Goal: Task Accomplishment & Management: Manage account settings

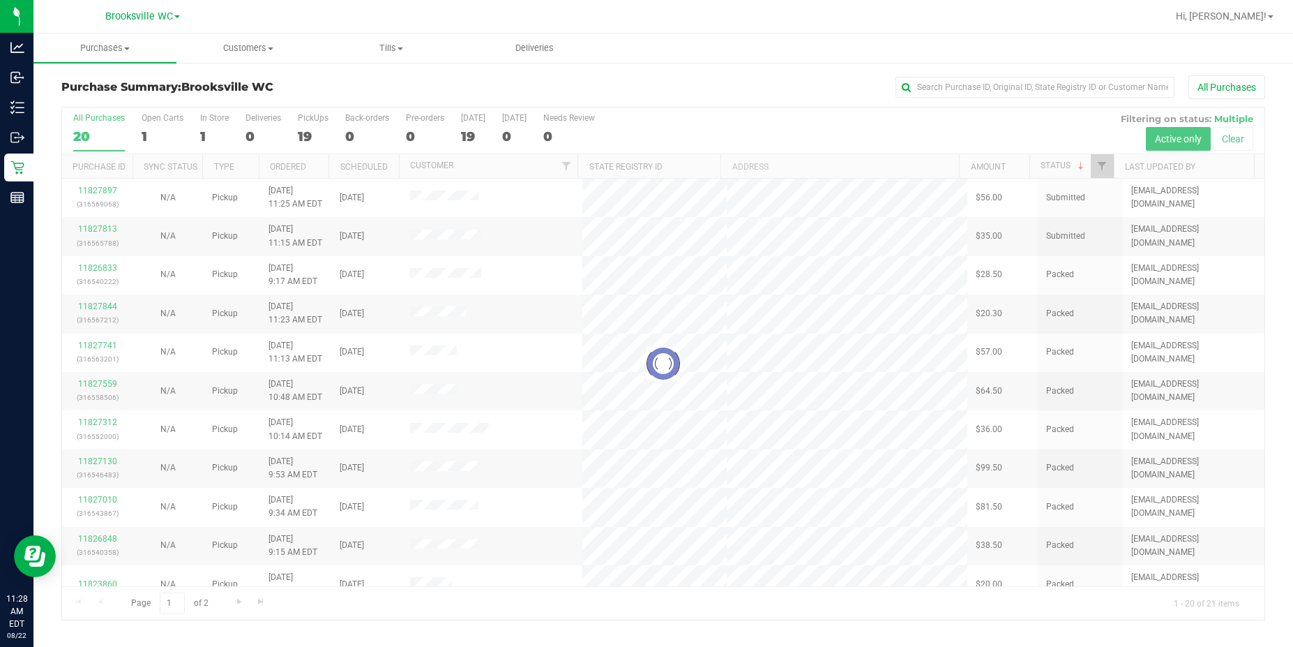
click at [416, 93] on div "Purchase Summary: [GEOGRAPHIC_DATA] WC All Purchases" at bounding box center [663, 90] width 1204 height 31
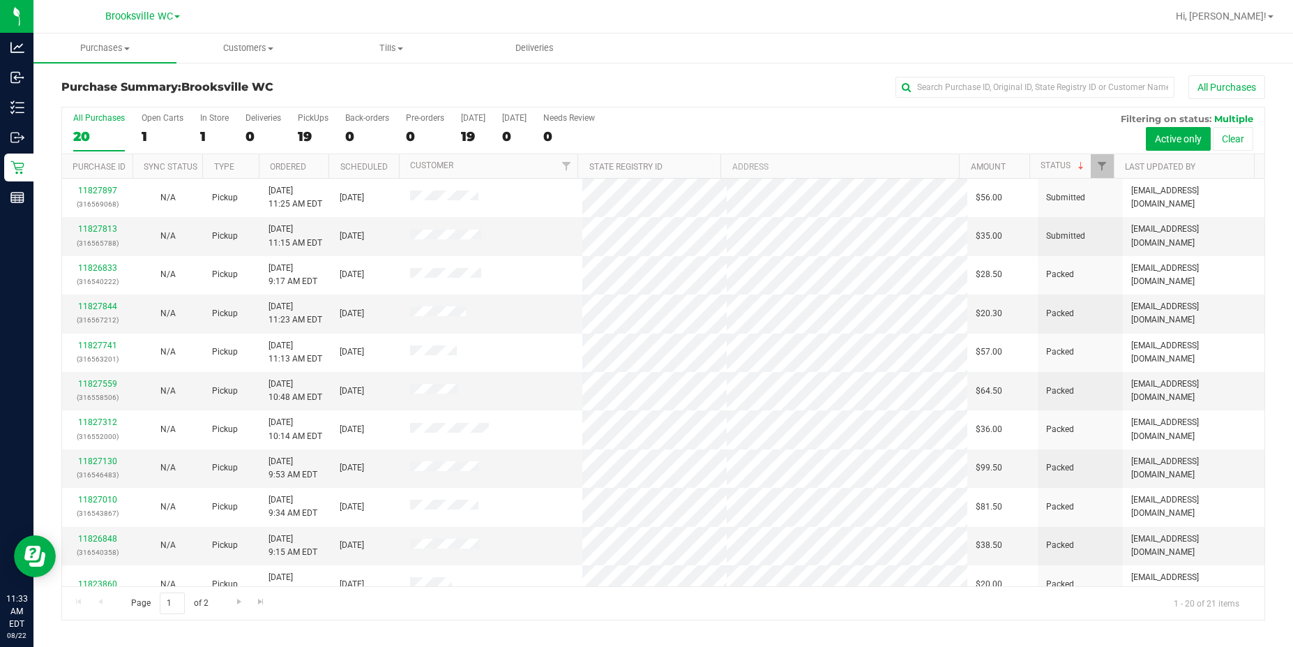
click at [209, 85] on span "Brooksville WC" at bounding box center [227, 86] width 92 height 13
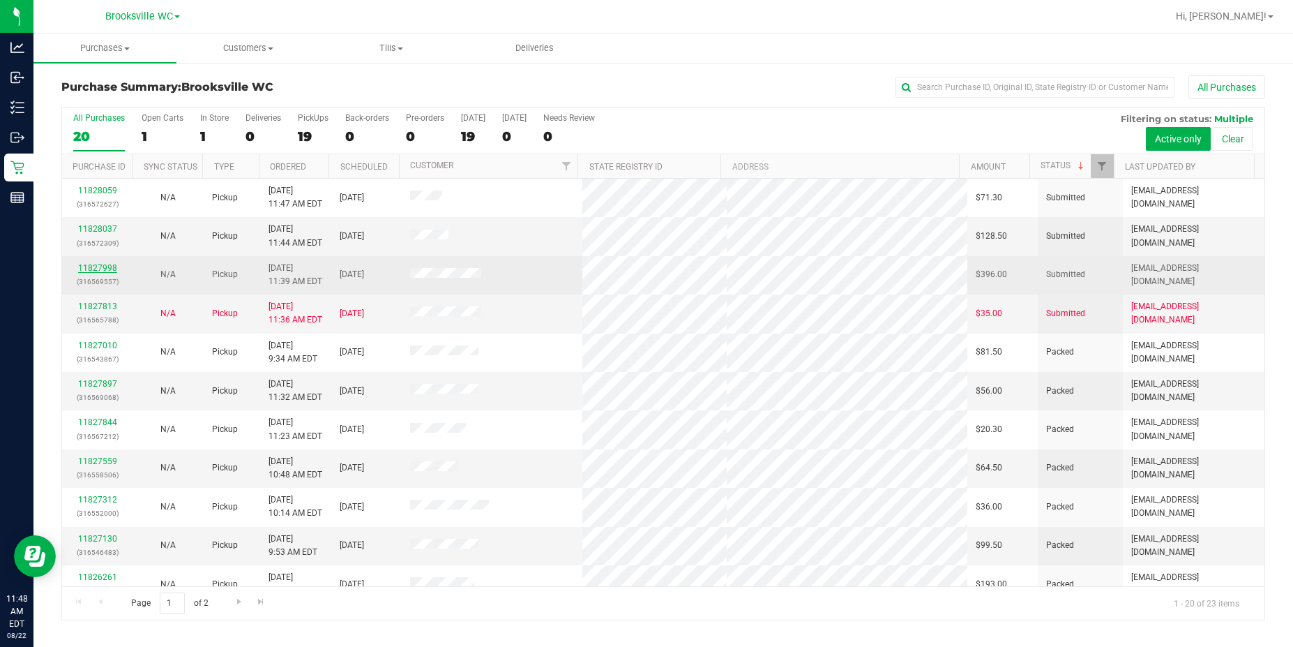
click at [109, 269] on link "11827998" at bounding box center [97, 268] width 39 height 10
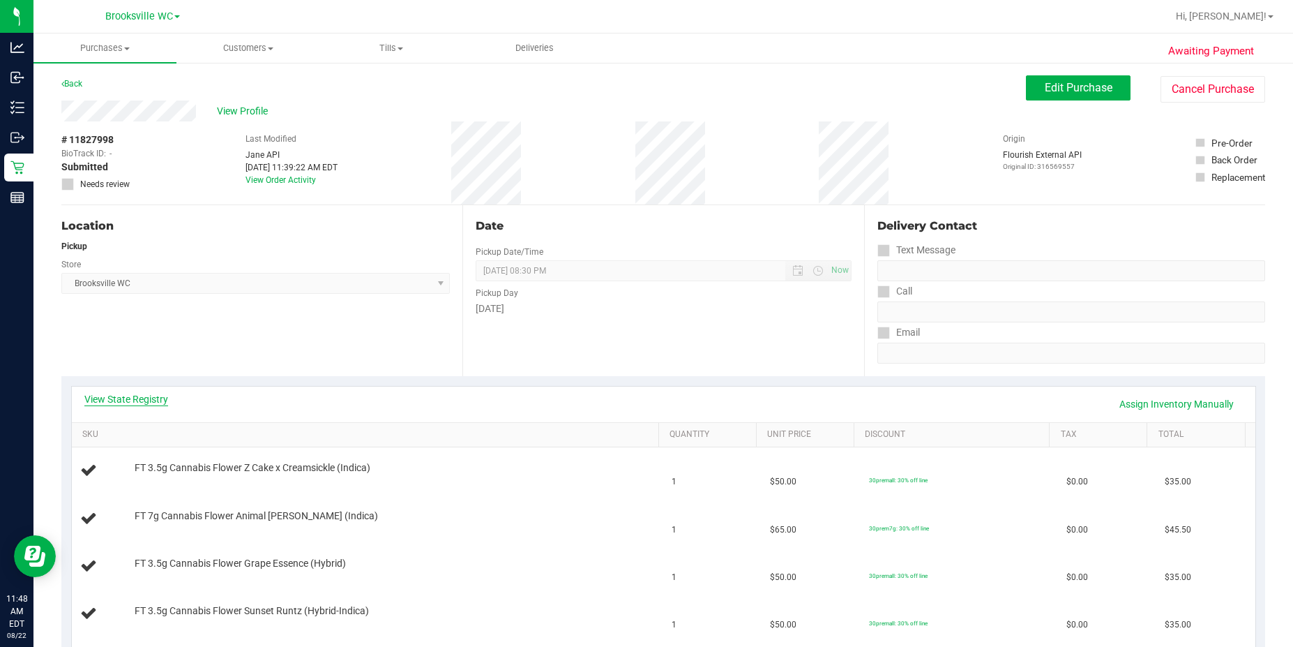
click at [150, 404] on link "View State Registry" at bounding box center [126, 399] width 84 height 14
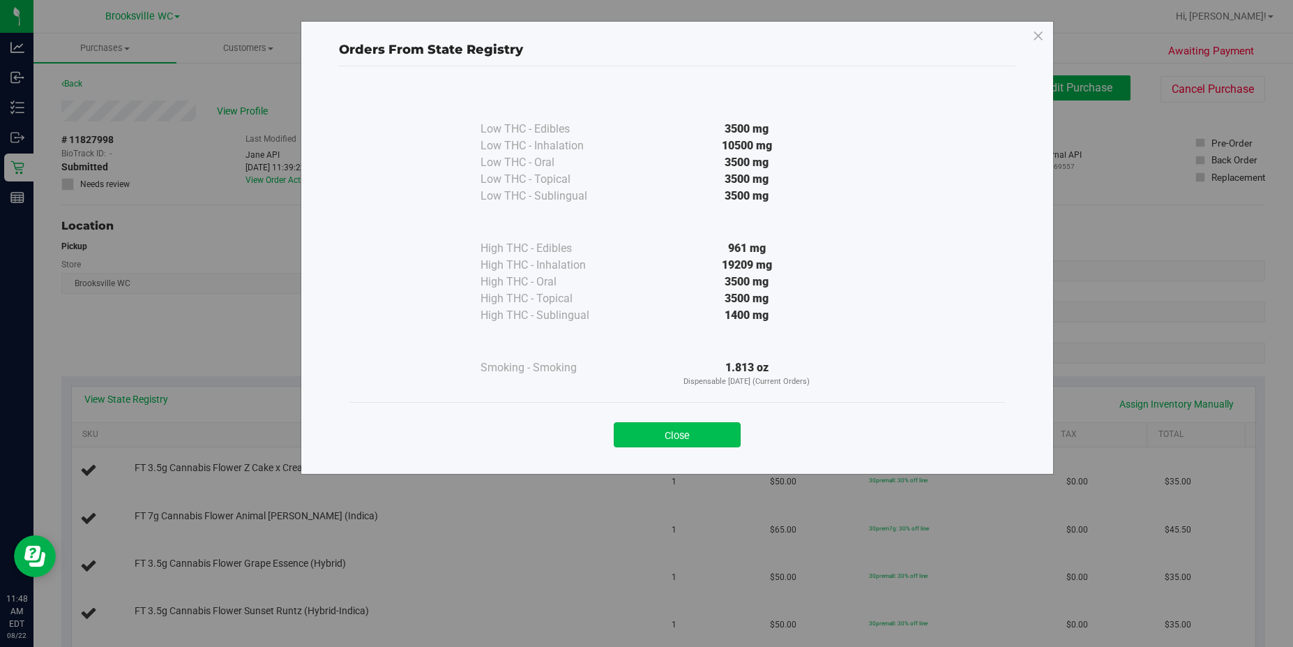
click at [708, 432] on button "Close" at bounding box center [677, 434] width 127 height 25
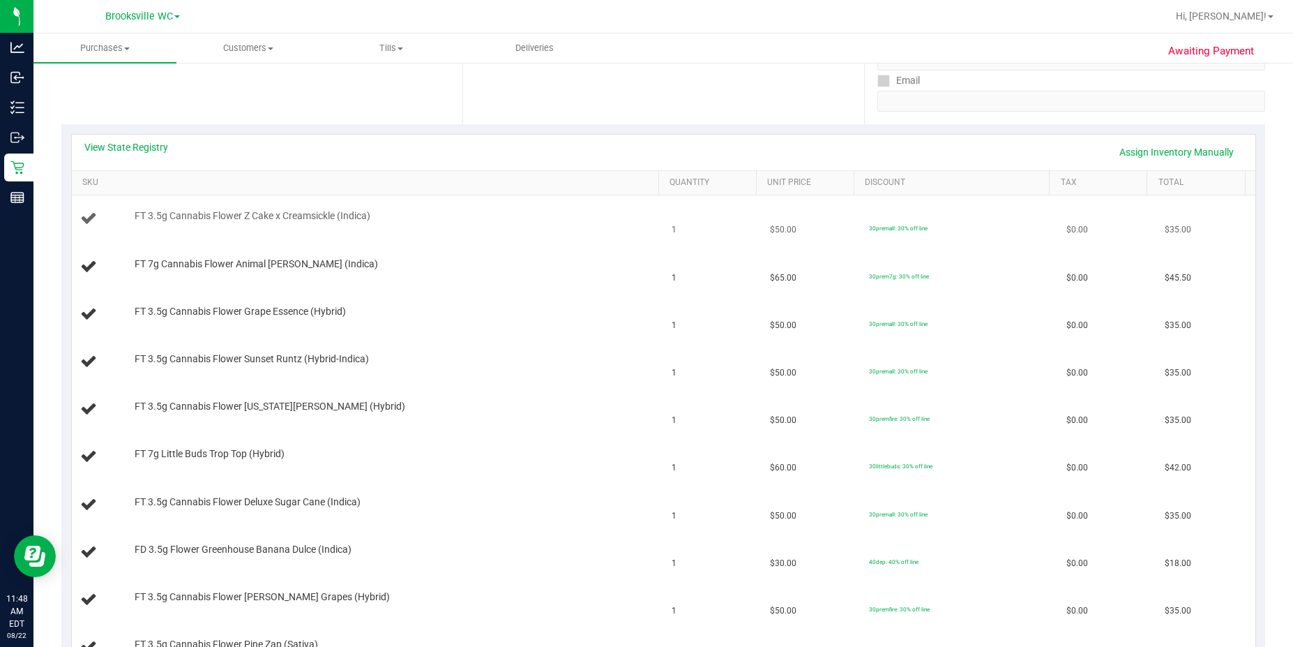
scroll to position [140, 0]
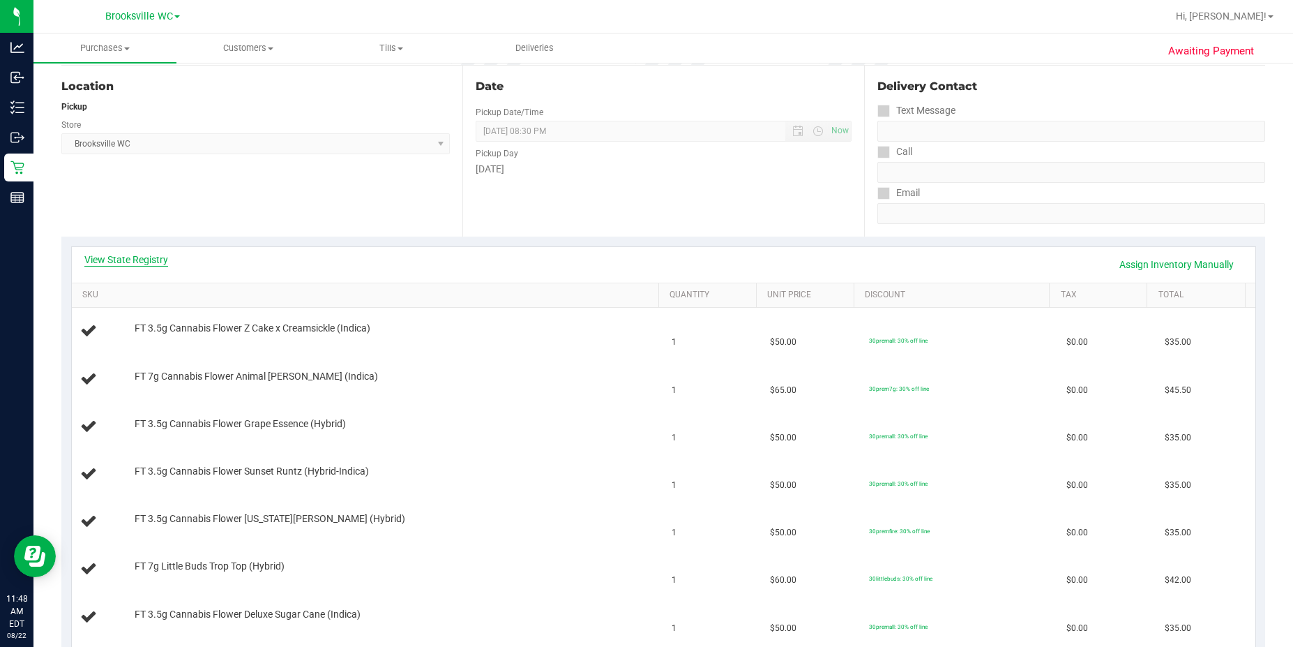
click at [142, 257] on link "View State Registry" at bounding box center [126, 260] width 84 height 14
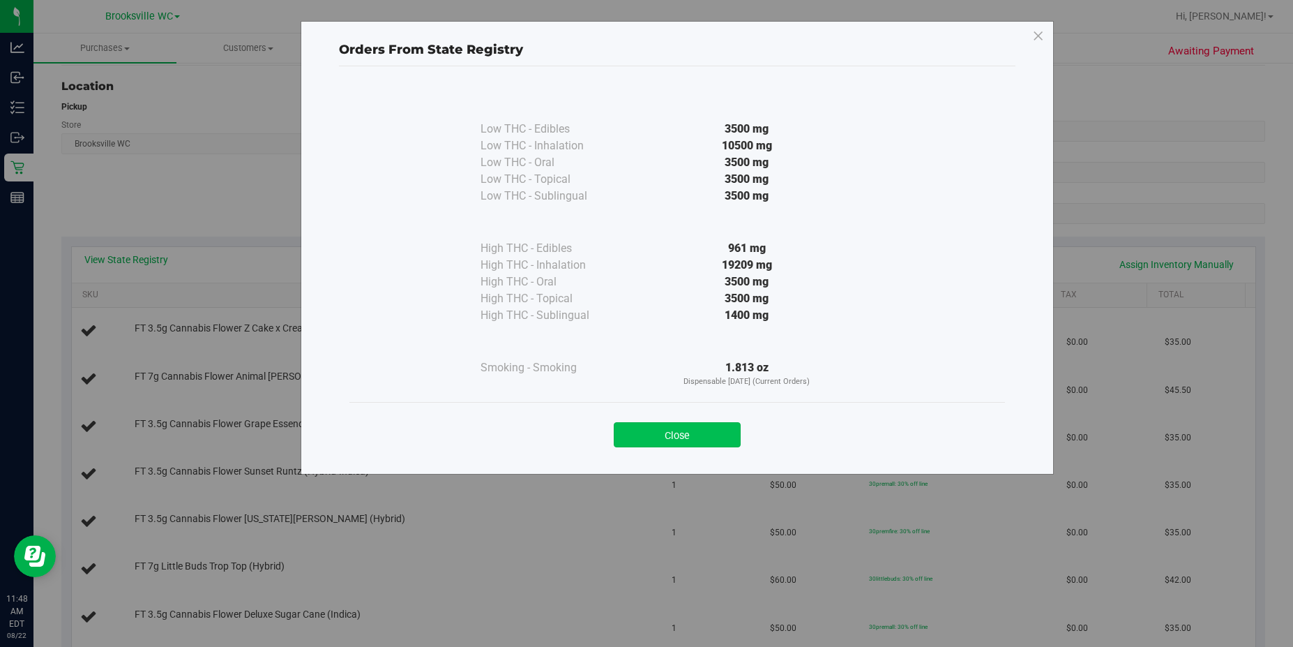
click at [641, 430] on button "Close" at bounding box center [677, 434] width 127 height 25
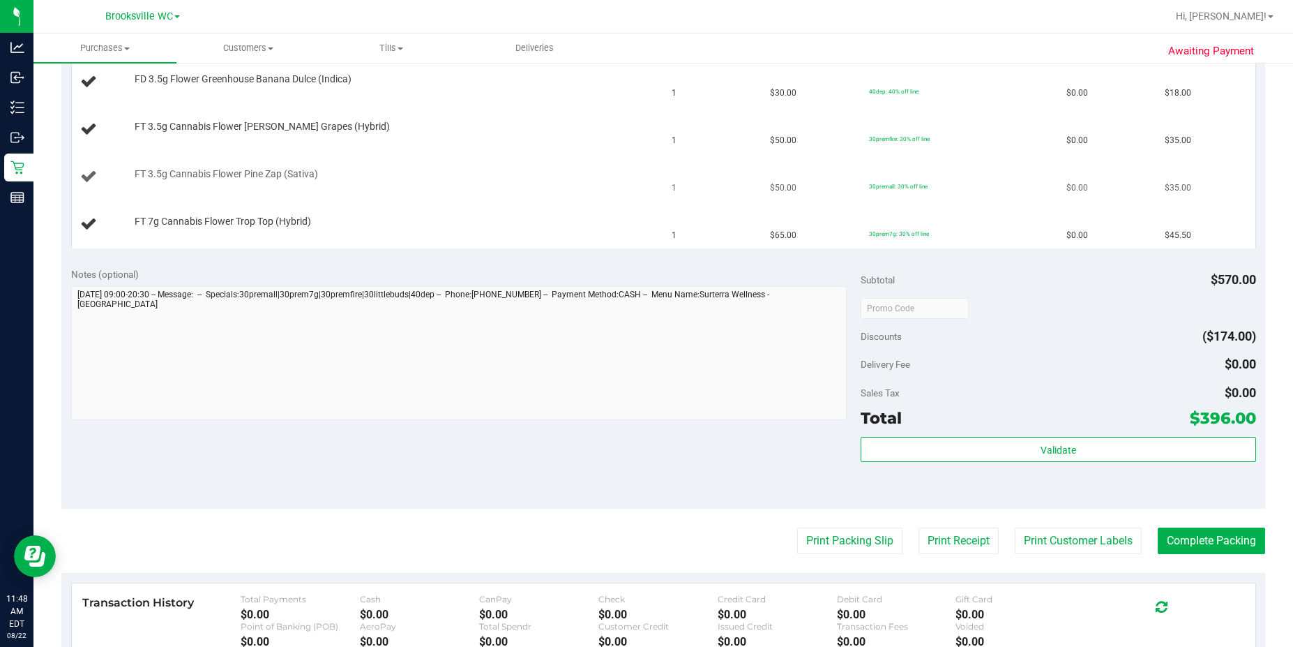
scroll to position [837, 0]
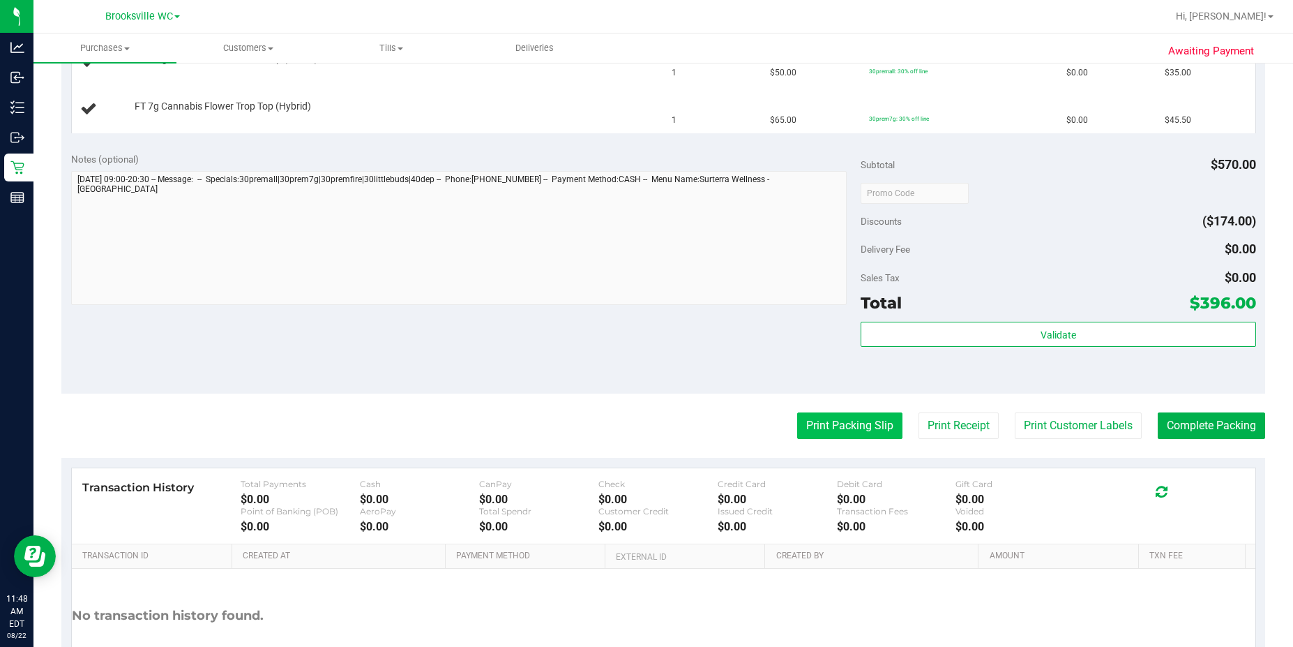
click at [855, 423] on button "Print Packing Slip" at bounding box center [849, 425] width 105 height 27
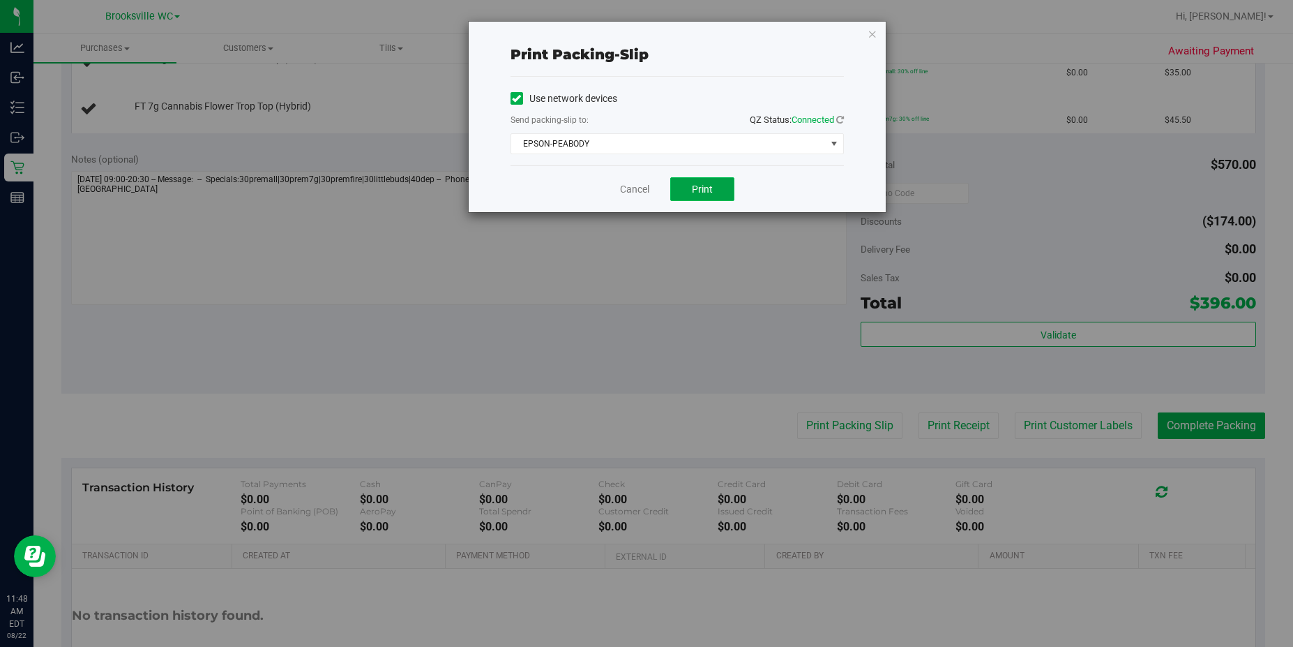
click at [705, 185] on span "Print" at bounding box center [702, 188] width 21 height 11
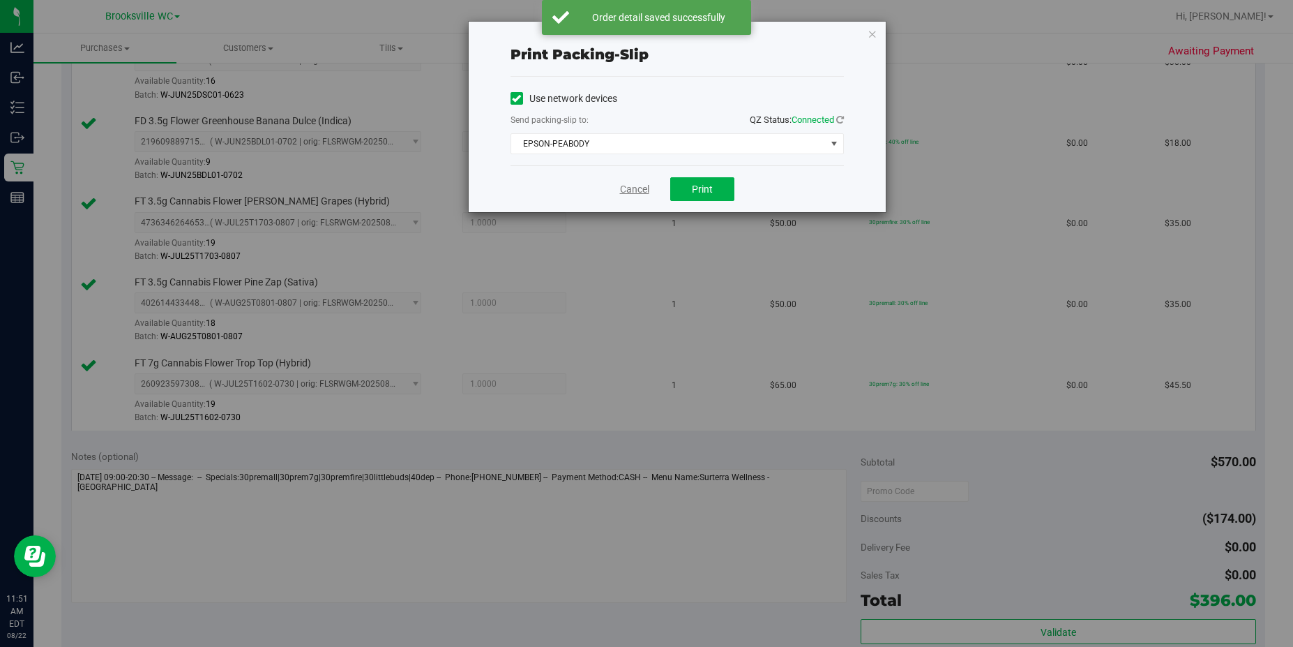
click at [635, 191] on link "Cancel" at bounding box center [634, 189] width 29 height 15
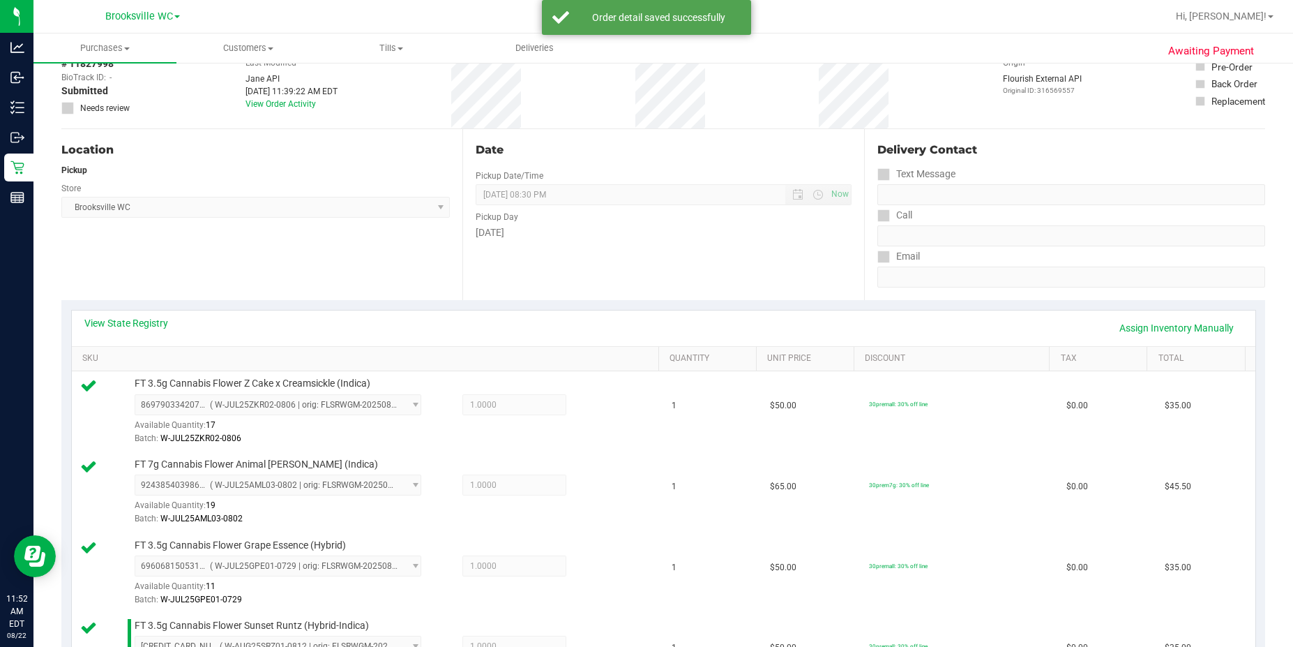
scroll to position [0, 0]
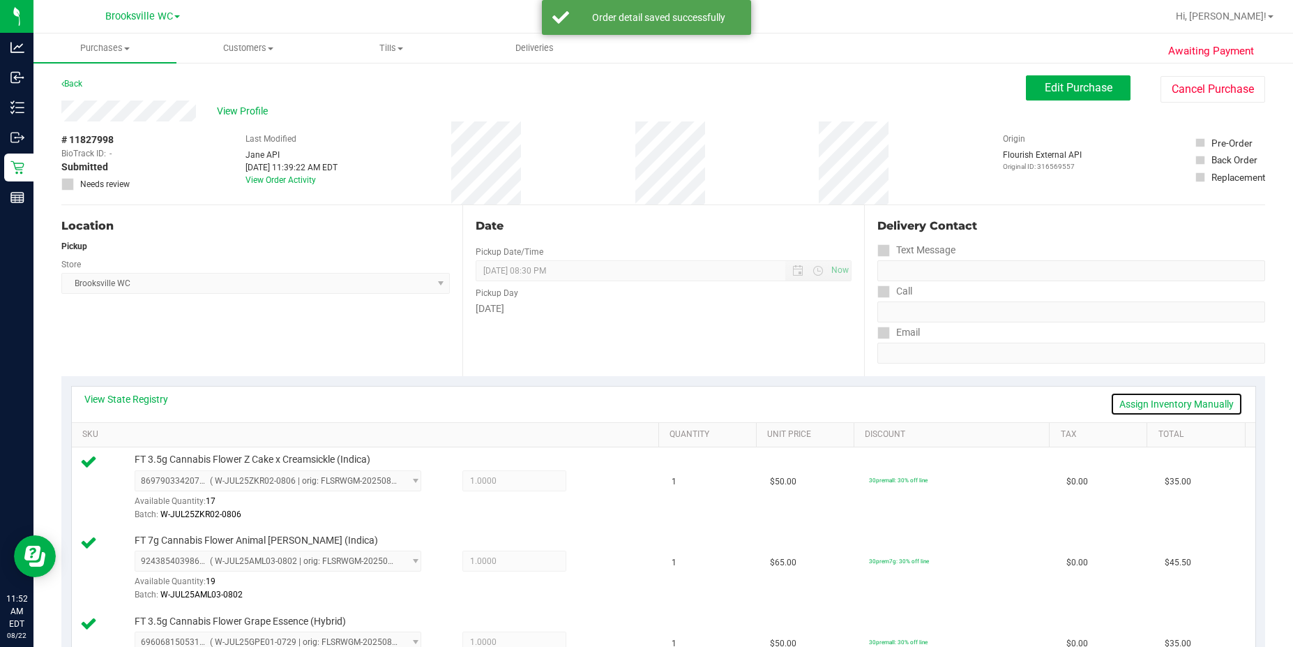
click at [1101, 401] on link "Assign Inventory Manually" at bounding box center [1176, 404] width 133 height 24
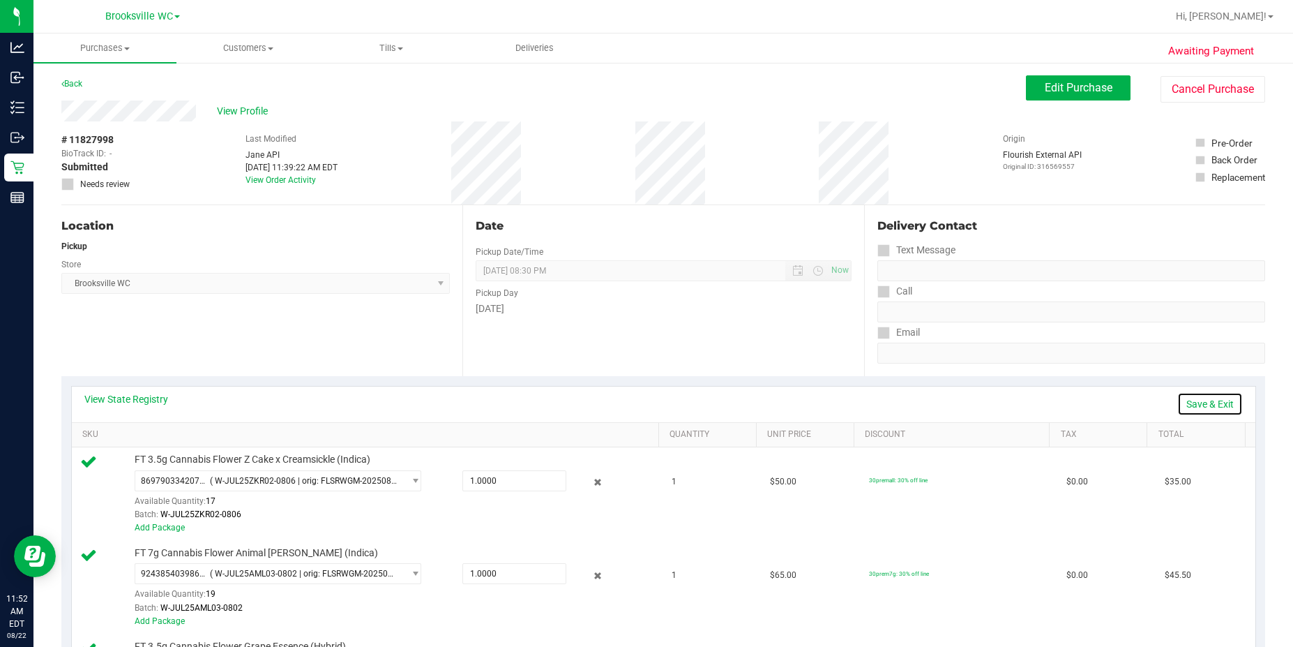
click at [1101, 403] on link "Save & Exit" at bounding box center [1210, 404] width 66 height 24
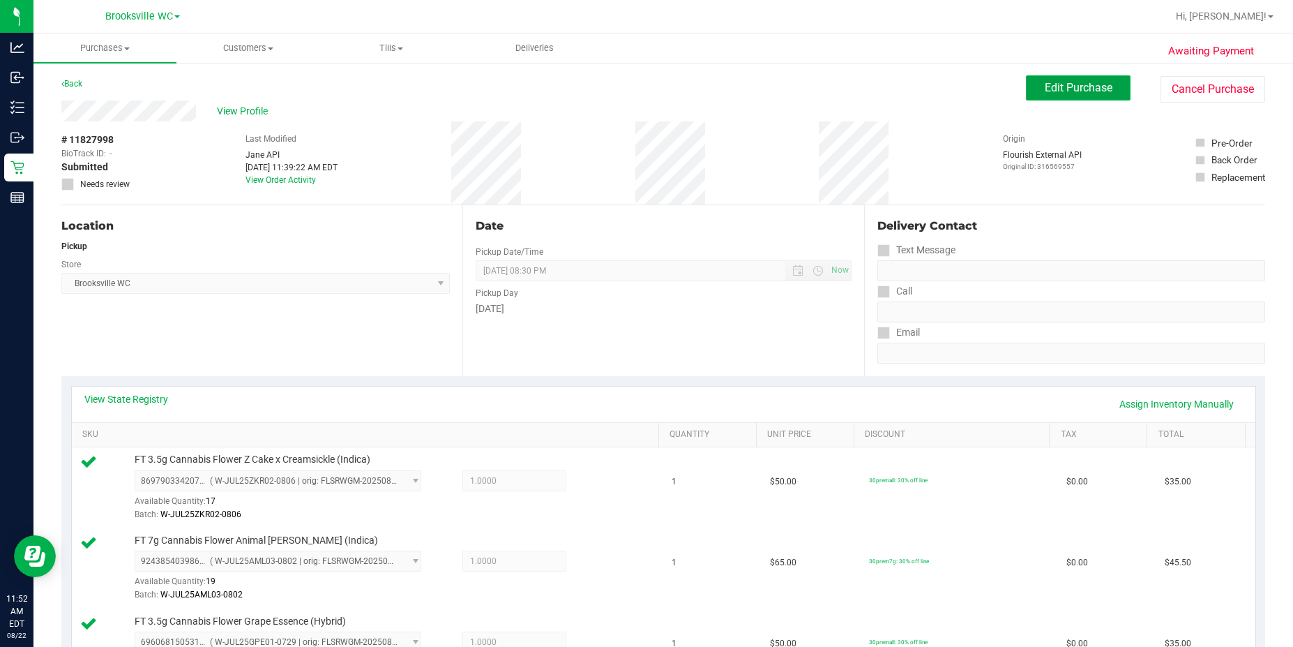
click at [1048, 90] on span "Edit Purchase" at bounding box center [1079, 87] width 68 height 13
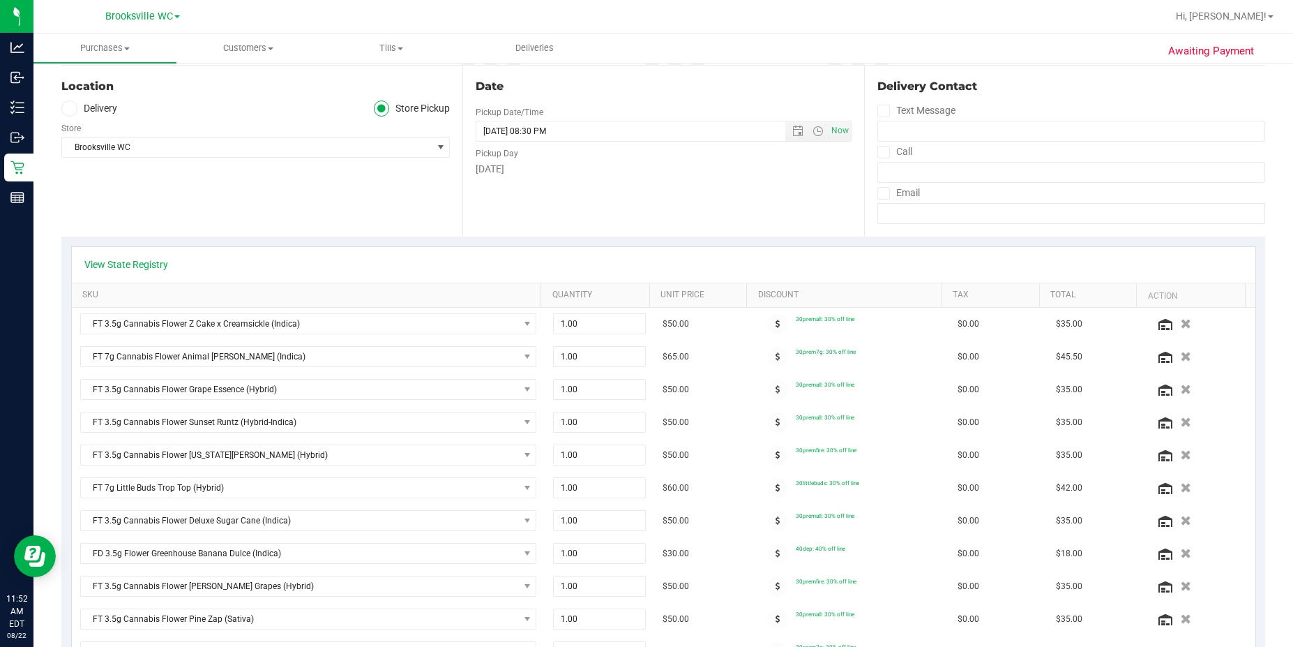
scroll to position [209, 0]
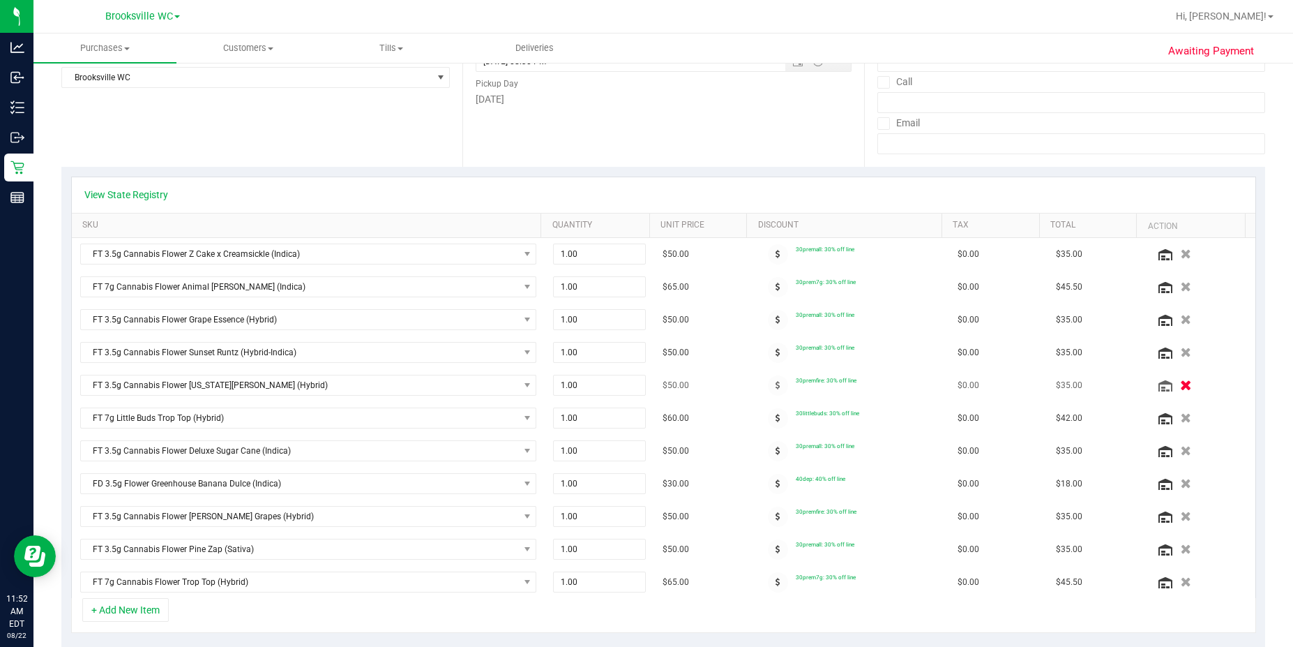
click at [1101, 382] on icon "button" at bounding box center [1186, 385] width 12 height 10
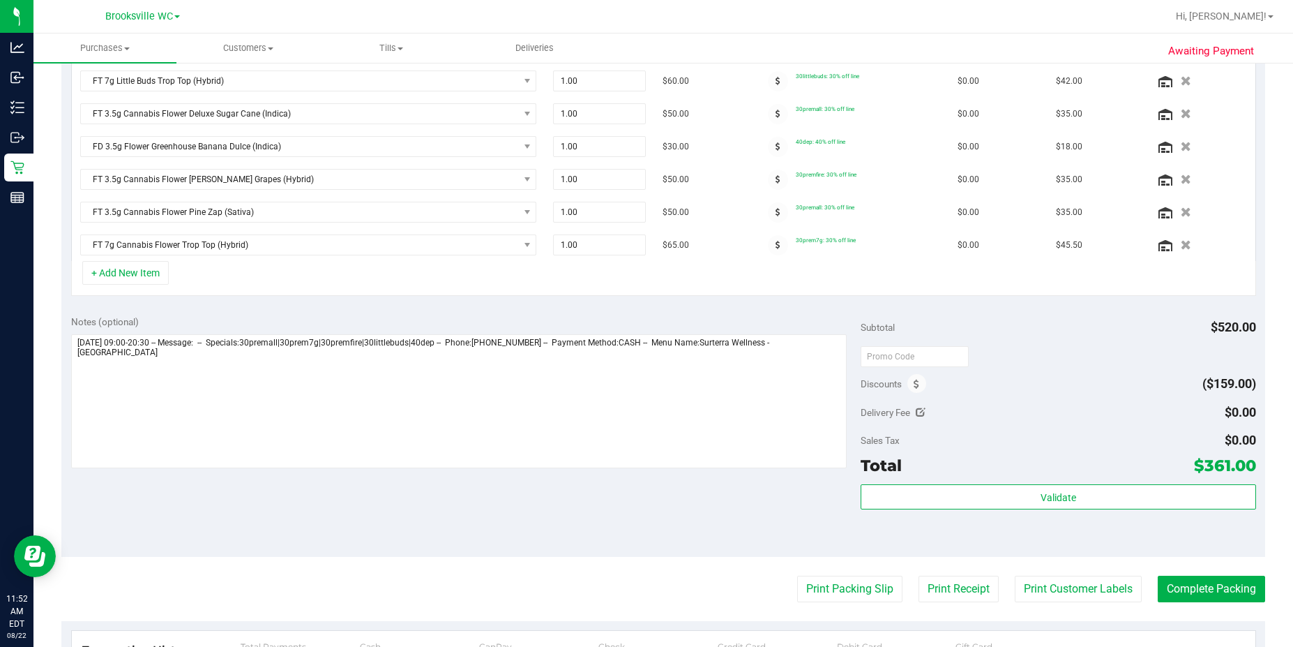
scroll to position [558, 0]
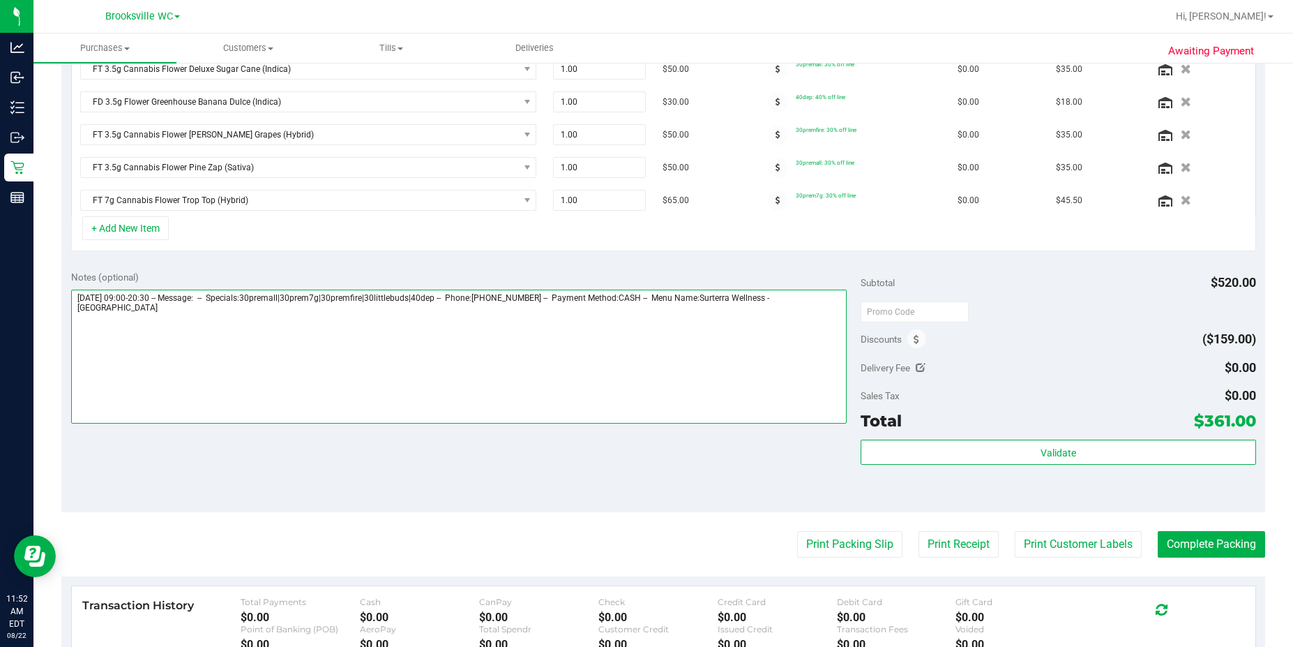
click at [832, 312] on textarea at bounding box center [459, 356] width 776 height 134
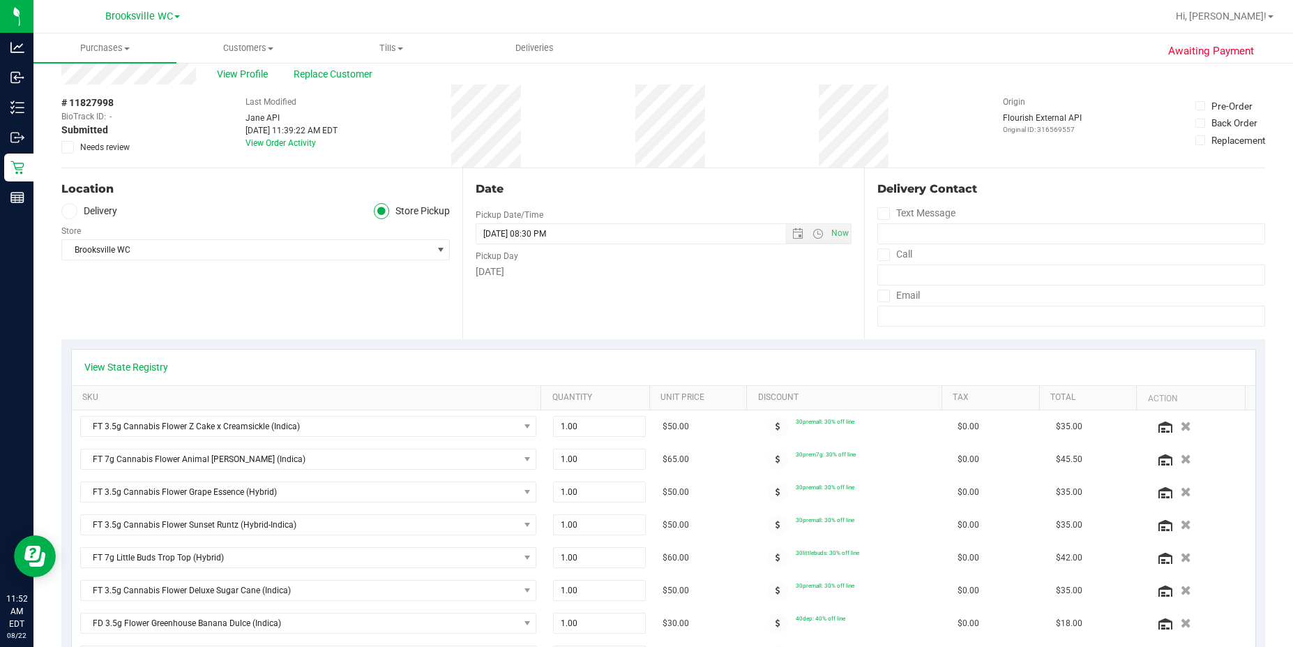
scroll to position [0, 0]
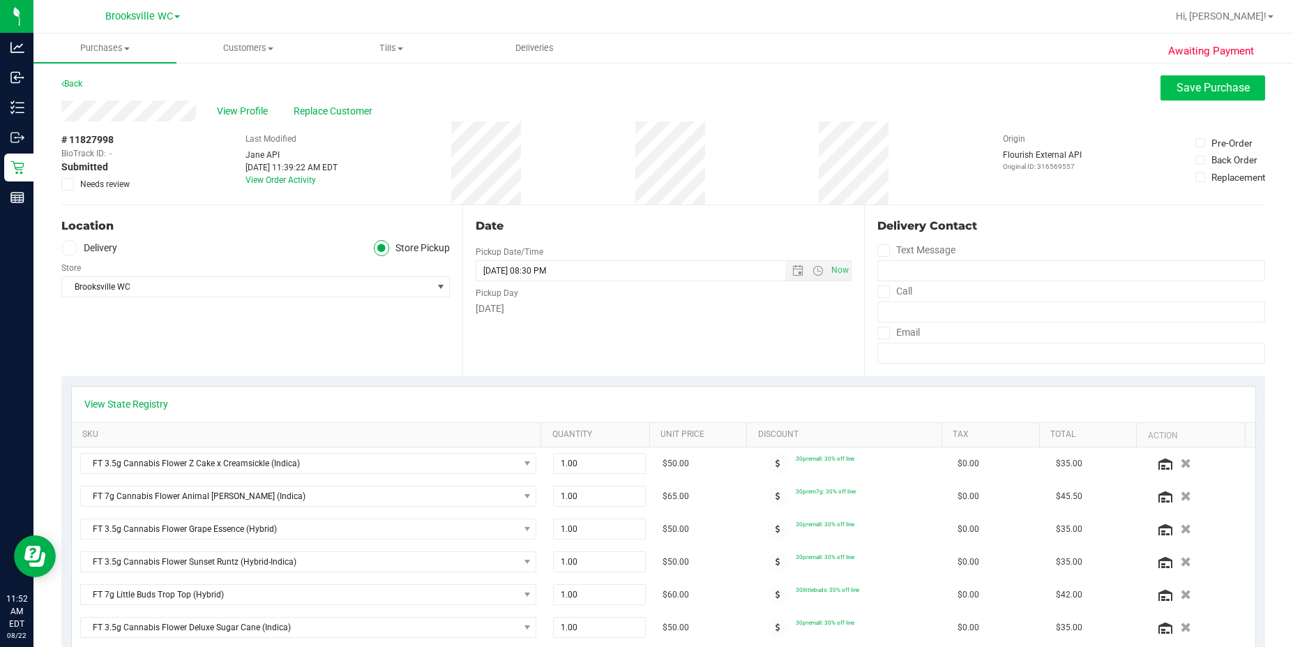
type textarea "[DATE] 09:00-20:30 -- Message: -- Specials:30premall|30prem7g|30premfire|30litt…"
click at [1101, 87] on span "Save Purchase" at bounding box center [1213, 87] width 73 height 13
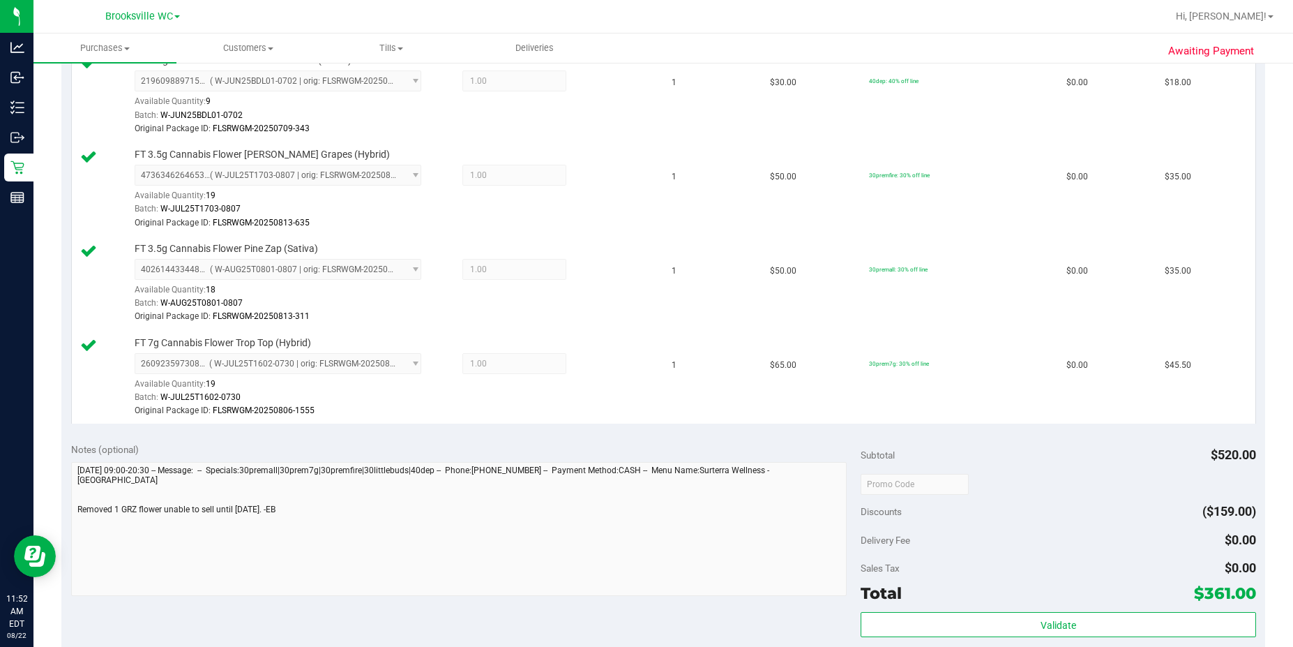
scroll to position [1186, 0]
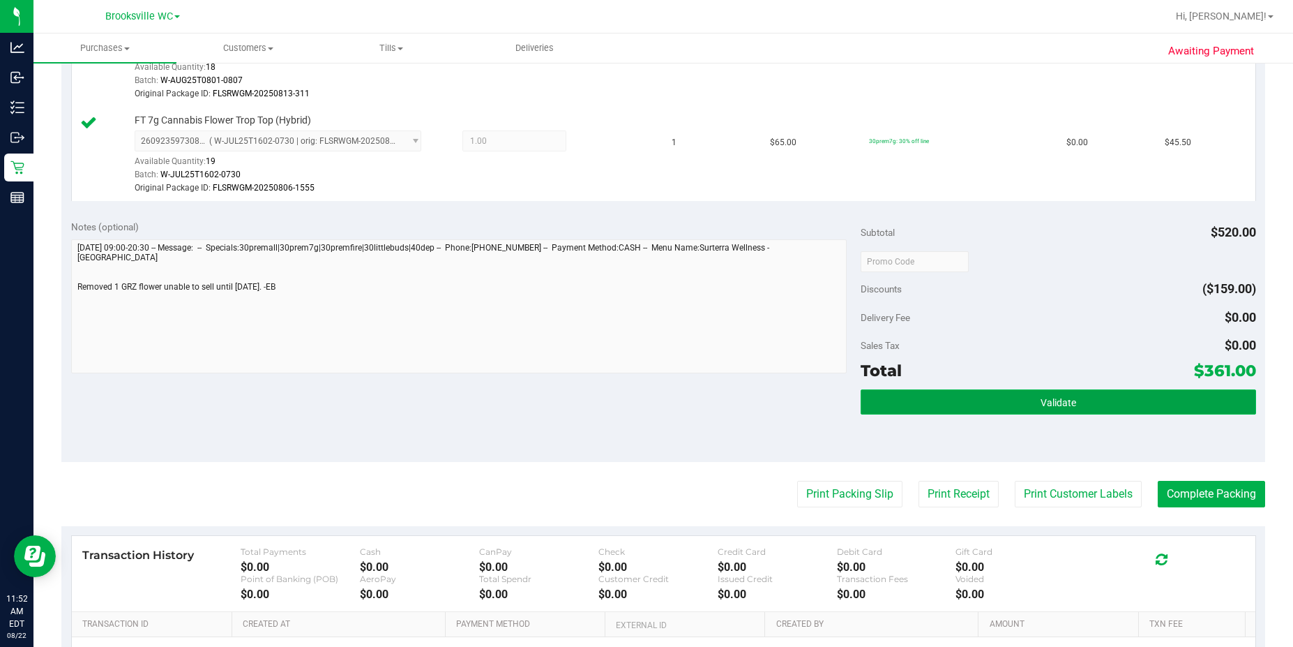
click at [1046, 405] on span "Validate" at bounding box center [1059, 402] width 36 height 11
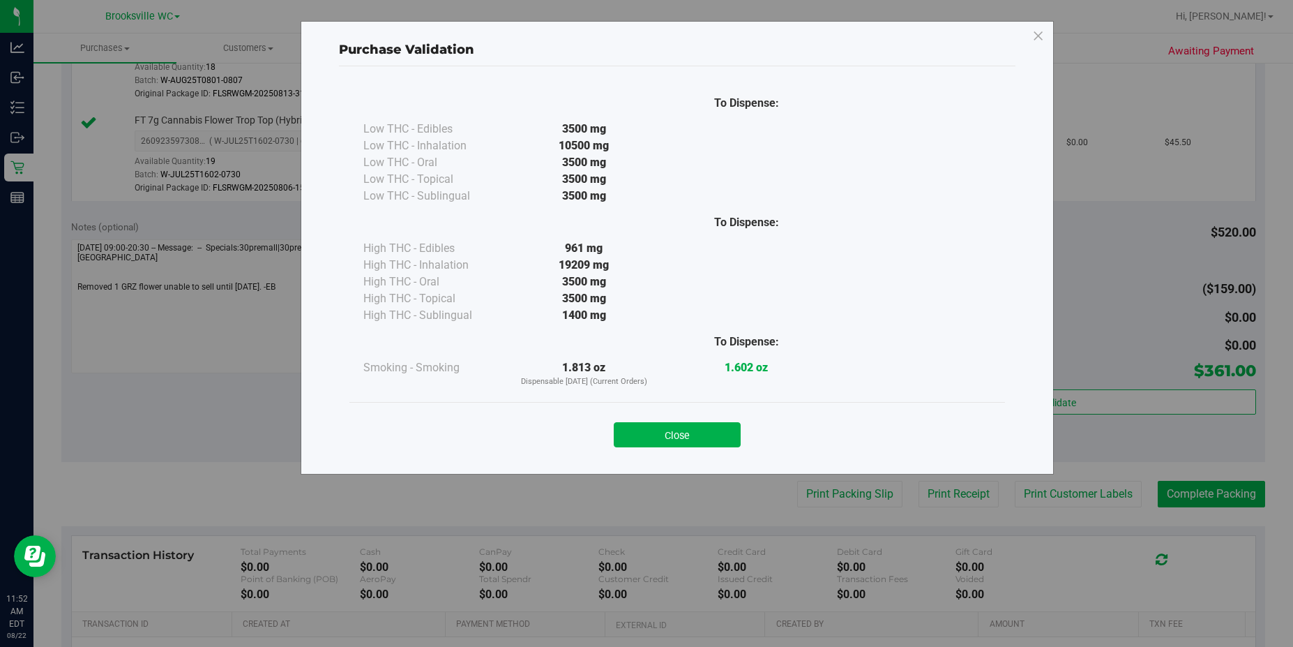
click at [709, 435] on button "Close" at bounding box center [677, 434] width 127 height 25
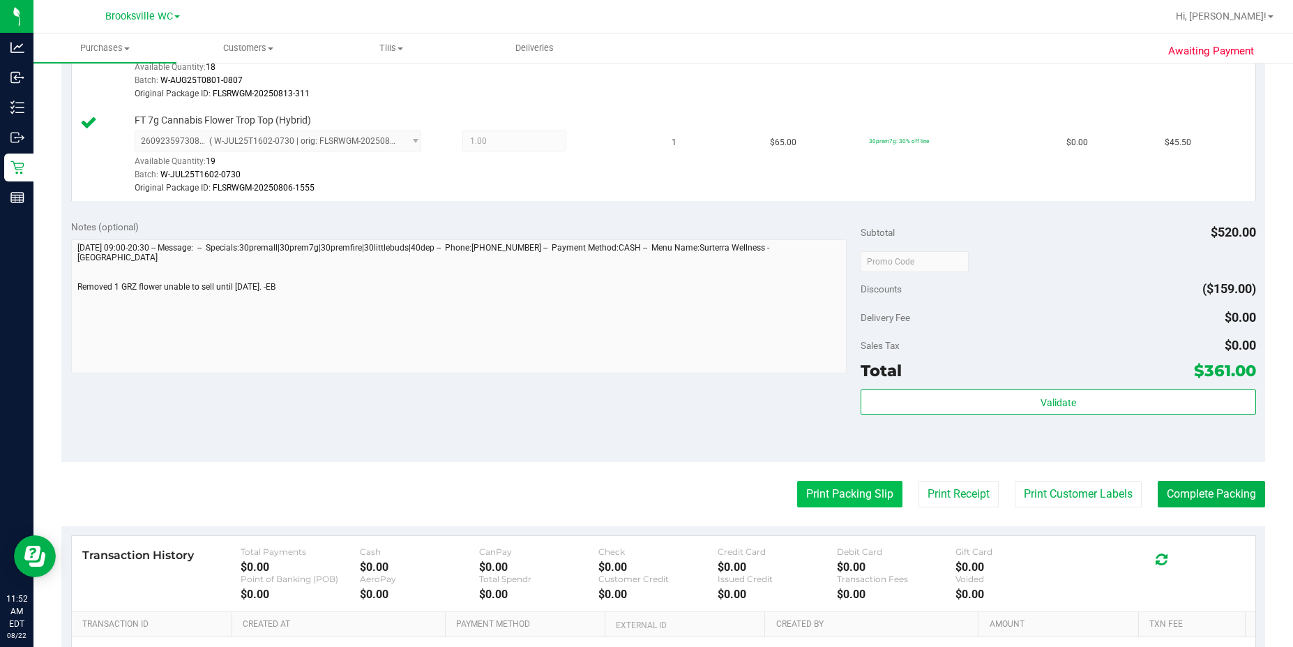
click at [822, 490] on button "Print Packing Slip" at bounding box center [849, 494] width 105 height 27
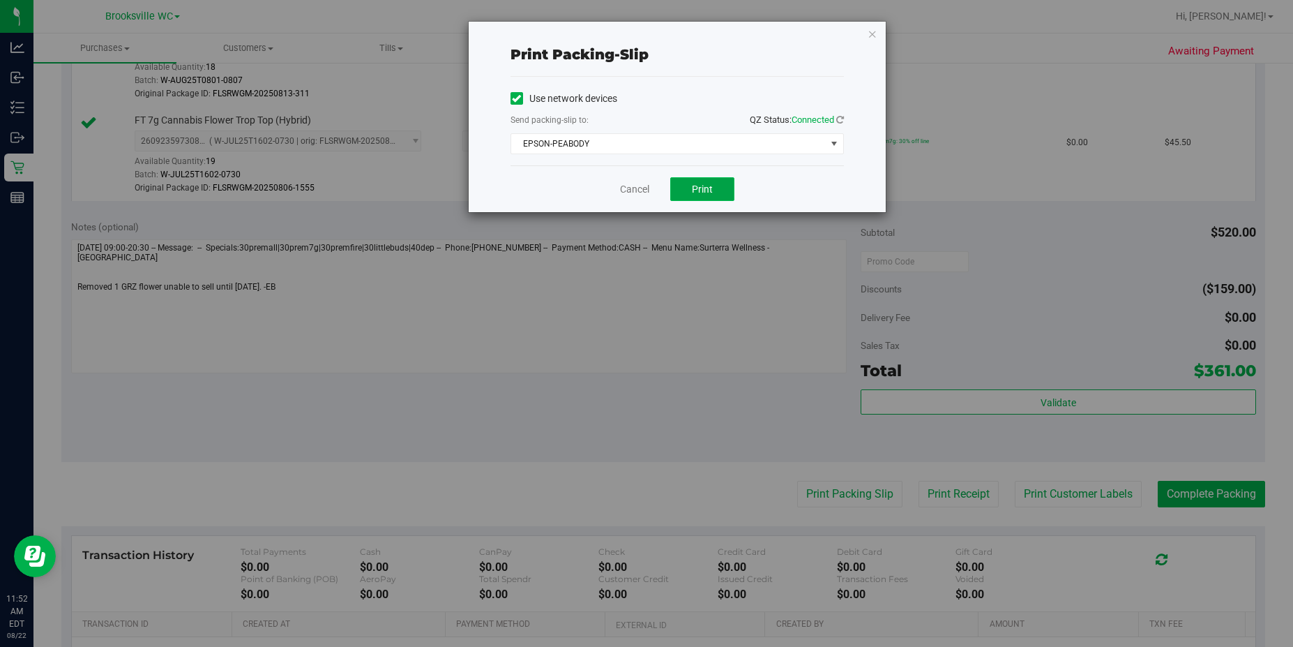
click at [707, 193] on span "Print" at bounding box center [702, 188] width 21 height 11
click at [624, 191] on link "Cancel" at bounding box center [634, 189] width 29 height 15
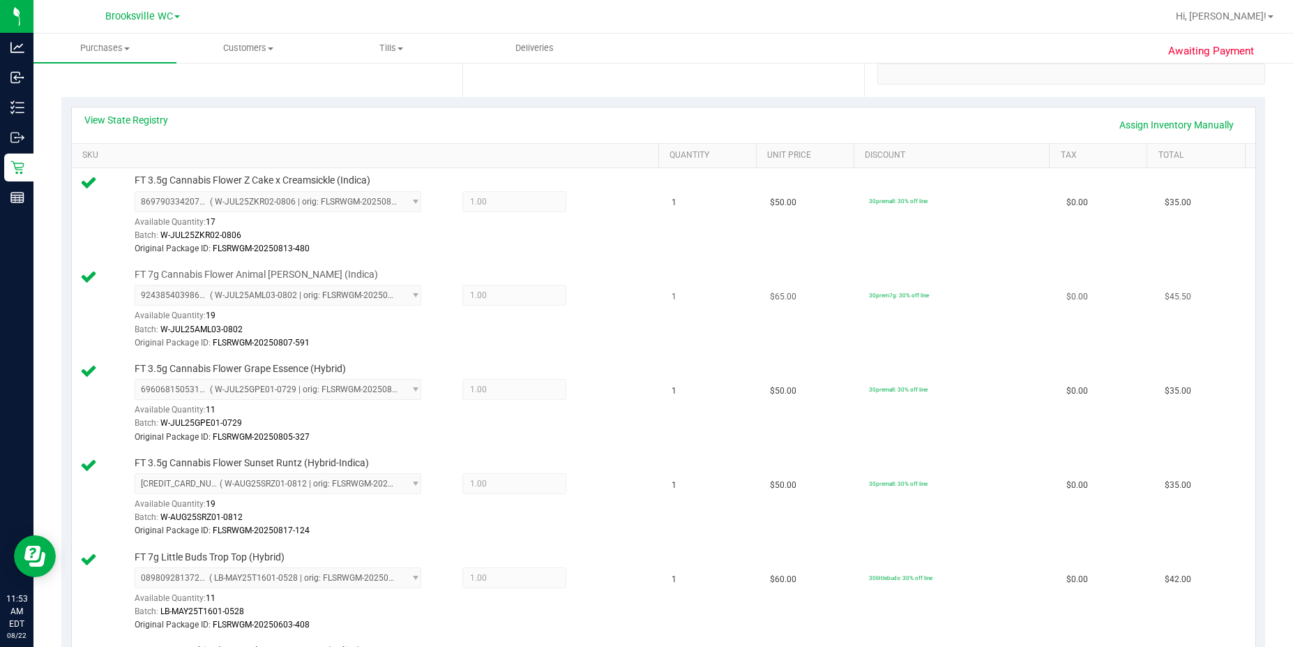
scroll to position [0, 0]
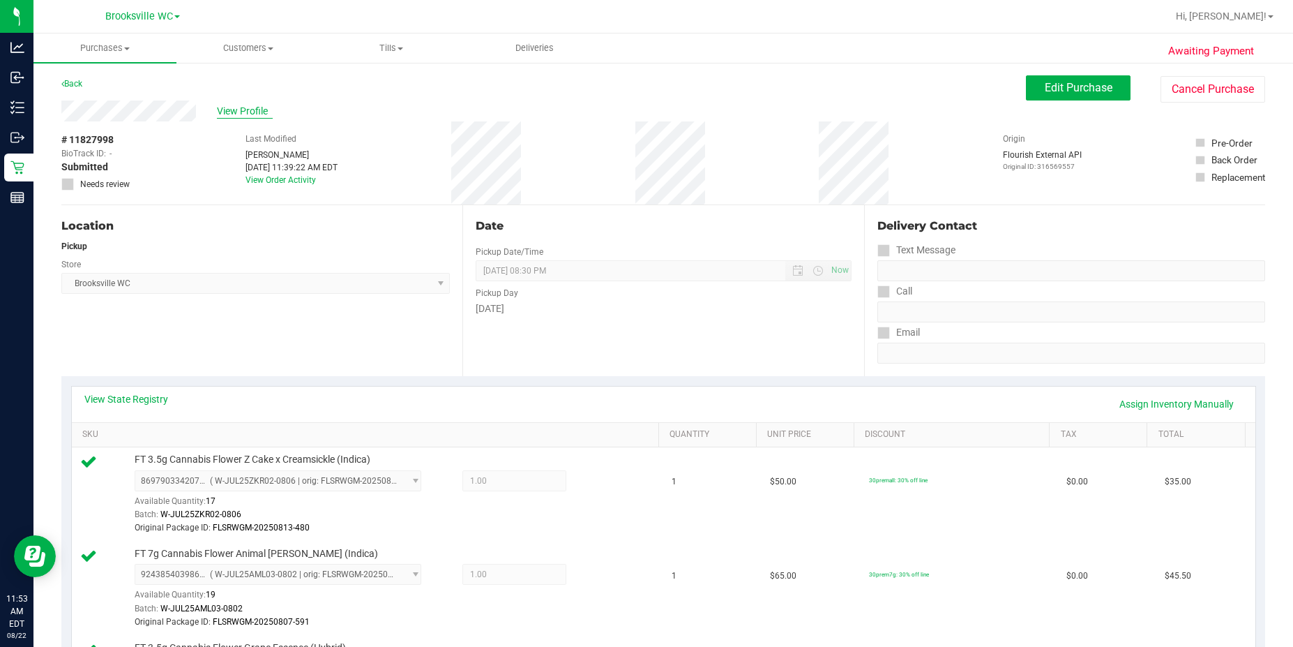
click at [242, 110] on span "View Profile" at bounding box center [245, 111] width 56 height 15
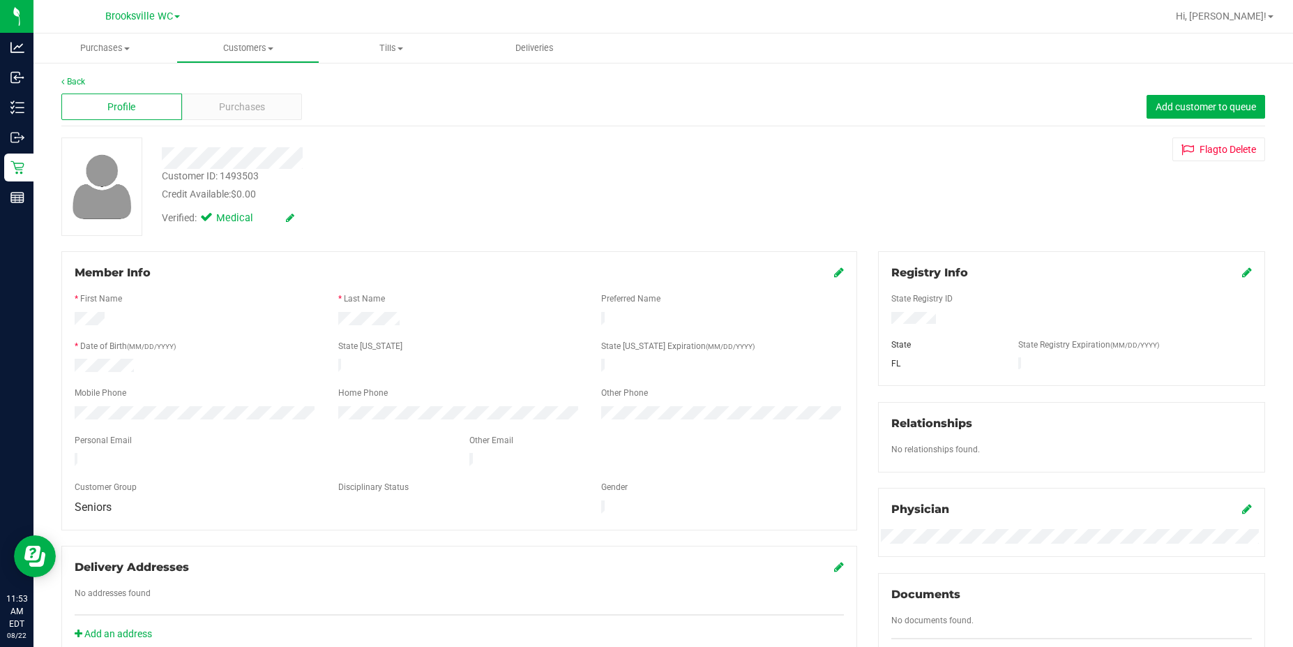
click at [245, 174] on div "Customer ID: 1493503" at bounding box center [210, 176] width 97 height 15
copy div "Customer ID: 1493503"
click at [266, 107] on div "Purchases" at bounding box center [242, 106] width 121 height 27
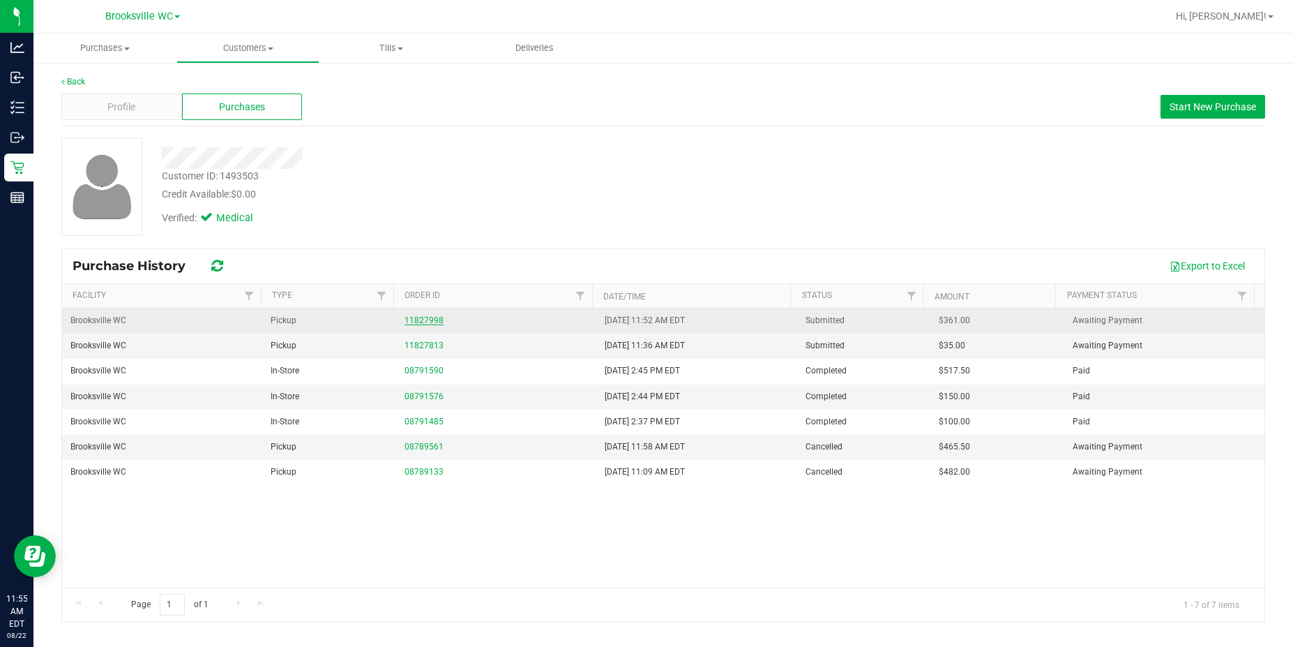
click at [408, 323] on link "11827998" at bounding box center [424, 320] width 39 height 10
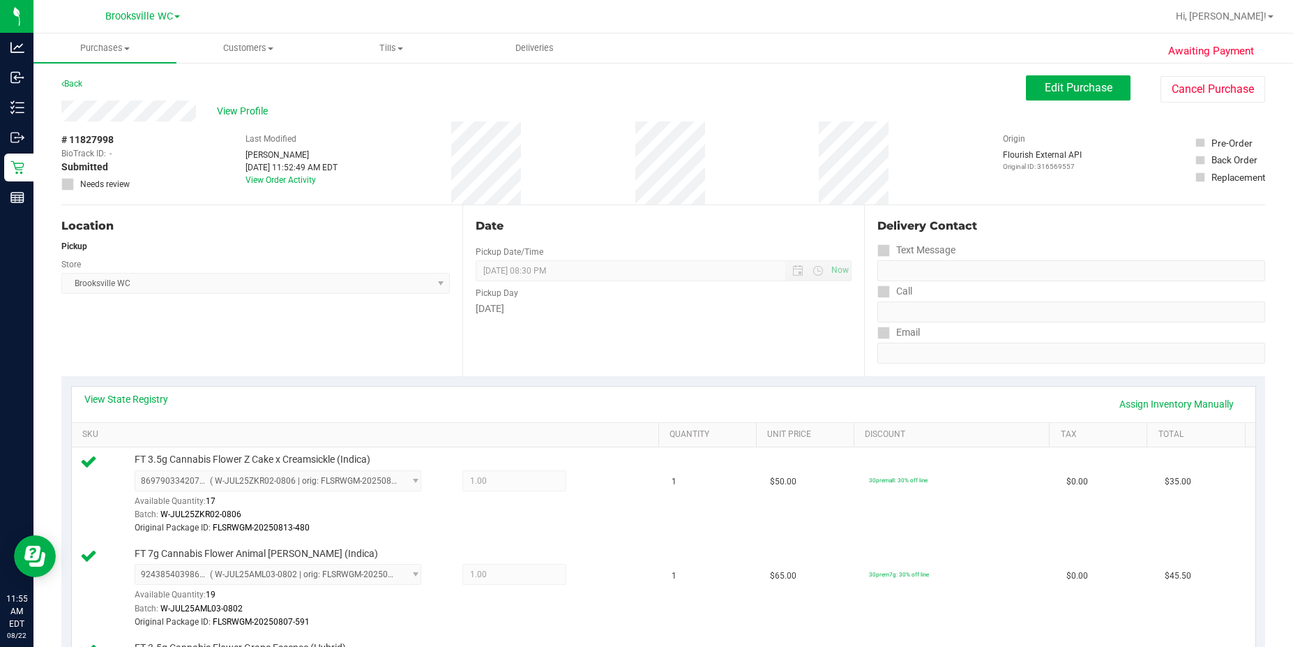
click at [248, 96] on div "Back Edit Purchase Cancel Purchase" at bounding box center [663, 87] width 1204 height 25
click at [248, 110] on span "View Profile" at bounding box center [245, 111] width 56 height 15
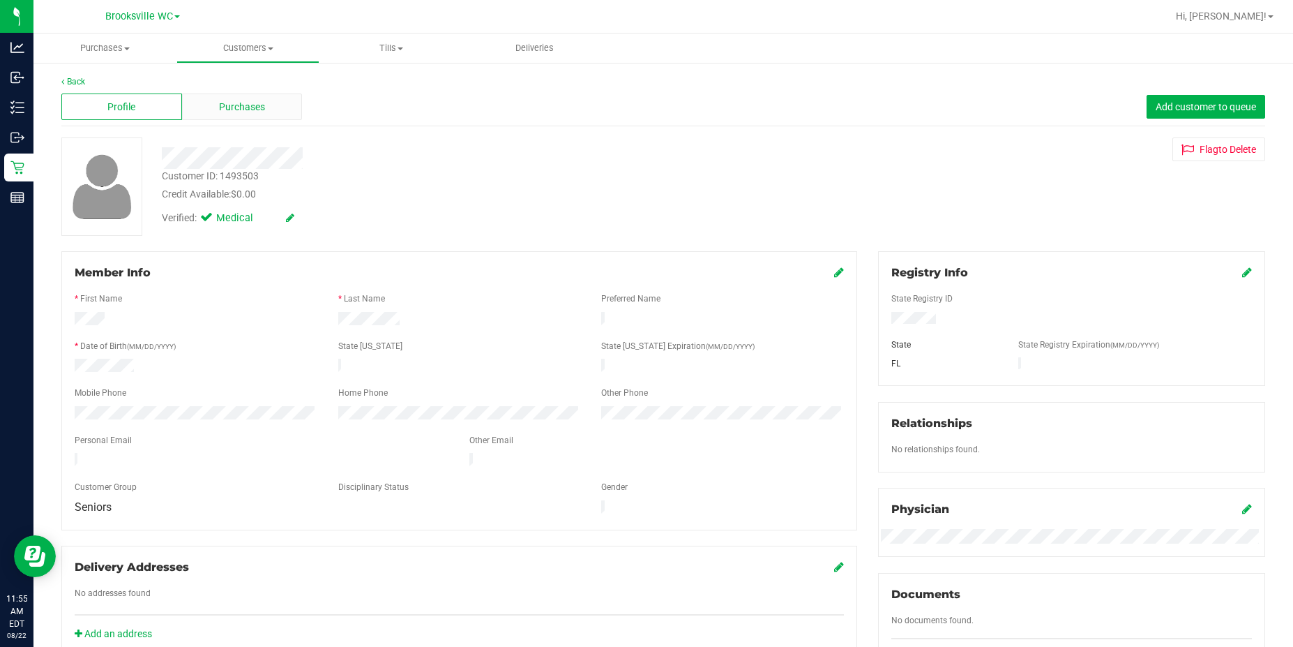
click at [266, 114] on div "Purchases" at bounding box center [242, 106] width 121 height 27
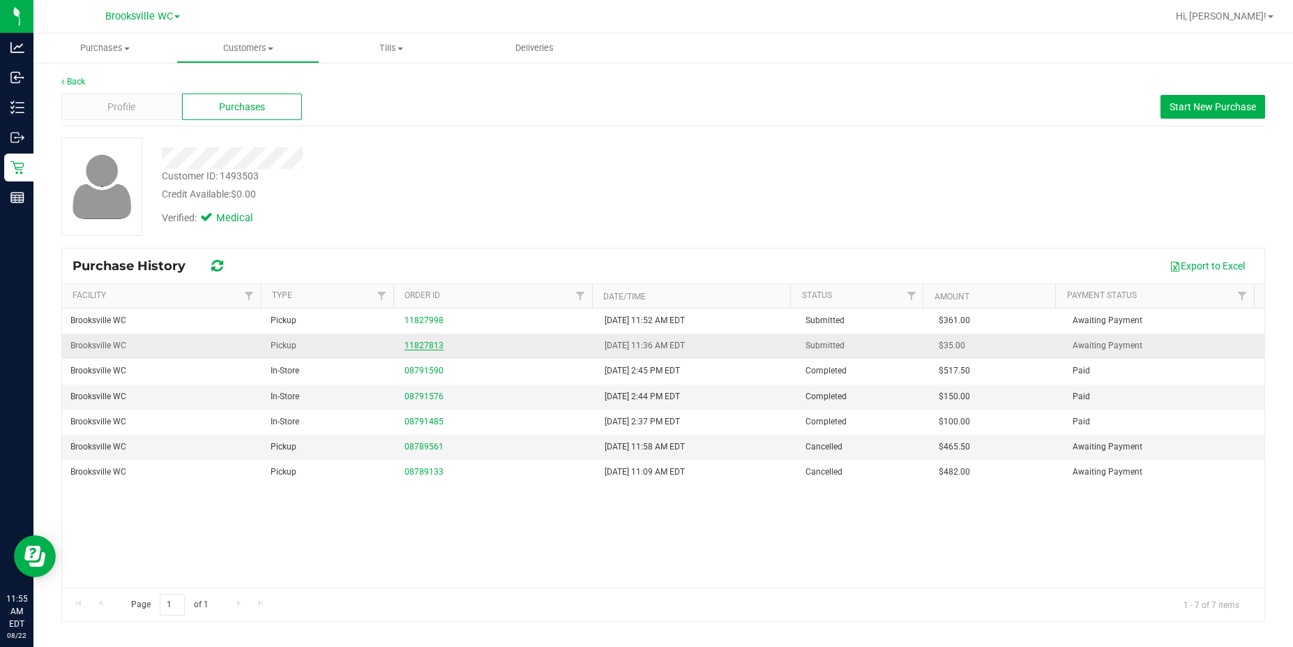
click at [415, 343] on link "11827813" at bounding box center [424, 345] width 39 height 10
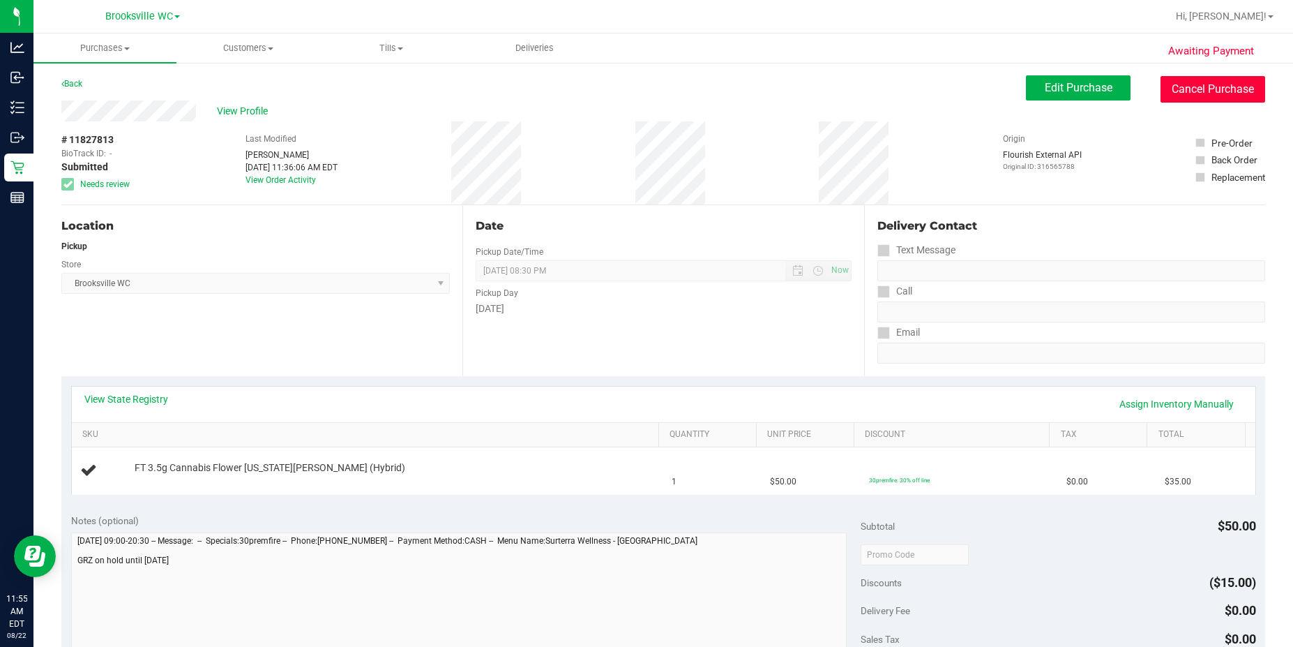
click at [1101, 91] on button "Cancel Purchase" at bounding box center [1213, 89] width 105 height 27
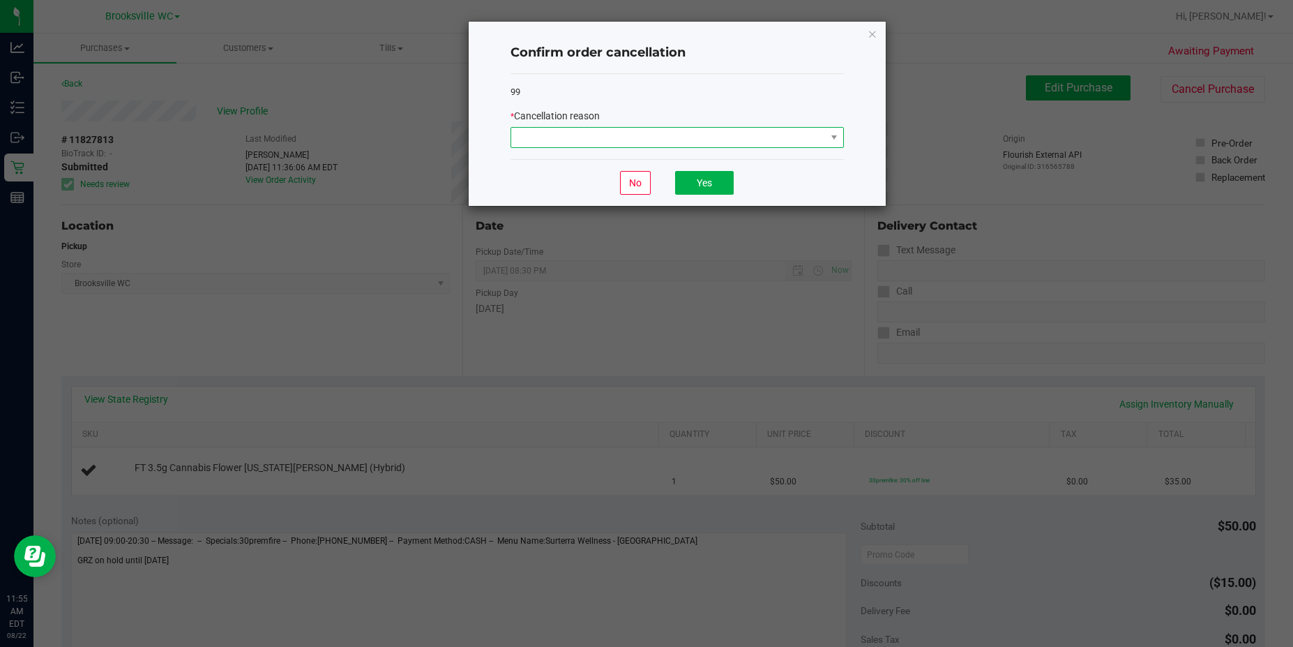
click at [598, 134] on span at bounding box center [668, 138] width 315 height 20
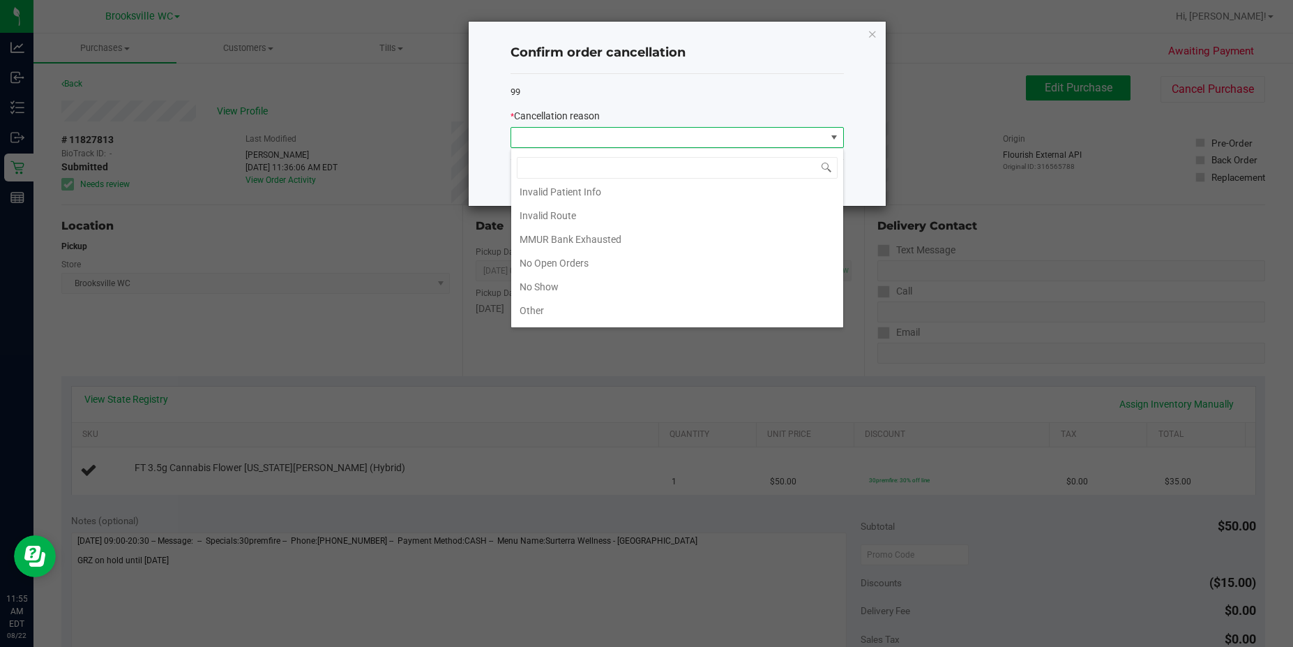
scroll to position [121, 0]
click at [202, 254] on ngb-modal-window "Confirm order cancellation 99 * Cancellation reason No Yes" at bounding box center [652, 323] width 1304 height 647
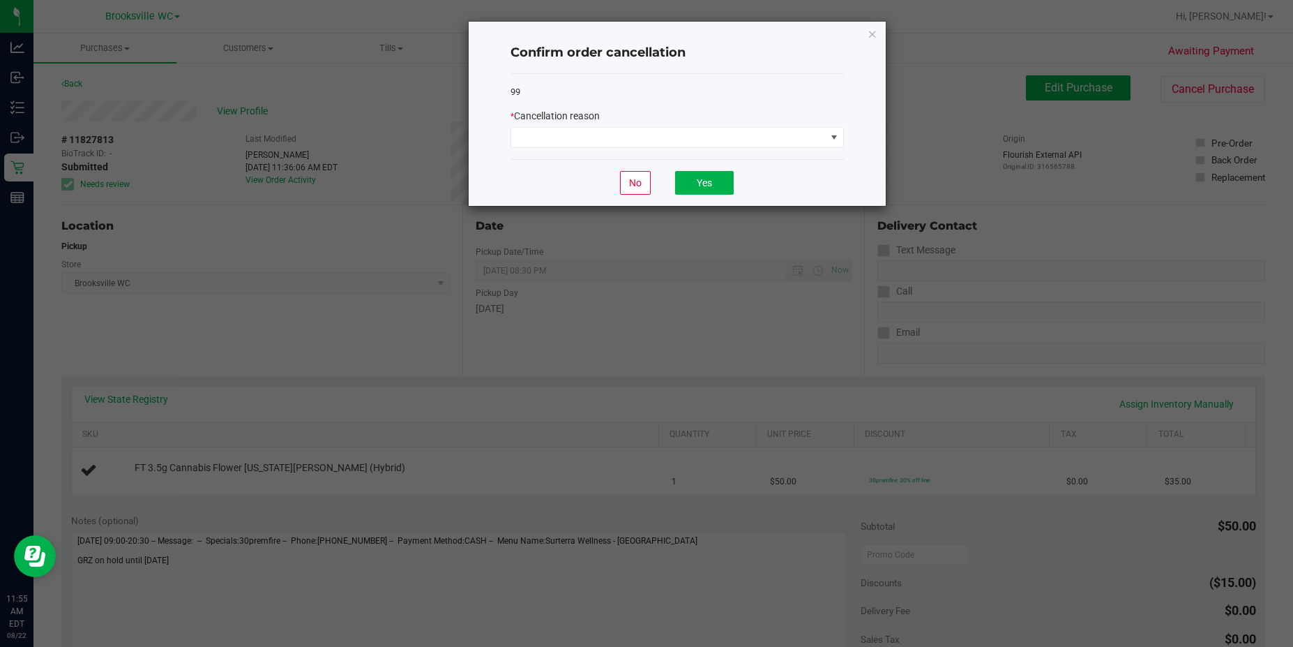
click at [187, 198] on ngb-modal-window "Confirm order cancellation 99 * Cancellation reason No Yes" at bounding box center [652, 323] width 1304 height 647
click at [393, 223] on ngb-modal-window "Confirm order cancellation 99 * Cancellation reason No Yes" at bounding box center [652, 323] width 1304 height 647
click at [872, 36] on icon "Close" at bounding box center [873, 33] width 10 height 17
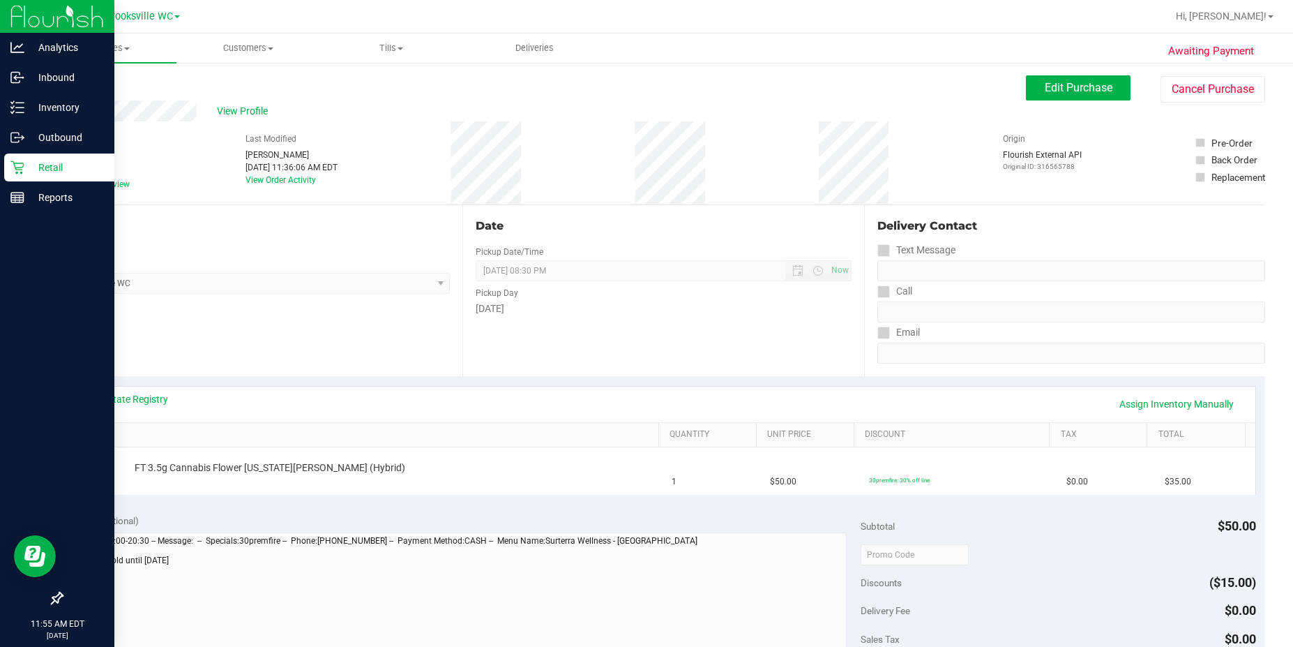
click at [33, 169] on p "Retail" at bounding box center [66, 167] width 84 height 17
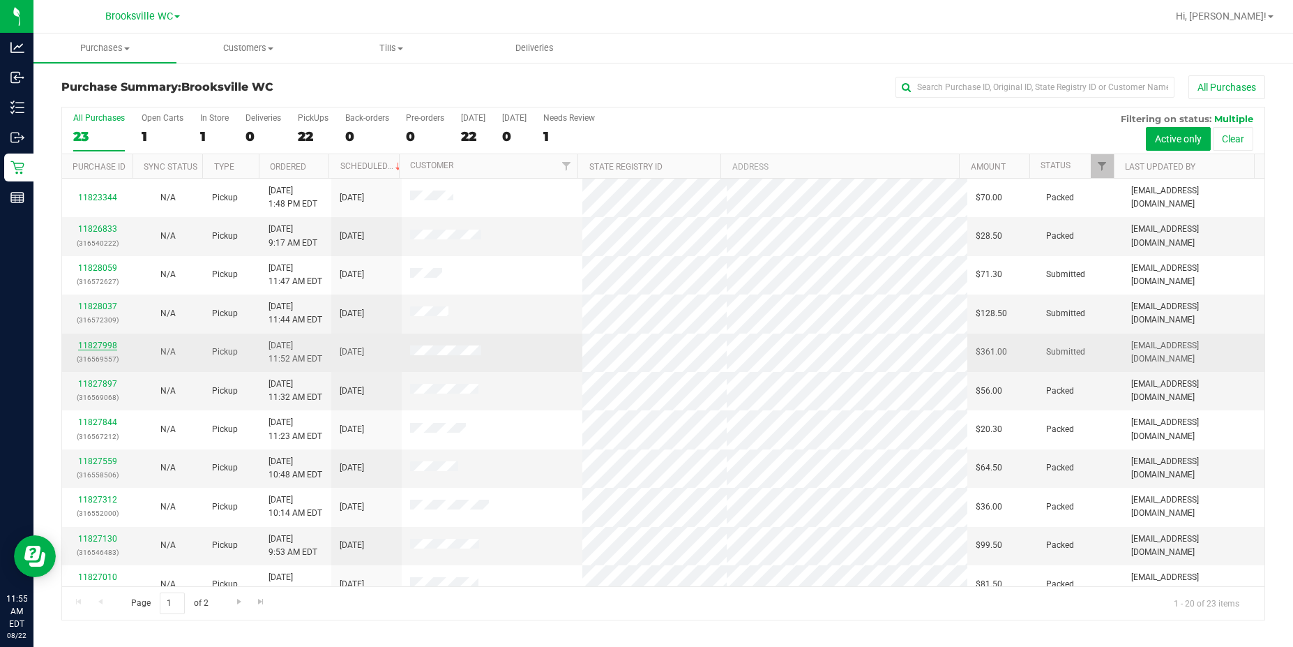
click at [92, 349] on link "11827998" at bounding box center [97, 345] width 39 height 10
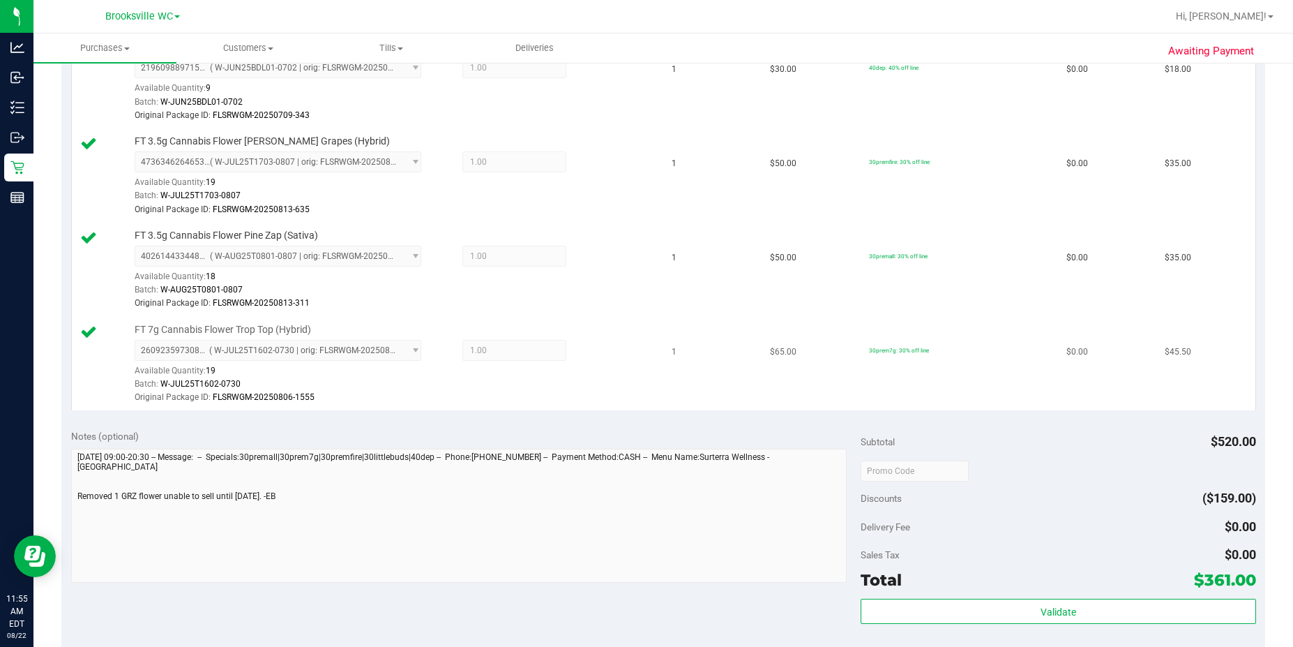
scroll to position [1325, 0]
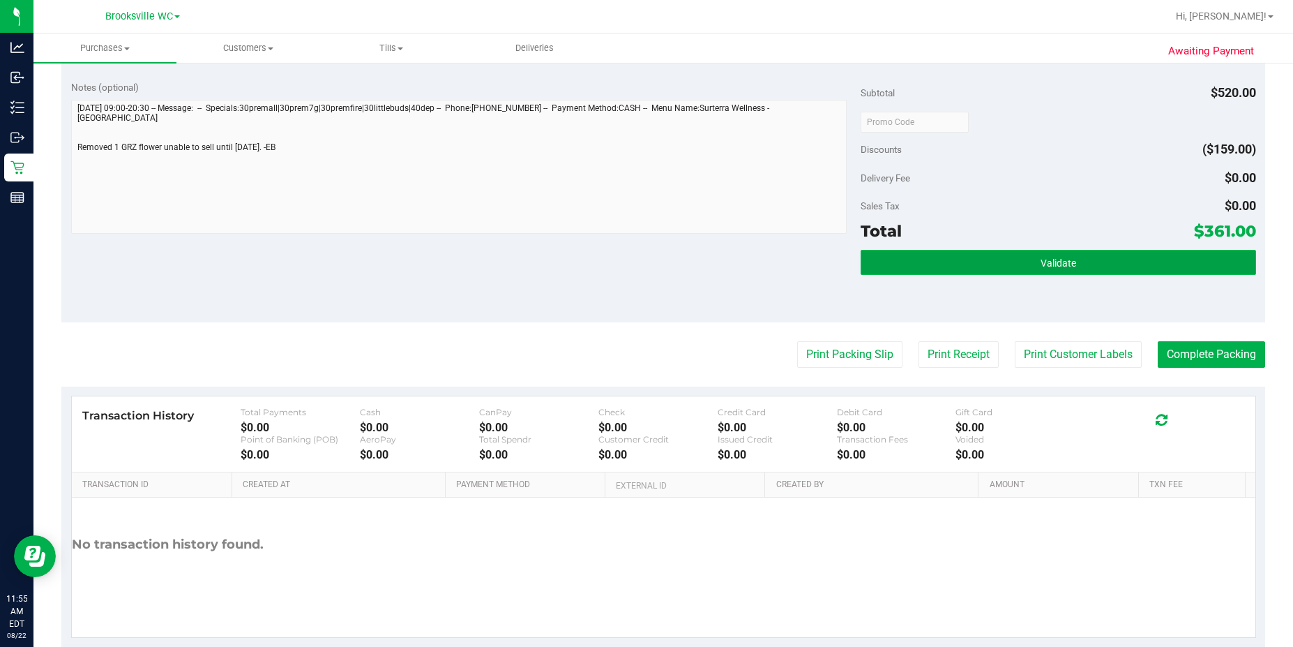
click at [1101, 257] on button "Validate" at bounding box center [1058, 262] width 395 height 25
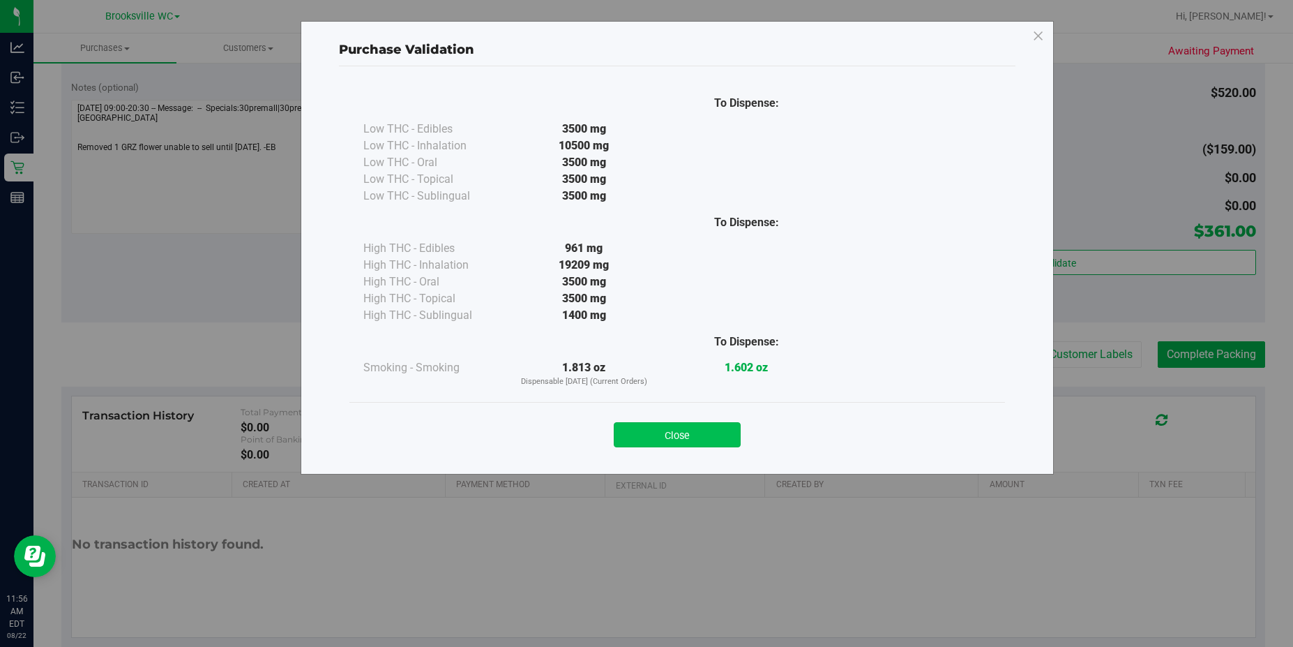
click at [687, 435] on button "Close" at bounding box center [677, 434] width 127 height 25
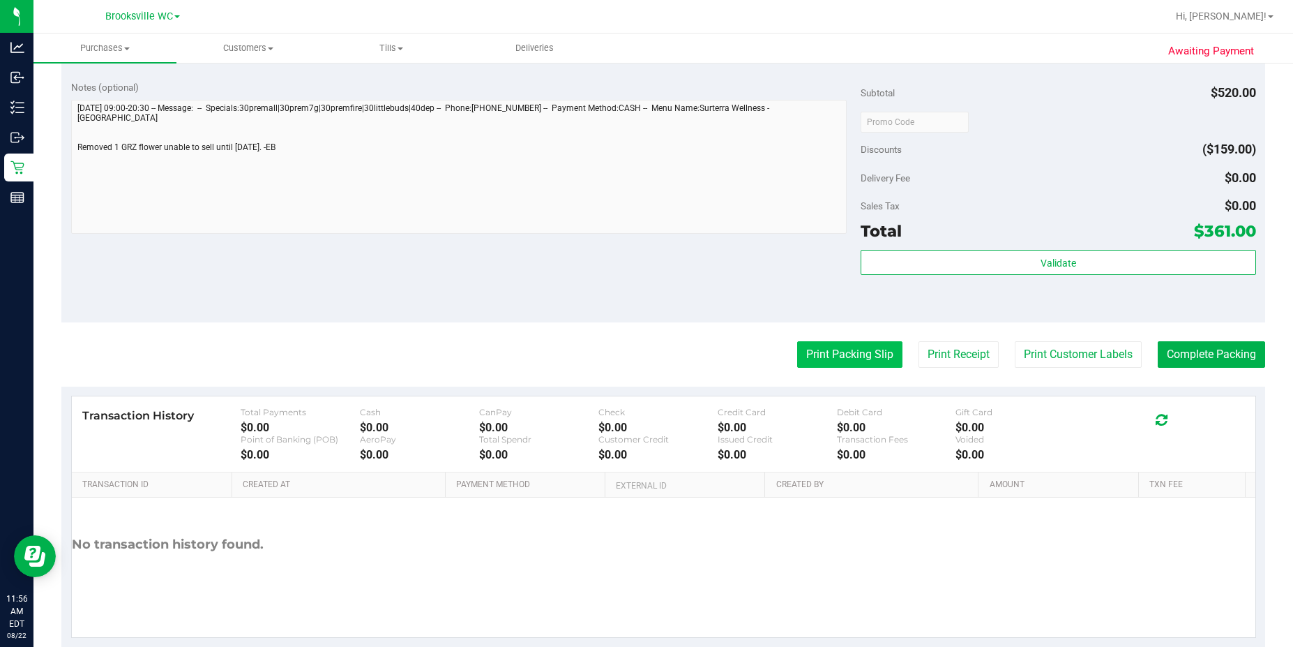
click at [819, 353] on button "Print Packing Slip" at bounding box center [849, 354] width 105 height 27
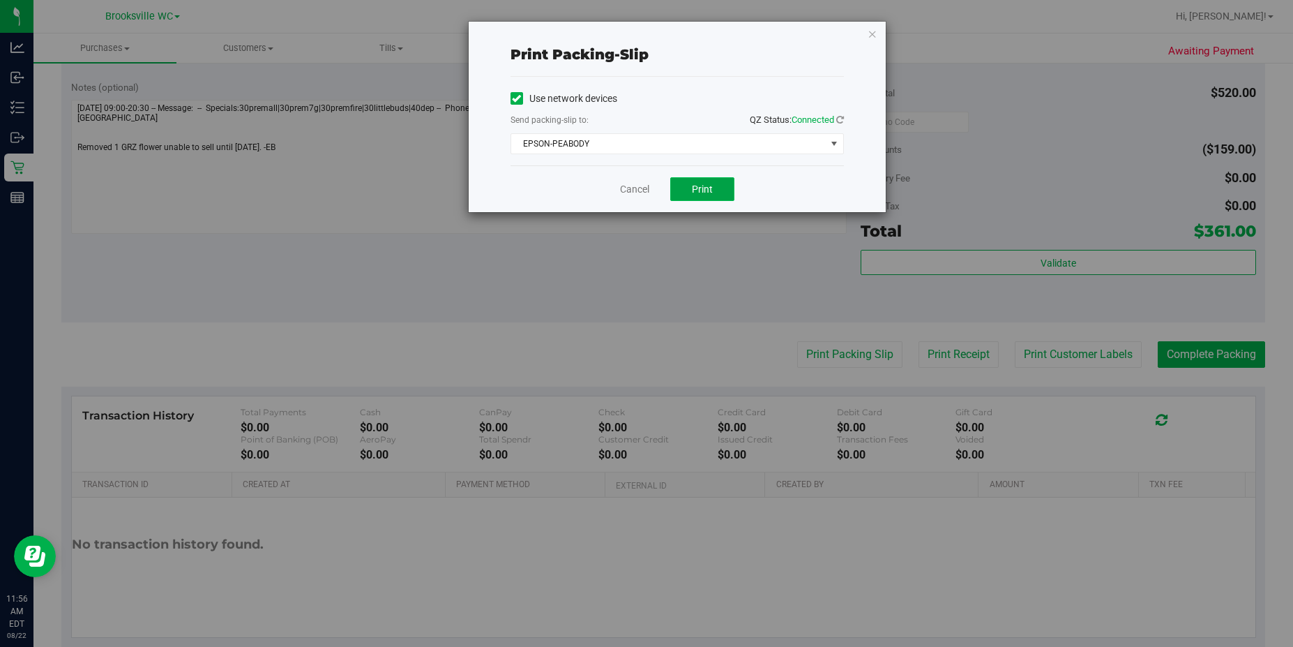
click at [707, 190] on span "Print" at bounding box center [702, 188] width 21 height 11
click at [630, 188] on link "Cancel" at bounding box center [634, 189] width 29 height 15
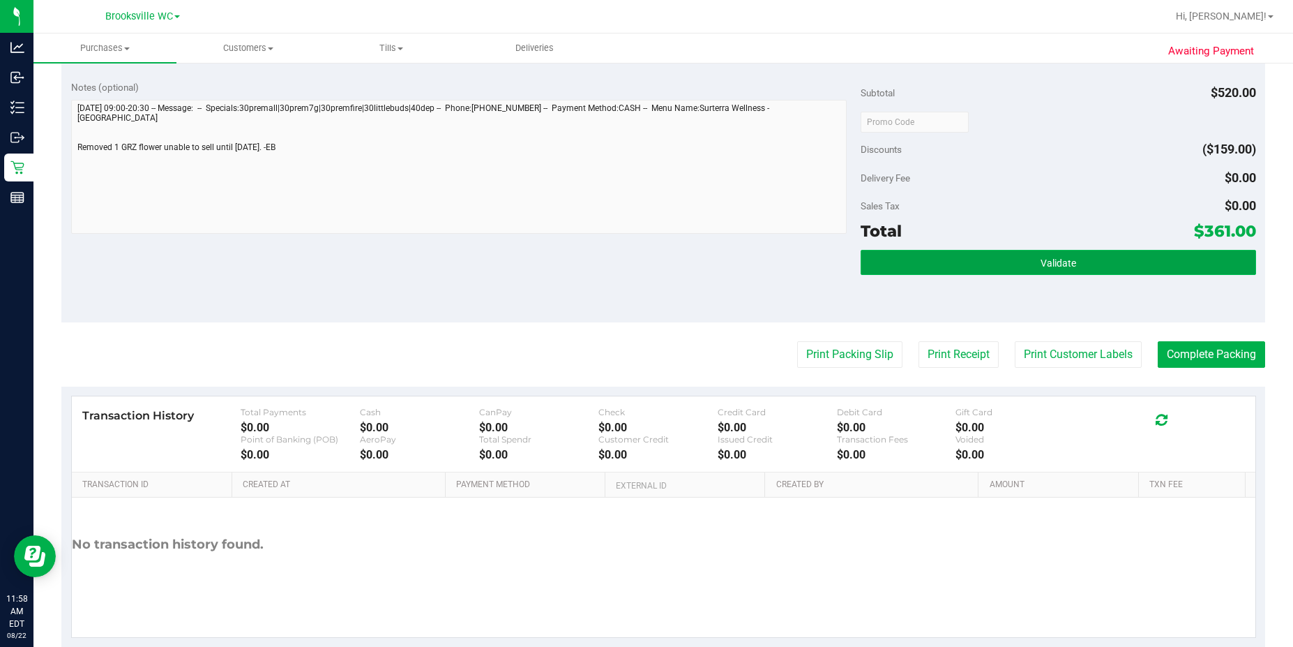
click at [1051, 262] on span "Validate" at bounding box center [1059, 262] width 36 height 11
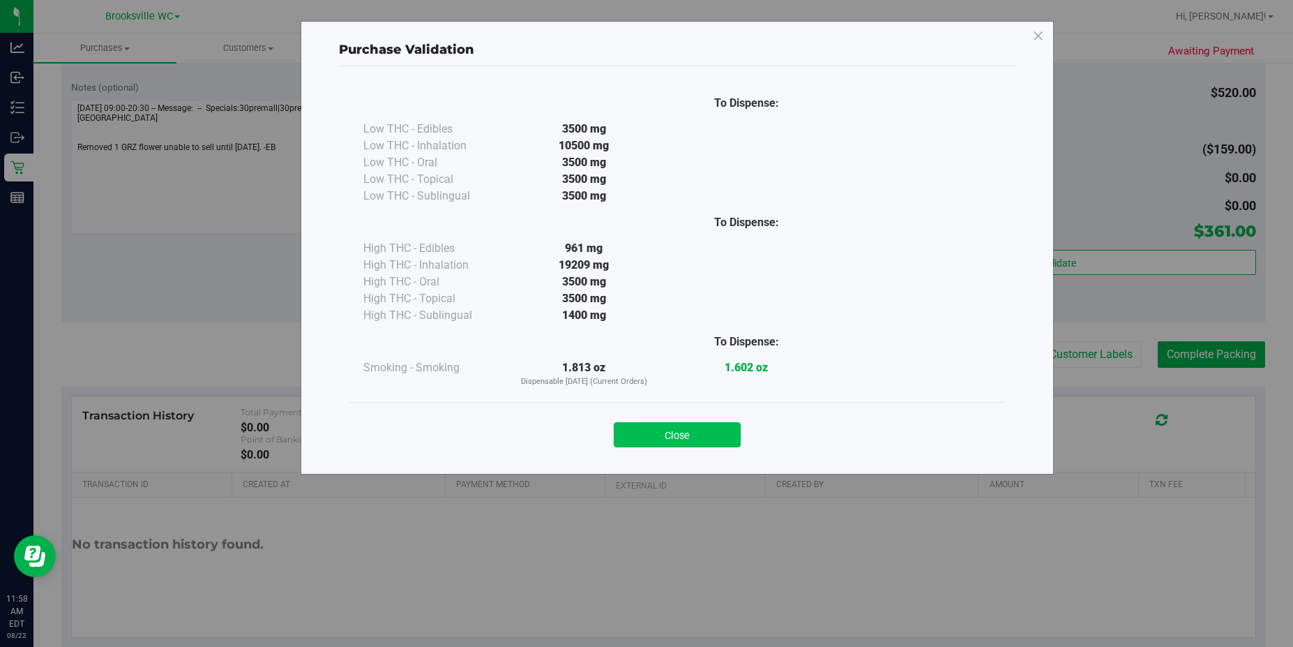
click at [670, 433] on button "Close" at bounding box center [677, 434] width 127 height 25
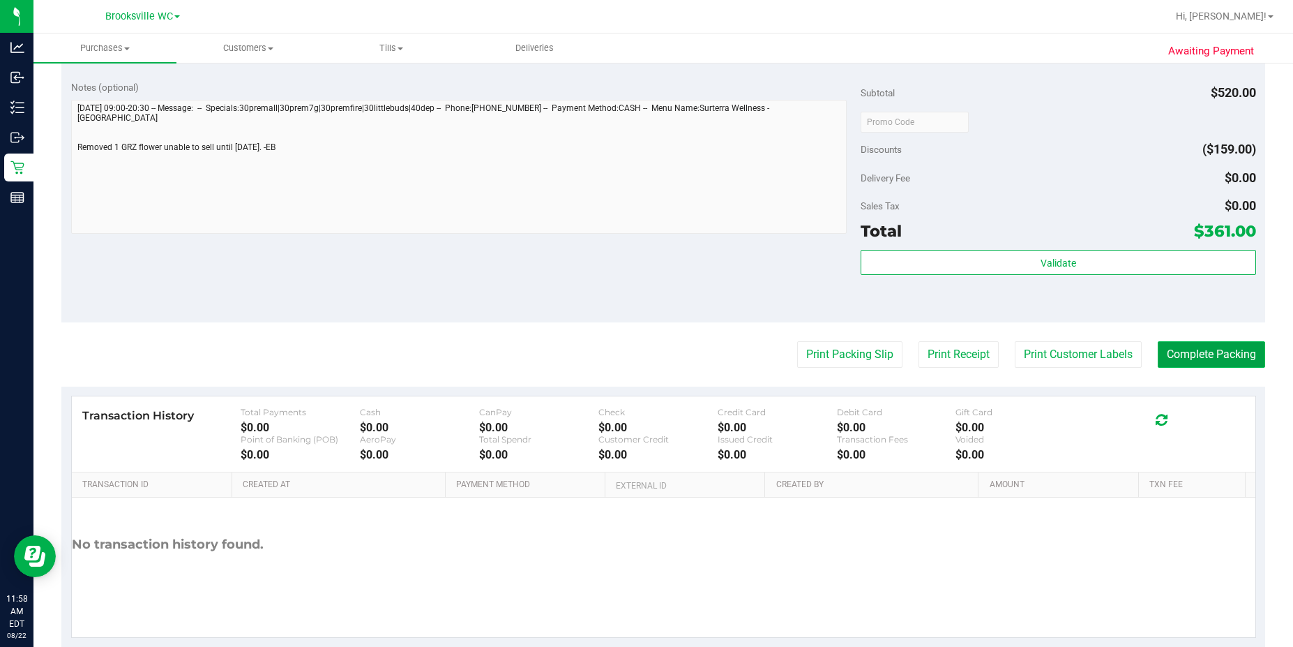
click at [1101, 367] on button "Complete Packing" at bounding box center [1211, 354] width 107 height 27
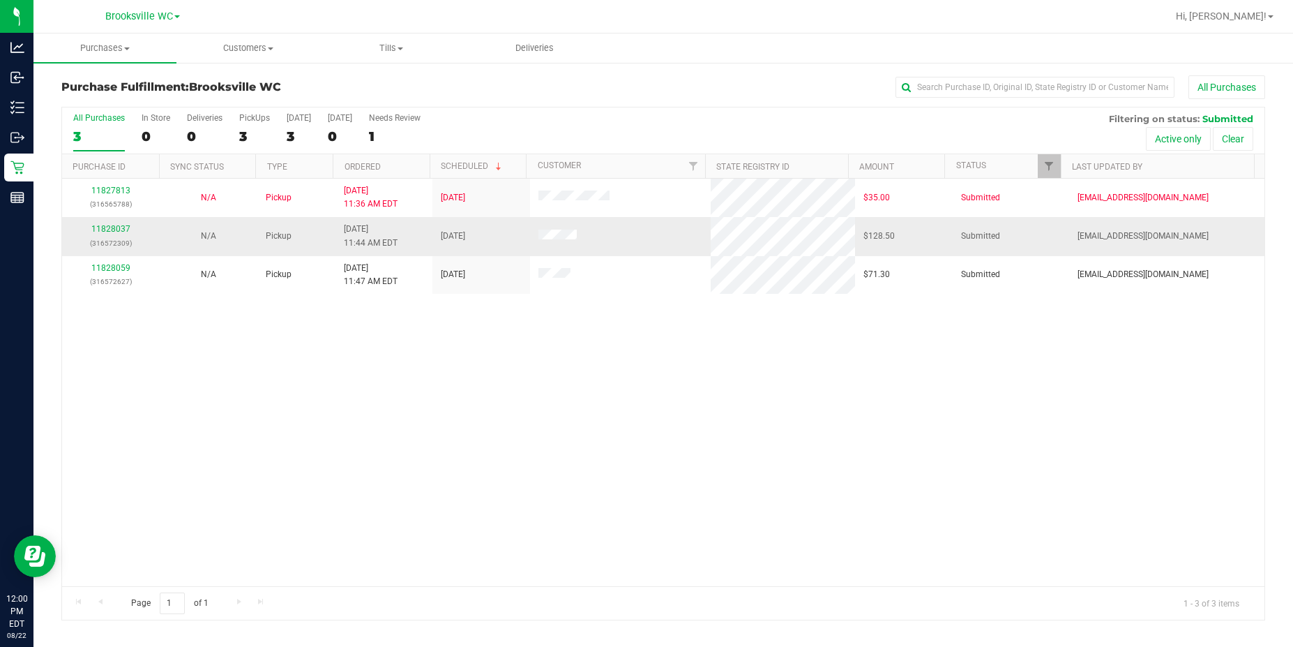
click at [105, 235] on div "11828037 (316572309)" at bounding box center [110, 236] width 81 height 27
click at [107, 231] on link "11828037" at bounding box center [110, 229] width 39 height 10
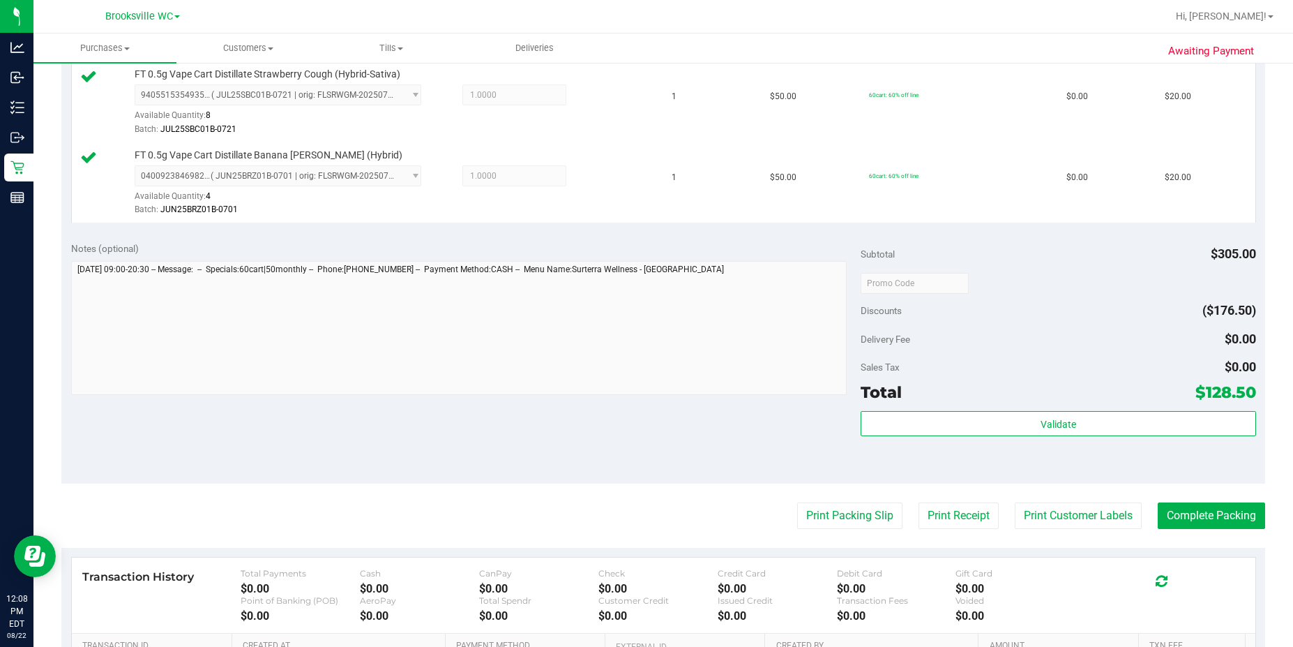
scroll to position [628, 0]
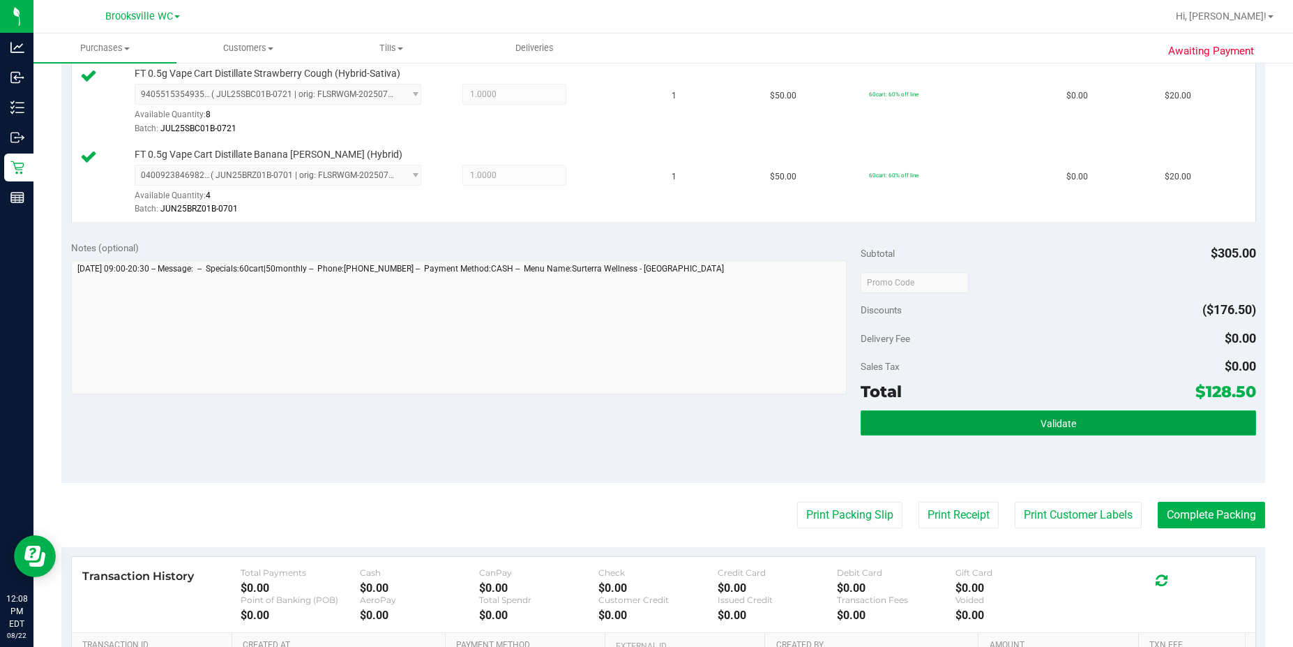
click at [1101, 425] on button "Validate" at bounding box center [1058, 422] width 395 height 25
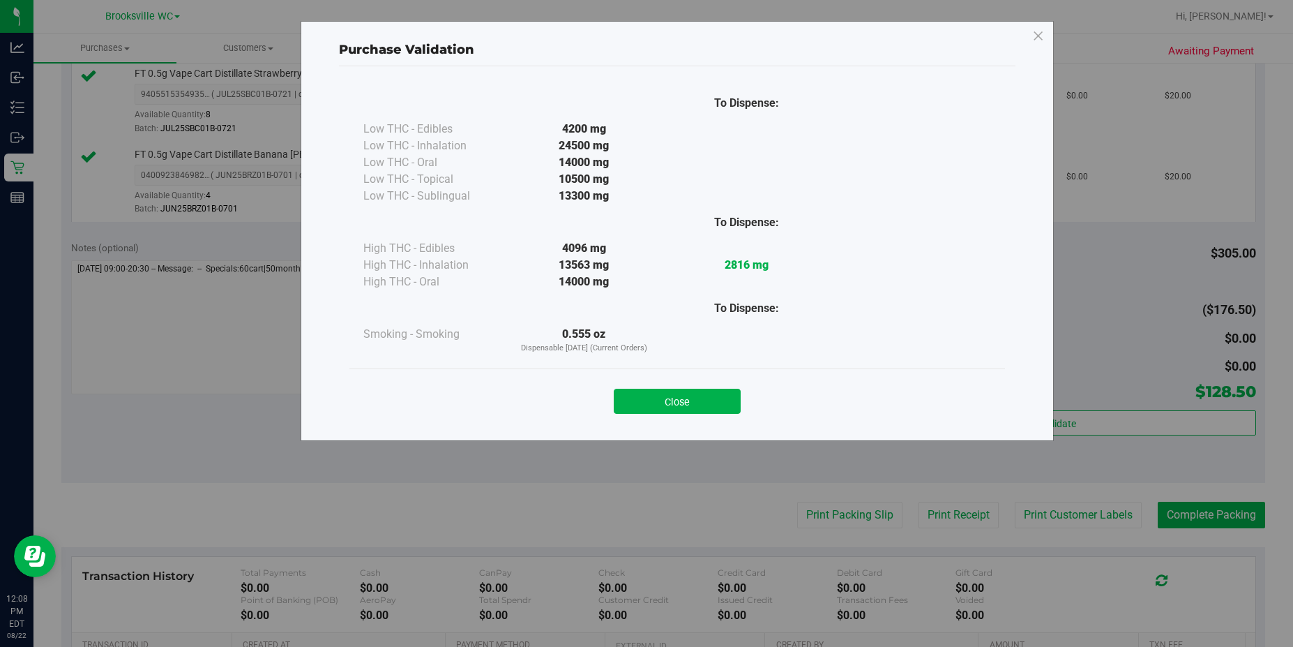
click at [715, 417] on div "Close" at bounding box center [677, 396] width 656 height 56
click at [723, 406] on button "Close" at bounding box center [677, 401] width 127 height 25
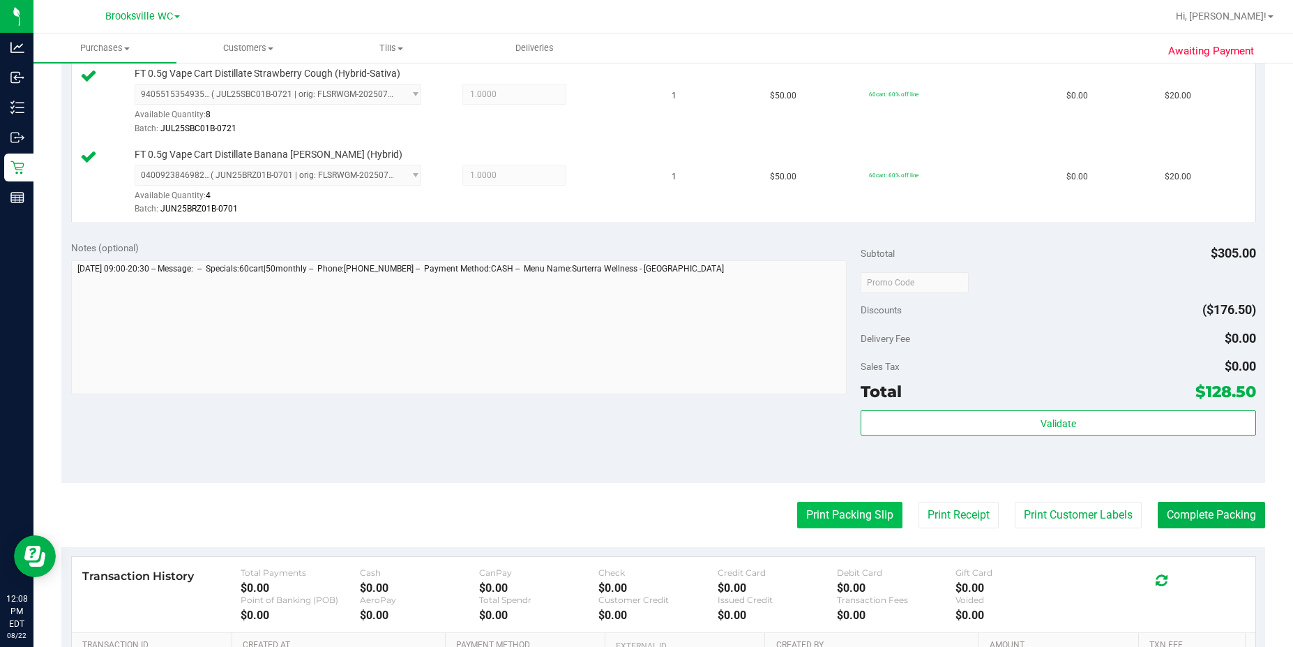
click at [816, 512] on button "Print Packing Slip" at bounding box center [849, 515] width 105 height 27
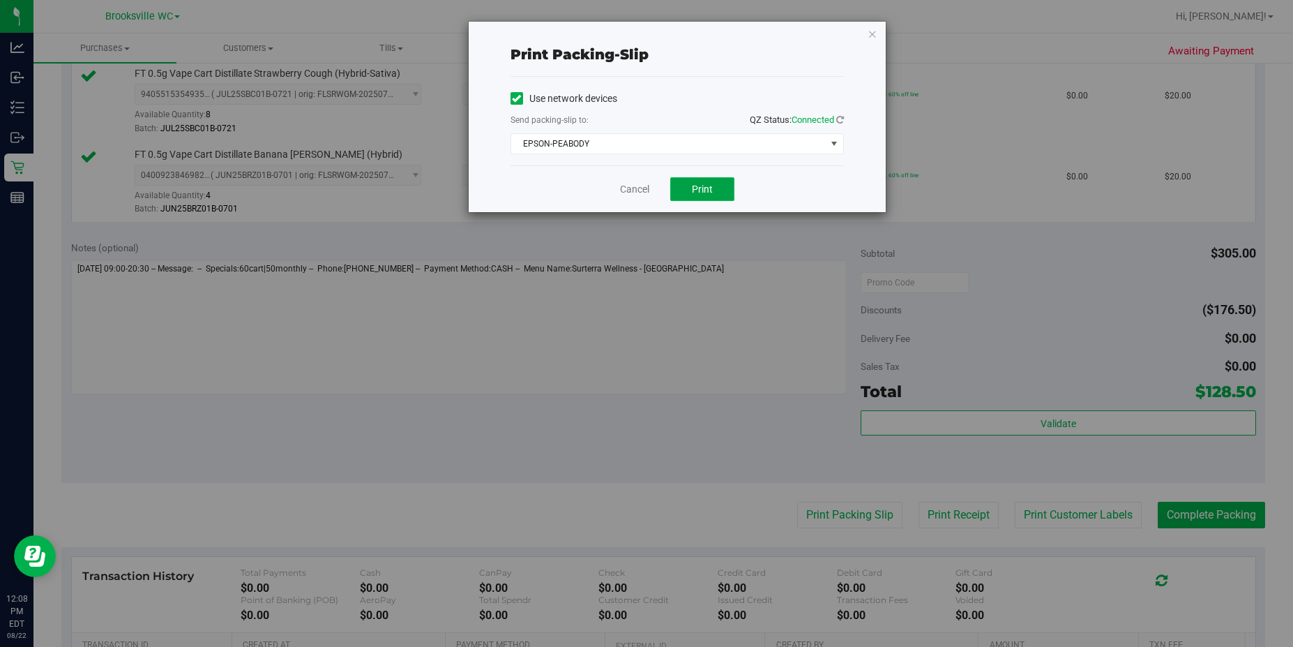
click at [702, 194] on span "Print" at bounding box center [702, 188] width 21 height 11
click at [632, 186] on link "Cancel" at bounding box center [634, 189] width 29 height 15
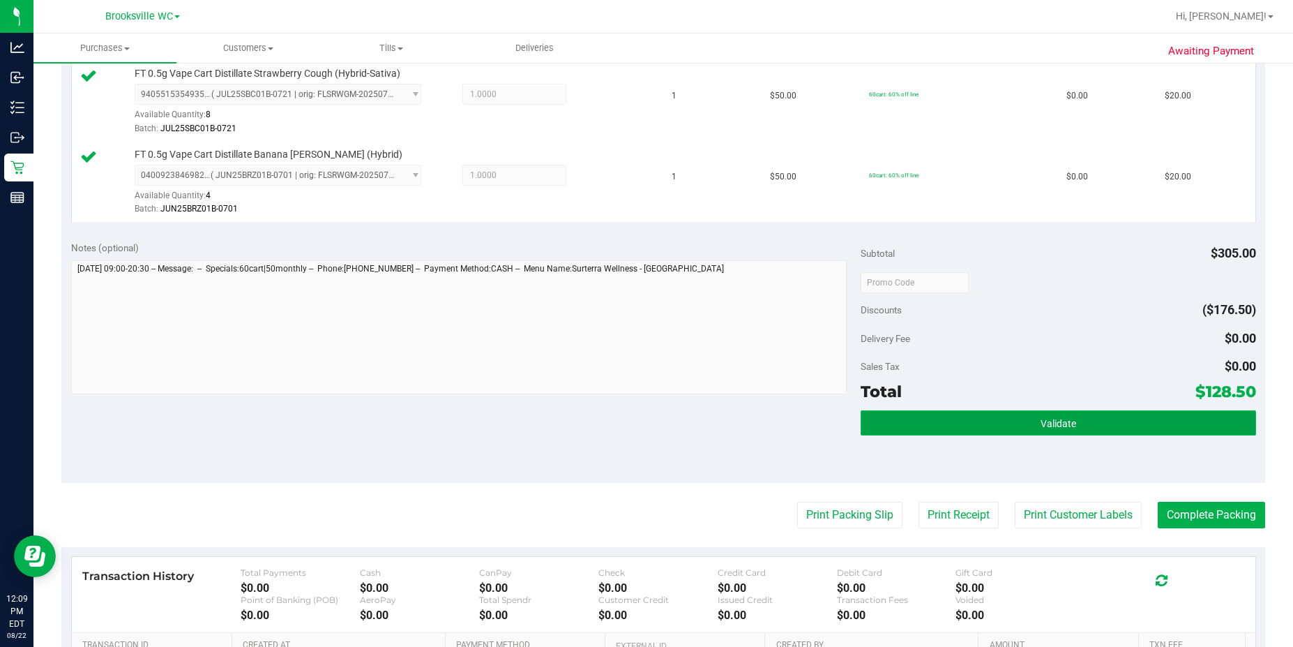
click at [1072, 416] on button "Validate" at bounding box center [1058, 422] width 395 height 25
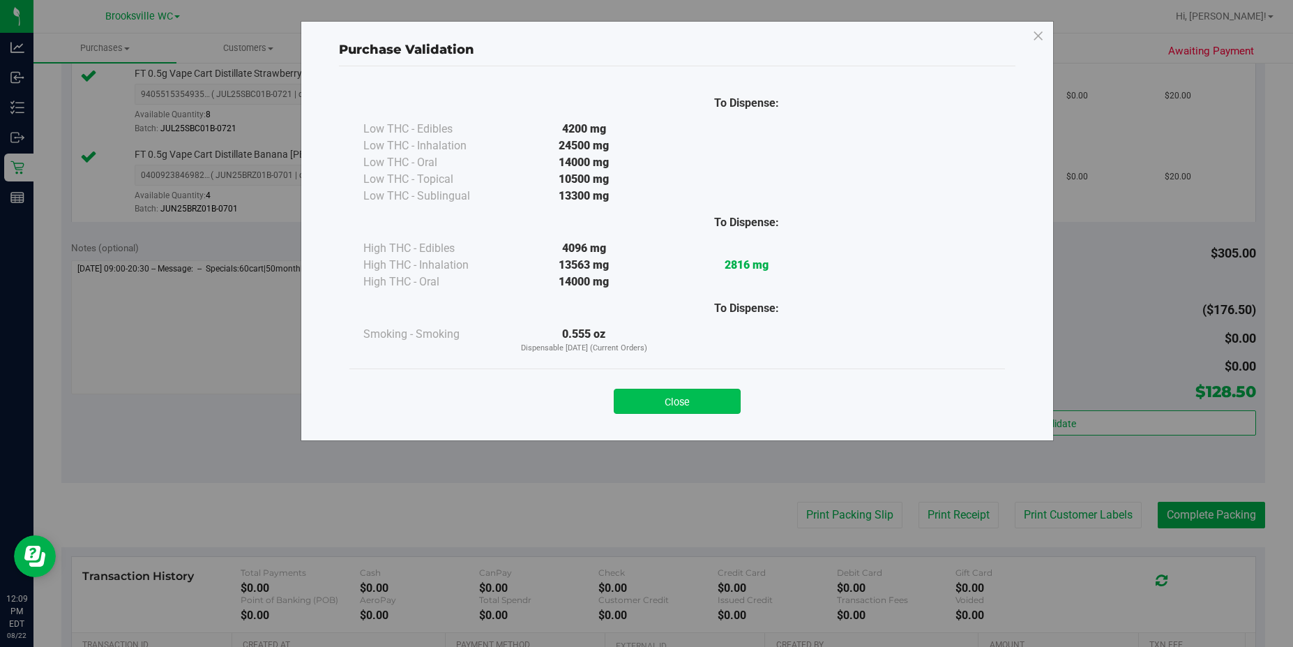
click at [689, 396] on button "Close" at bounding box center [677, 401] width 127 height 25
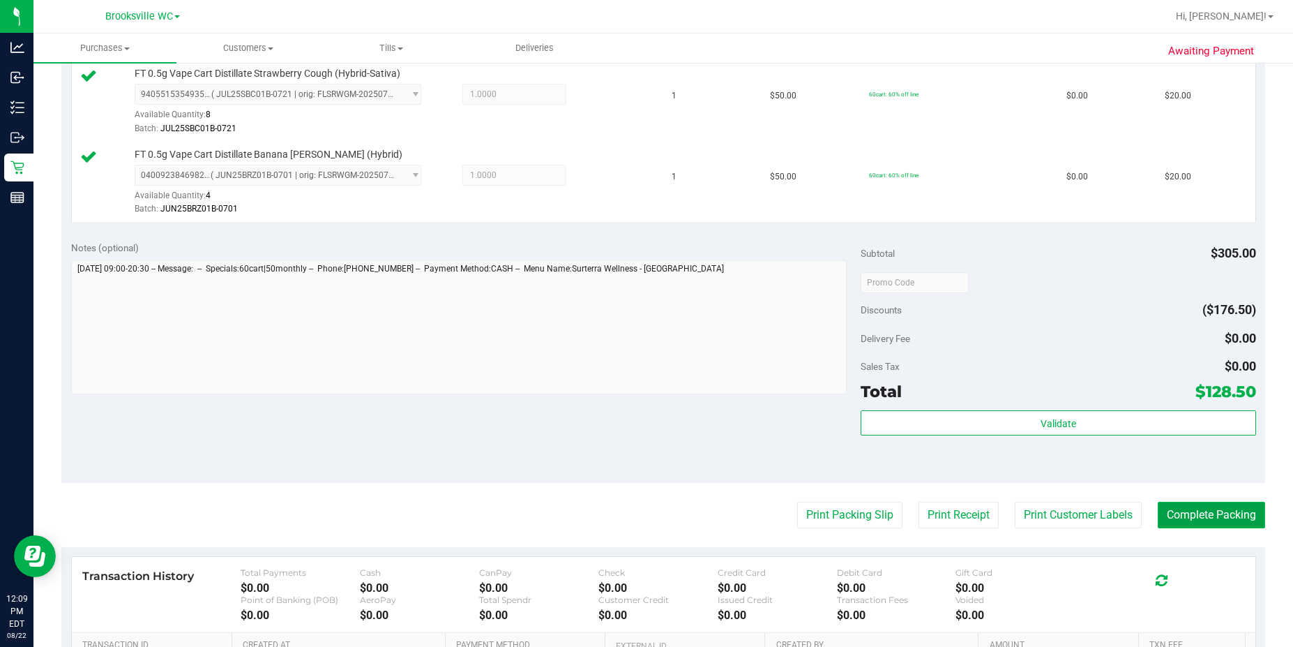
click at [1101, 504] on button "Complete Packing" at bounding box center [1211, 515] width 107 height 27
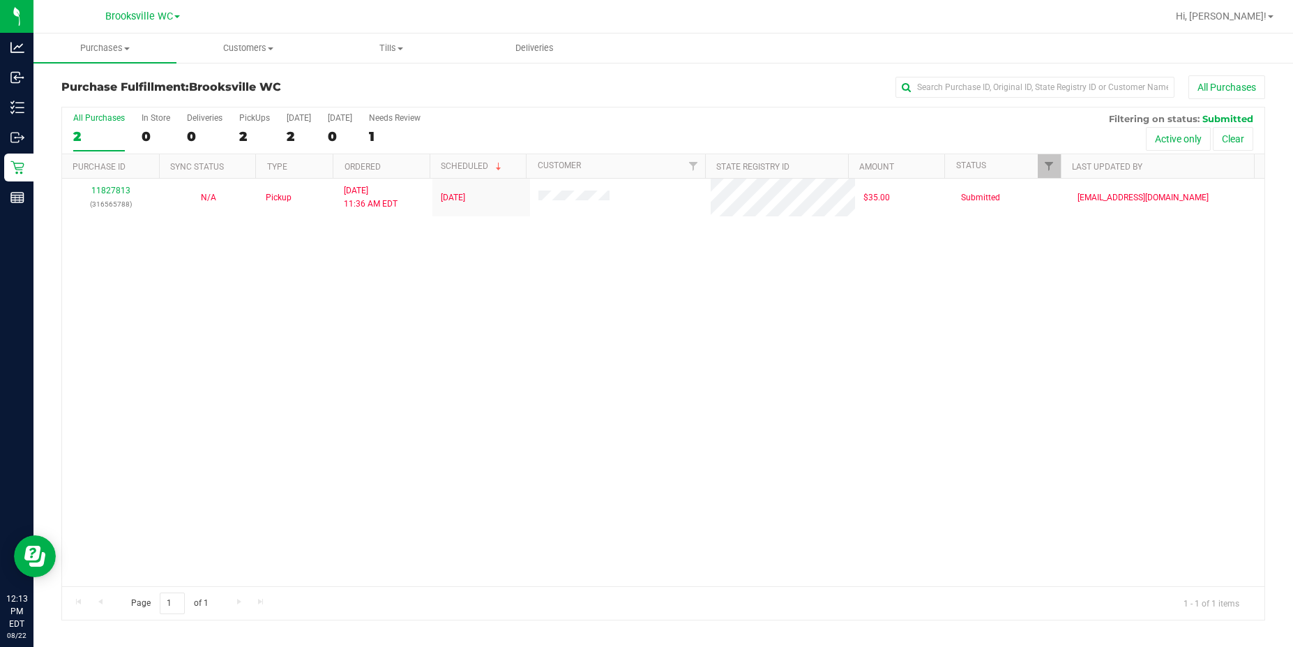
click at [193, 306] on div "11827813 (316565788) N/A Pickup [DATE] 11:36 AM EDT 8/22/2025 $35.00 Submitted …" at bounding box center [663, 382] width 1203 height 407
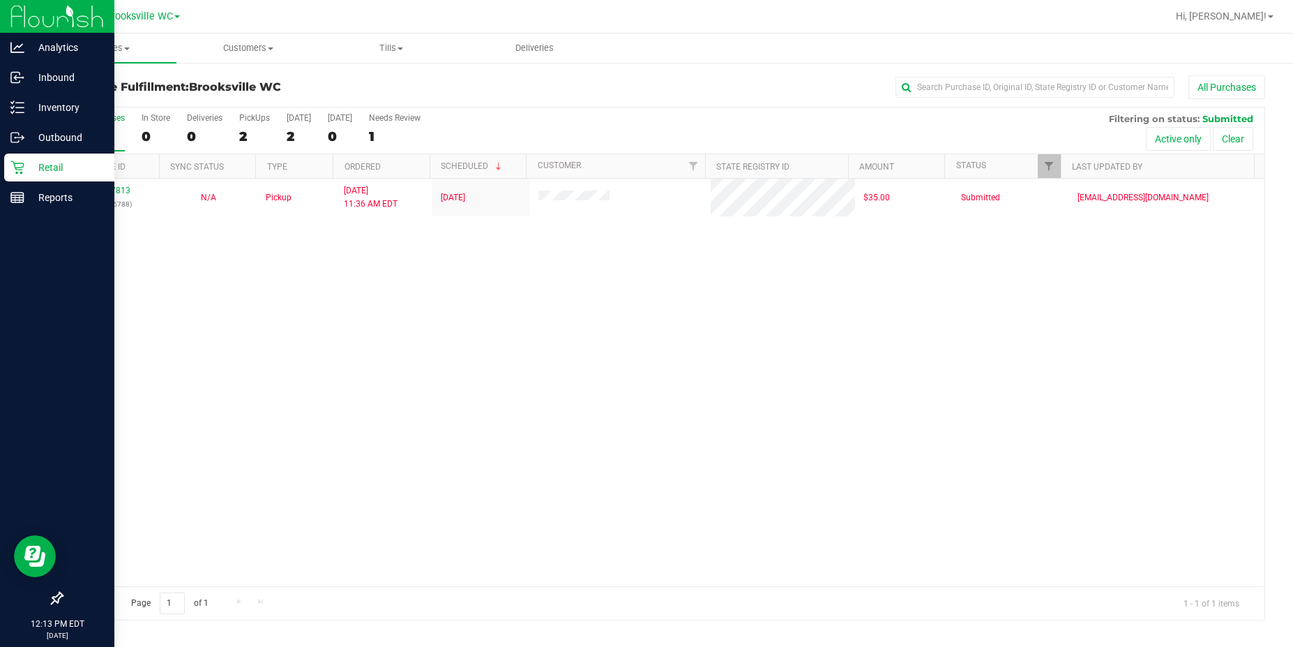
click at [26, 158] on div "Retail" at bounding box center [59, 167] width 110 height 28
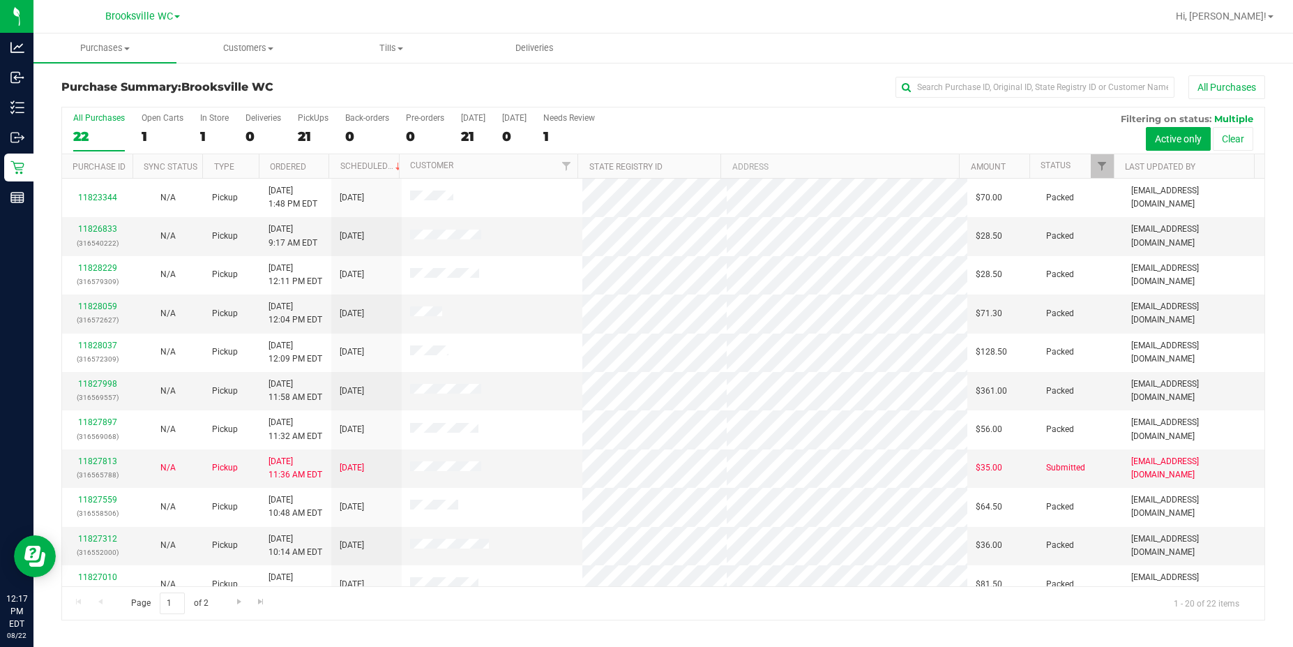
click at [201, 84] on span "Brooksville WC" at bounding box center [227, 86] width 92 height 13
click at [1087, 158] on th "Status" at bounding box center [1072, 166] width 84 height 24
click at [1082, 169] on span at bounding box center [1081, 165] width 11 height 11
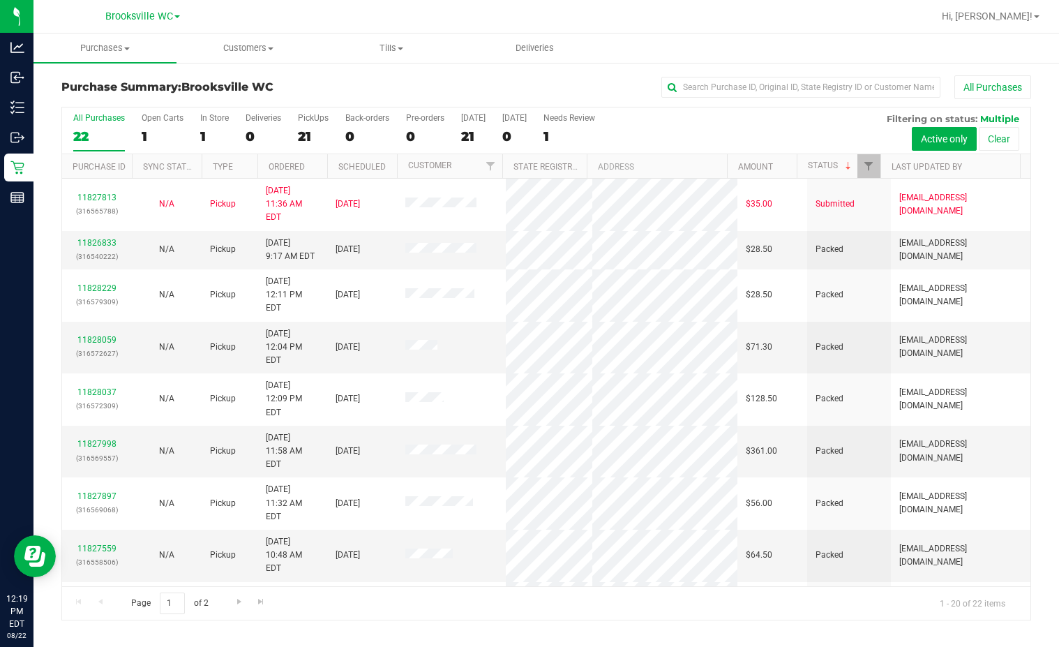
click at [317, 79] on div "Purchase Summary: [GEOGRAPHIC_DATA] WC All Purchases" at bounding box center [546, 90] width 970 height 31
click at [378, 93] on h3 "Purchase Summary: [GEOGRAPHIC_DATA] WC" at bounding box center [222, 87] width 323 height 13
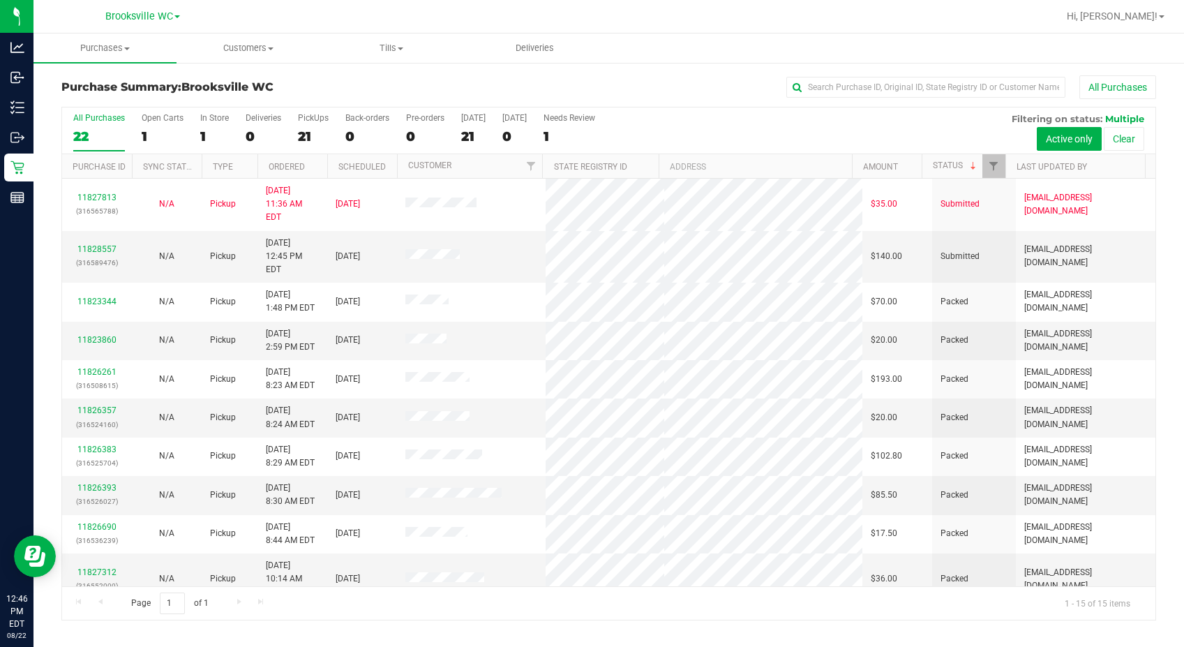
click at [357, 93] on div "Purchase Summary: [GEOGRAPHIC_DATA] WC All Purchases" at bounding box center [608, 90] width 1094 height 31
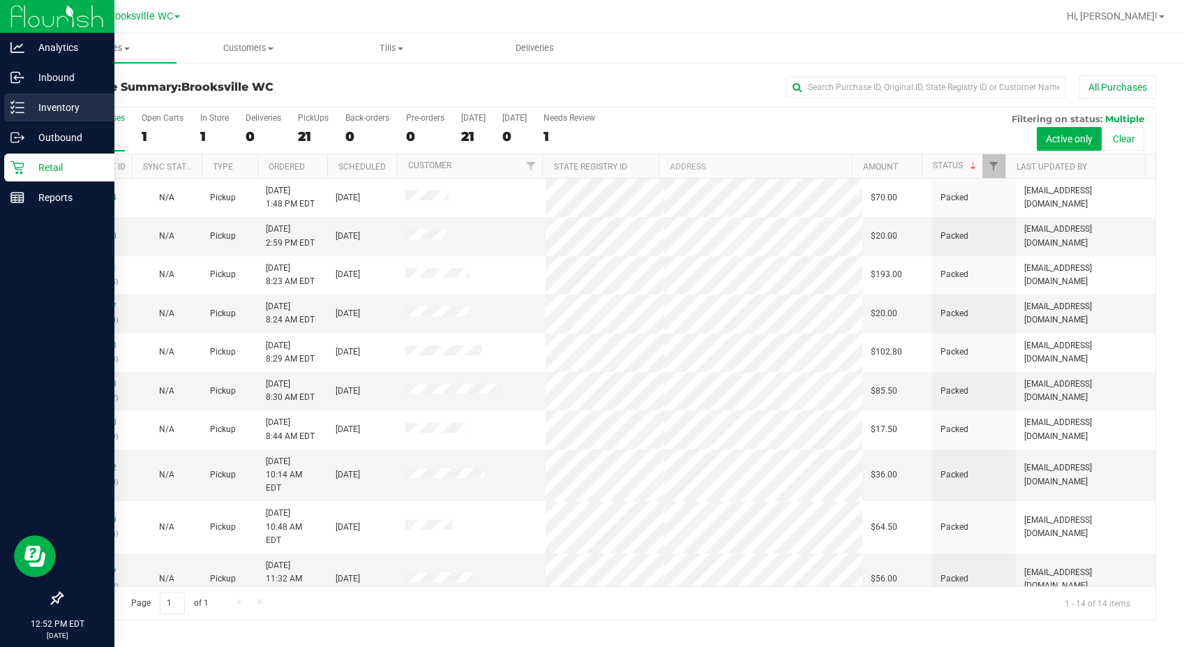
click at [0, 103] on link "Inventory" at bounding box center [57, 108] width 114 height 30
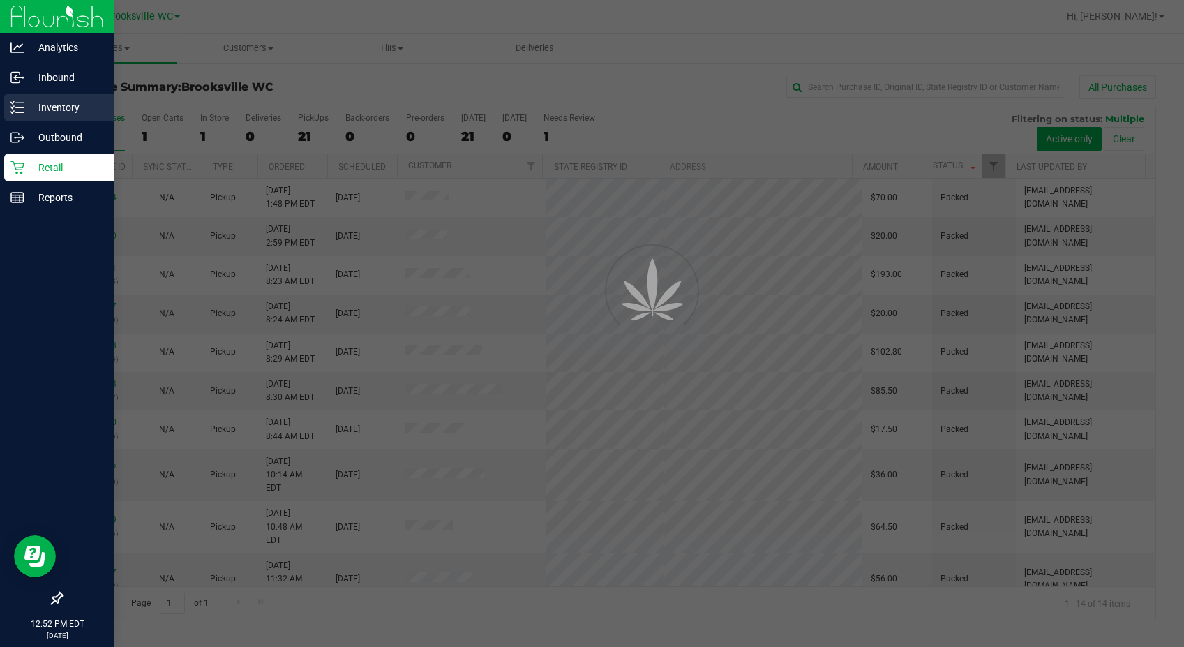
click at [8, 103] on div "Inventory" at bounding box center [59, 107] width 110 height 28
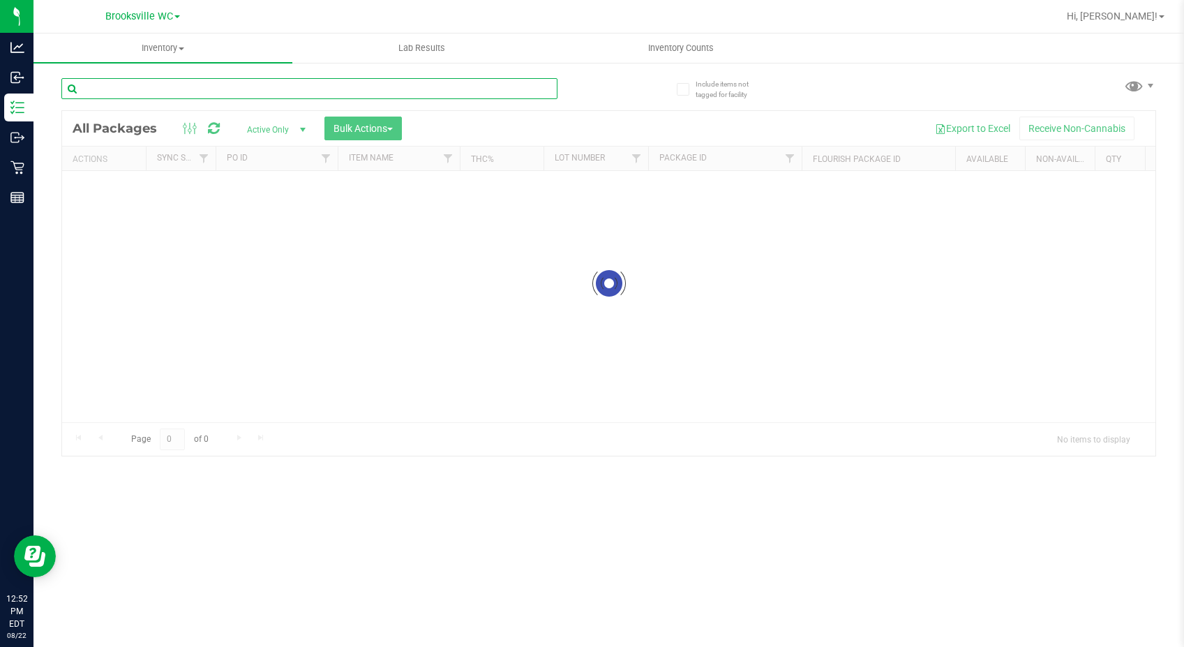
click at [188, 86] on div "Inventory All packages All inventory Waste log Create inventory Lab Results Inv…" at bounding box center [608, 339] width 1150 height 613
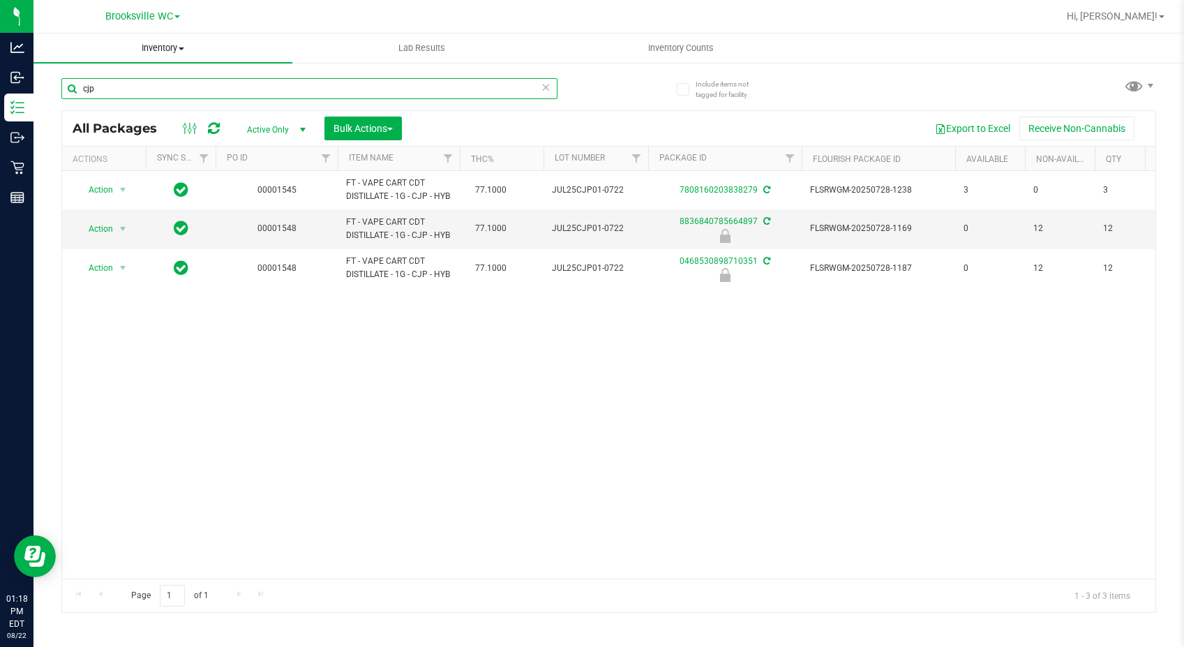
type input "cjp"
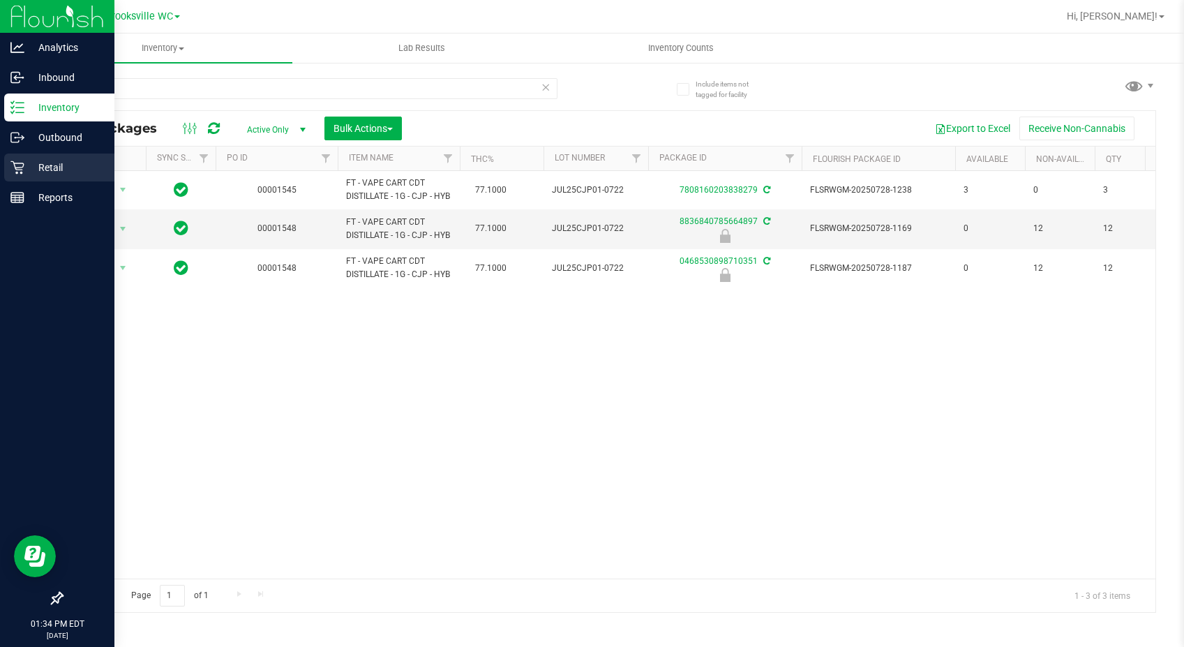
click at [55, 169] on p "Retail" at bounding box center [66, 167] width 84 height 17
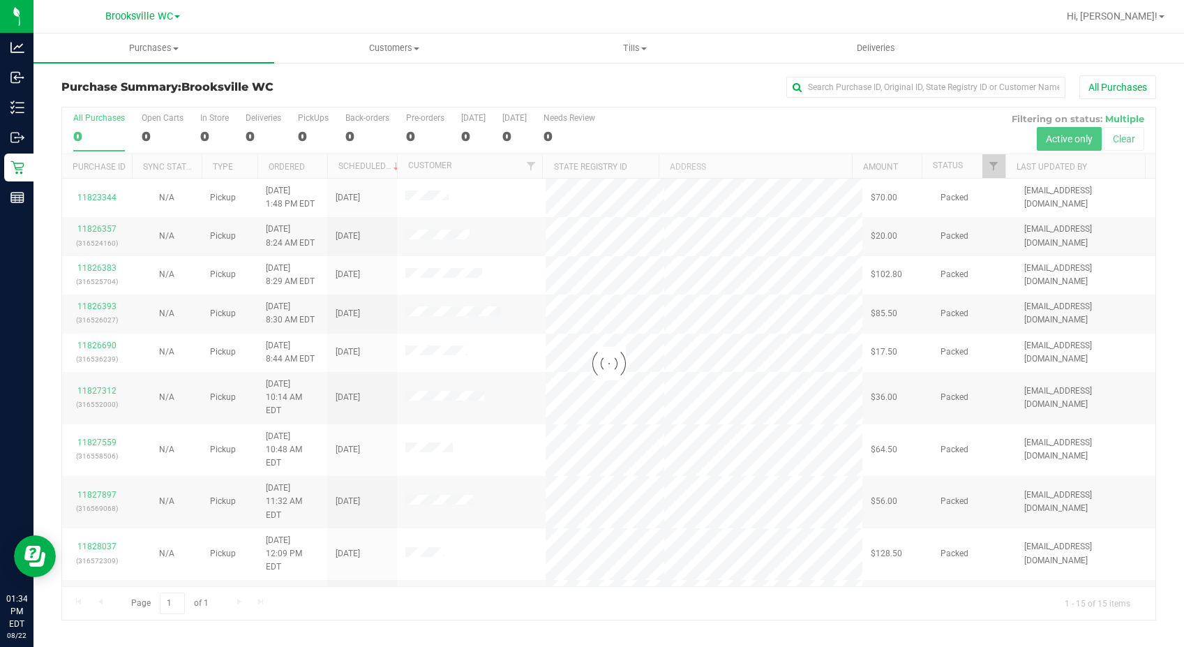
click at [316, 89] on h3 "Purchase Summary: [GEOGRAPHIC_DATA] WC" at bounding box center [243, 87] width 365 height 13
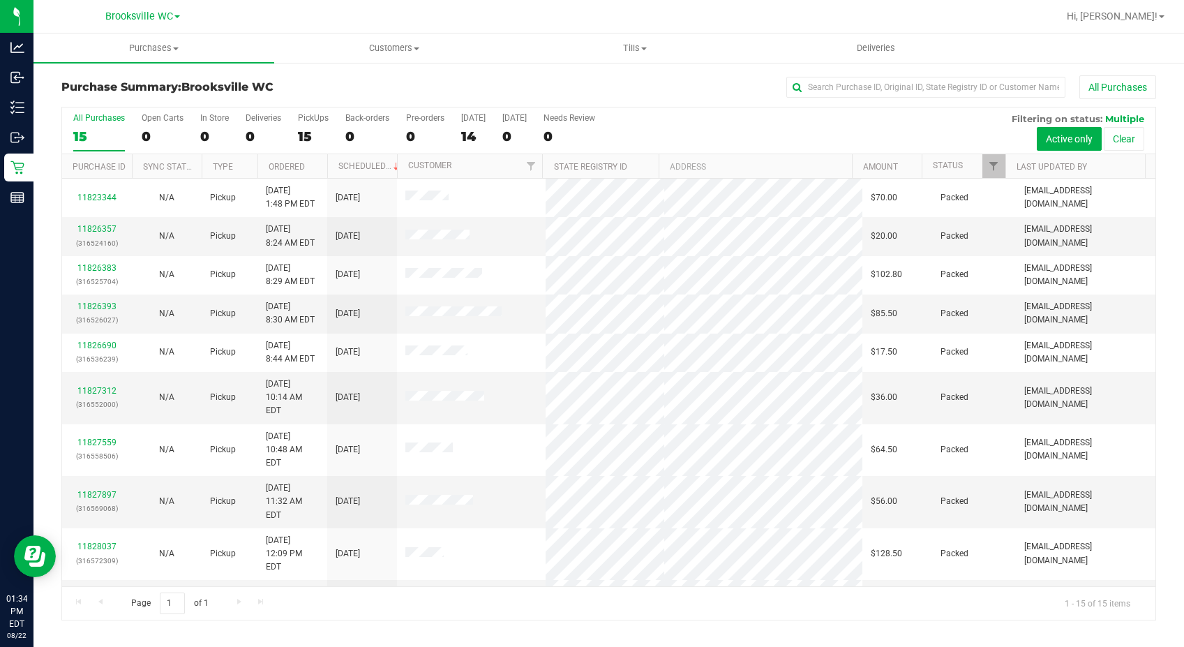
click at [970, 159] on th "Status" at bounding box center [963, 166] width 84 height 24
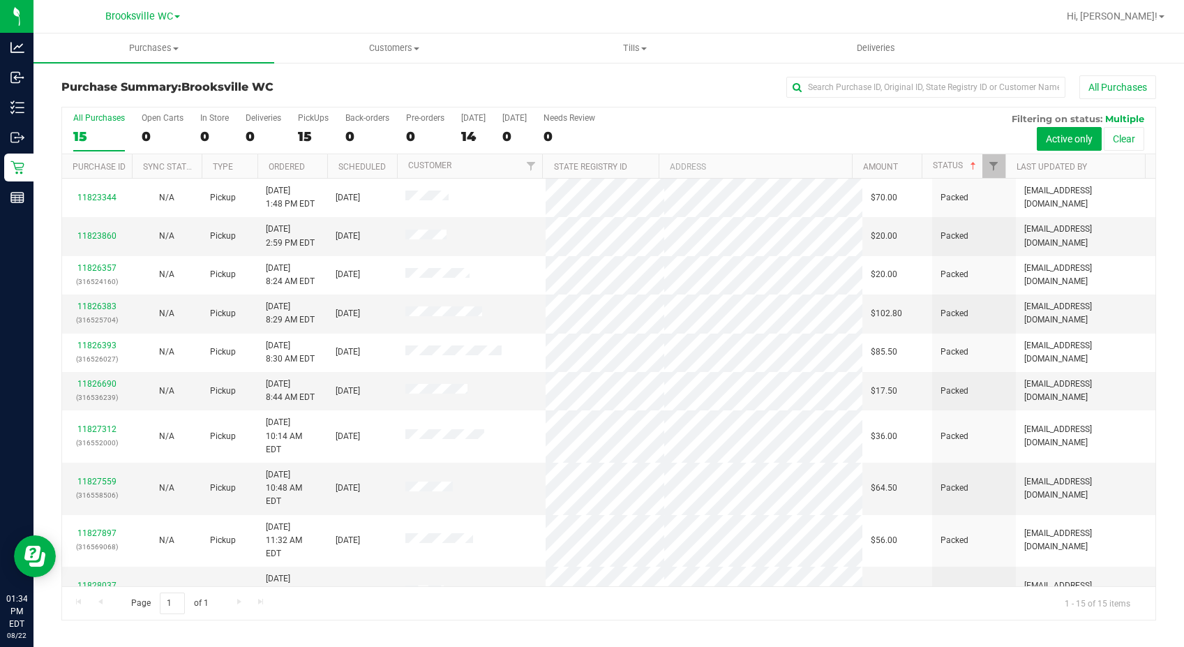
click at [970, 159] on th "Status" at bounding box center [963, 166] width 84 height 24
click at [394, 42] on uib-tab-heading "Customers All customers Add a new customer All physicians" at bounding box center [394, 48] width 239 height 28
click at [373, 81] on li "All customers" at bounding box center [394, 84] width 241 height 17
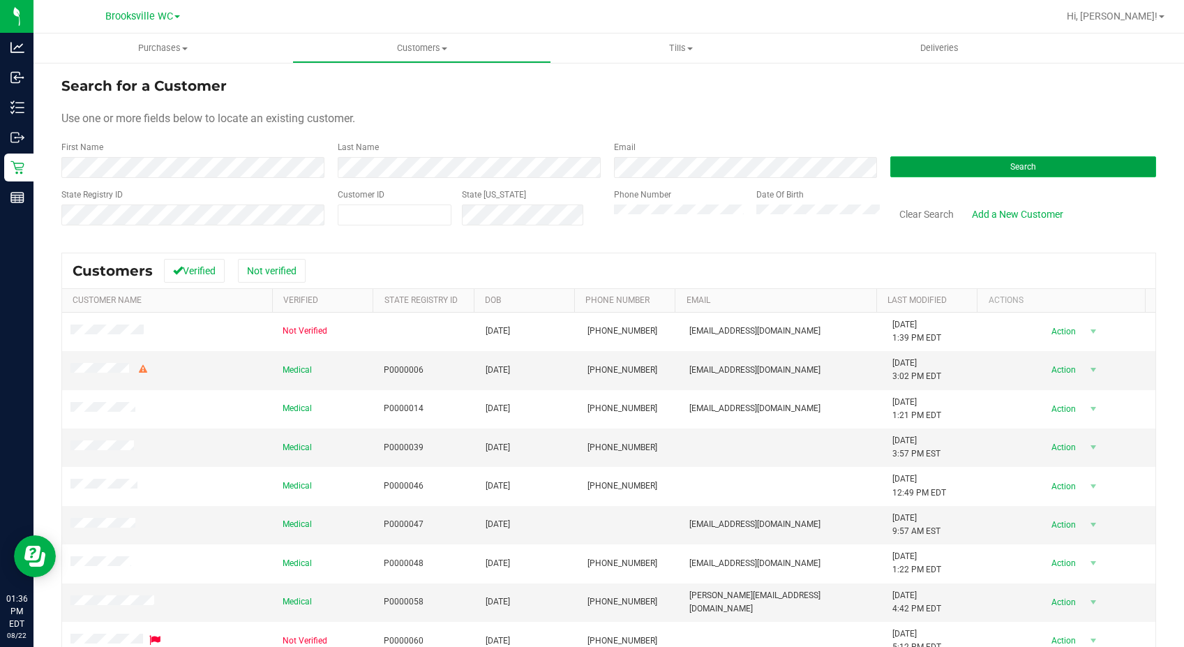
click at [1082, 171] on button "Search" at bounding box center [1023, 166] width 266 height 21
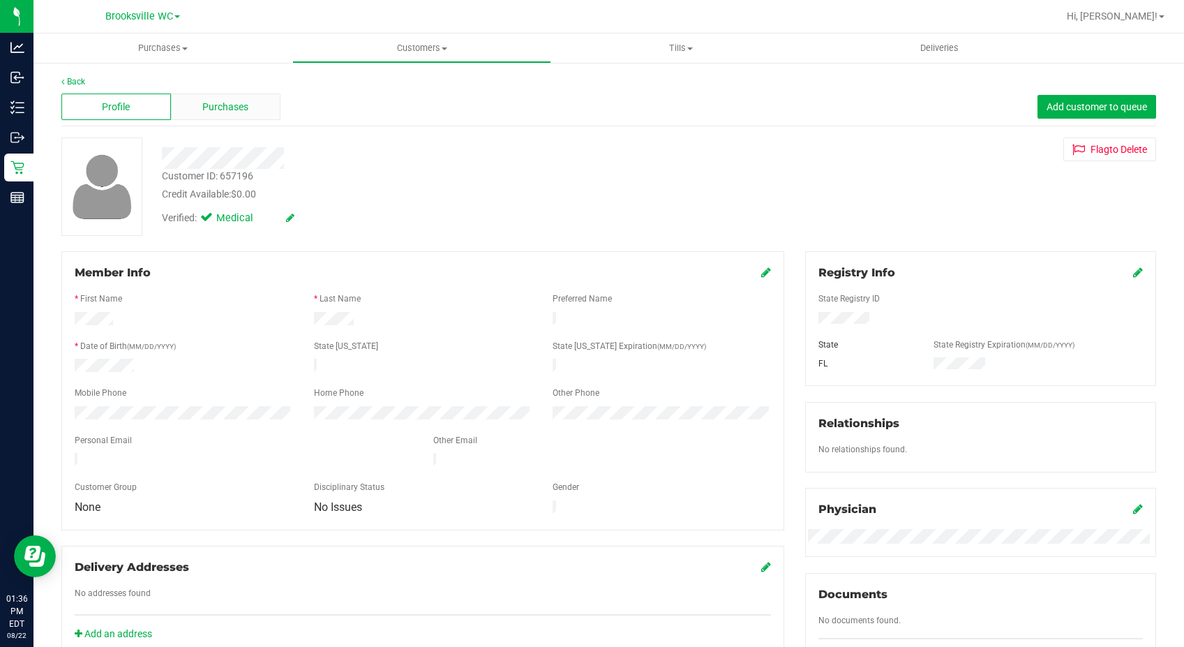
click at [243, 114] on div "Purchases" at bounding box center [226, 106] width 110 height 27
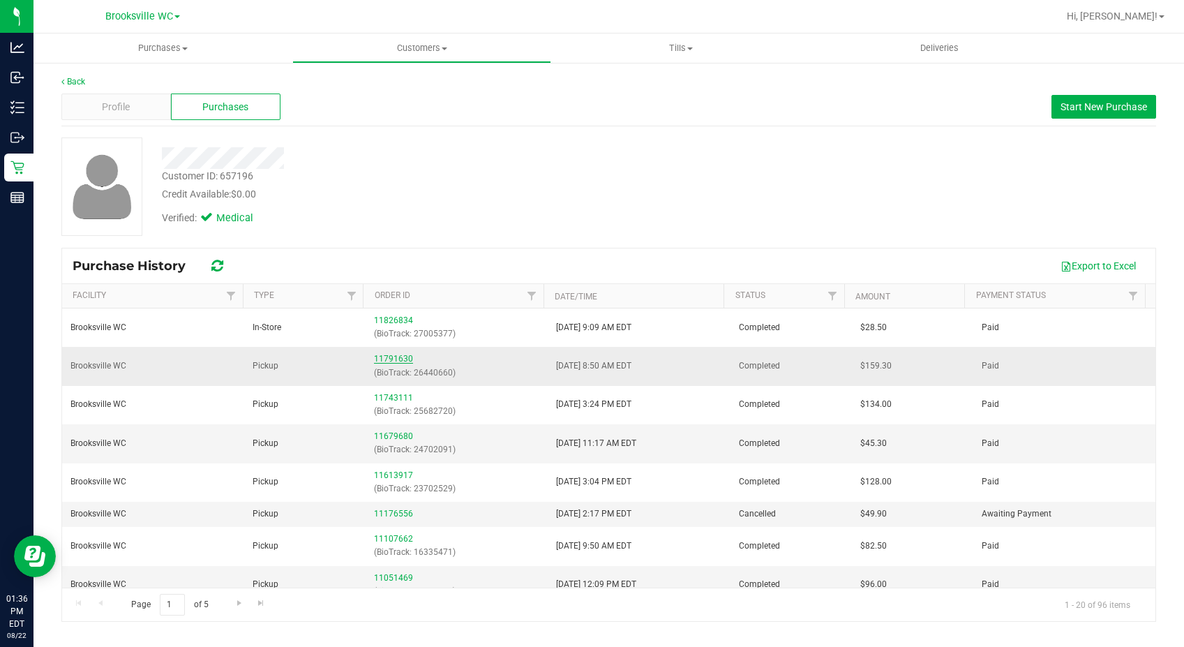
click at [391, 356] on link "11791630" at bounding box center [393, 359] width 39 height 10
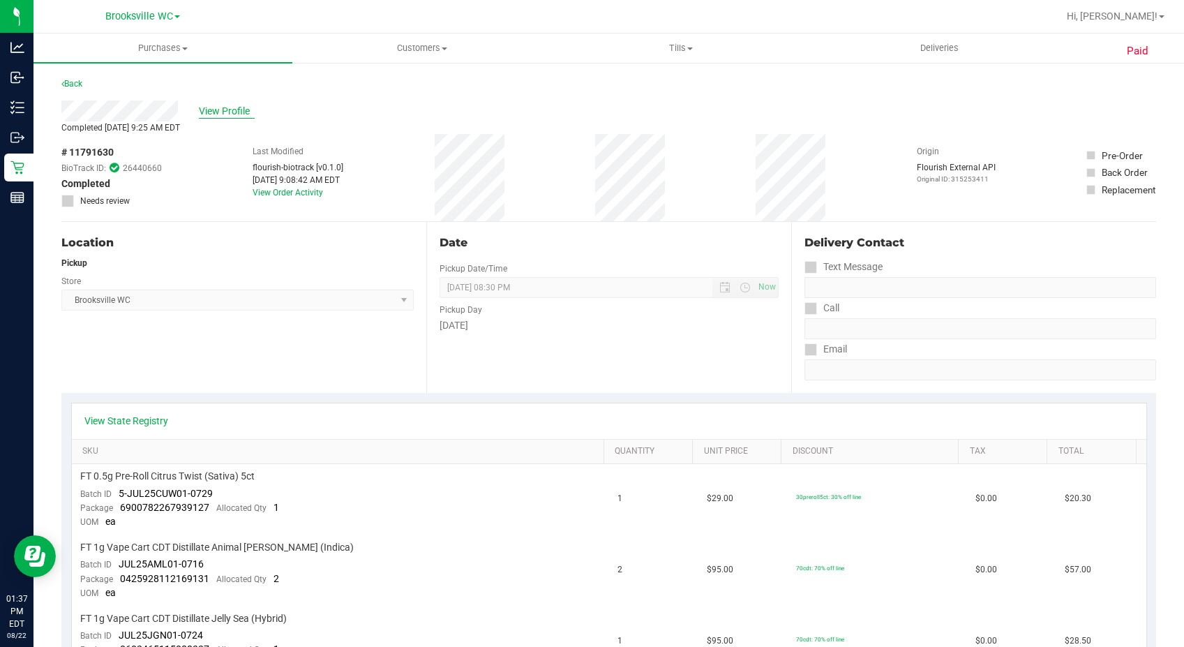
click at [226, 114] on span "View Profile" at bounding box center [227, 111] width 56 height 15
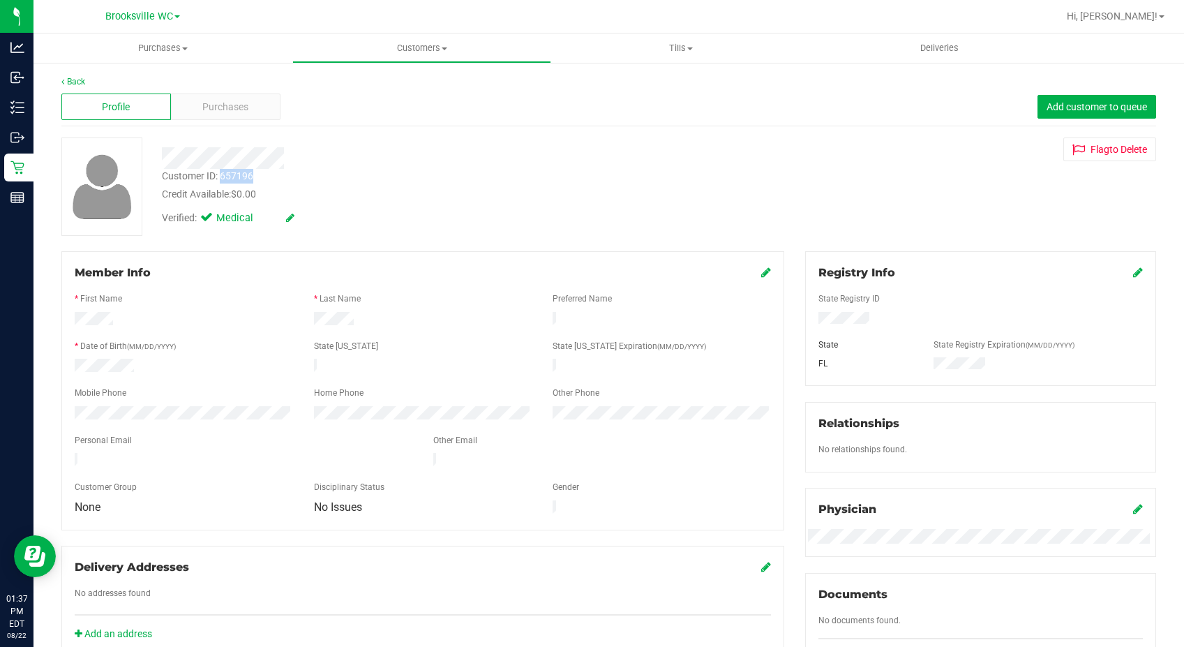
drag, startPoint x: 254, startPoint y: 177, endPoint x: 223, endPoint y: 174, distance: 31.6
click at [223, 174] on div "Customer ID: 657196 Credit Available: $0.00" at bounding box center [430, 185] width 558 height 33
copy div "657196"
click at [328, 259] on div "Member Info * First Name * Last Name Preferred Name * Date of Birth (MM/DD/YYYY…" at bounding box center [422, 390] width 723 height 279
click at [248, 110] on div "Purchases" at bounding box center [226, 106] width 110 height 27
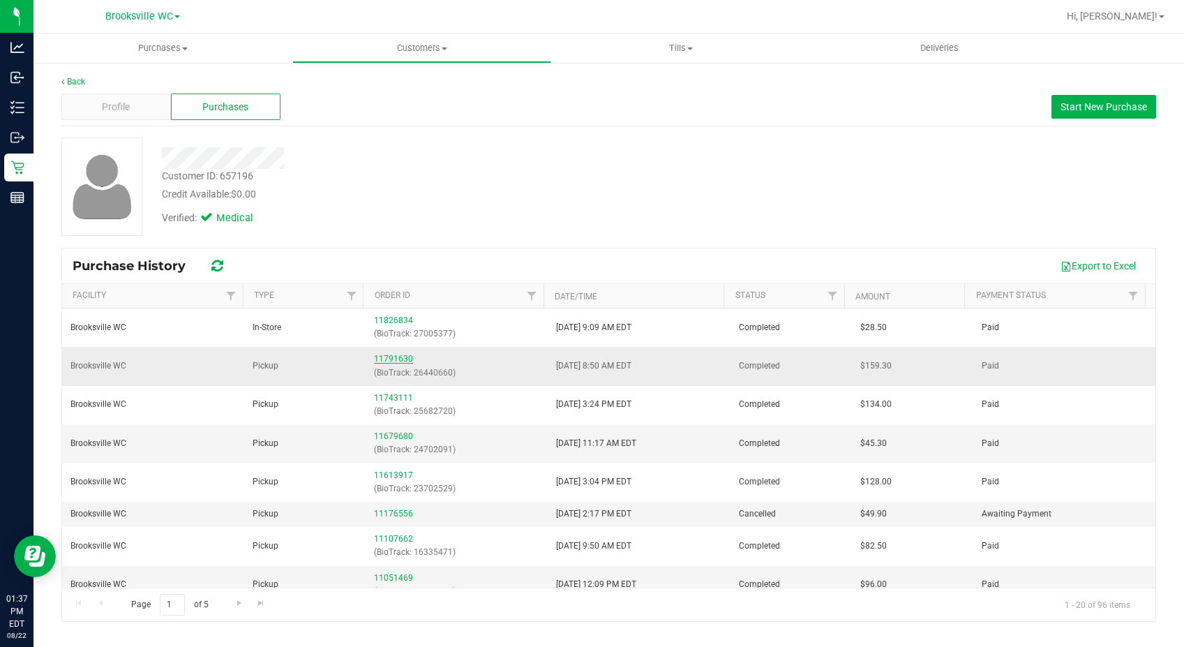
click at [393, 360] on link "11791630" at bounding box center [393, 359] width 39 height 10
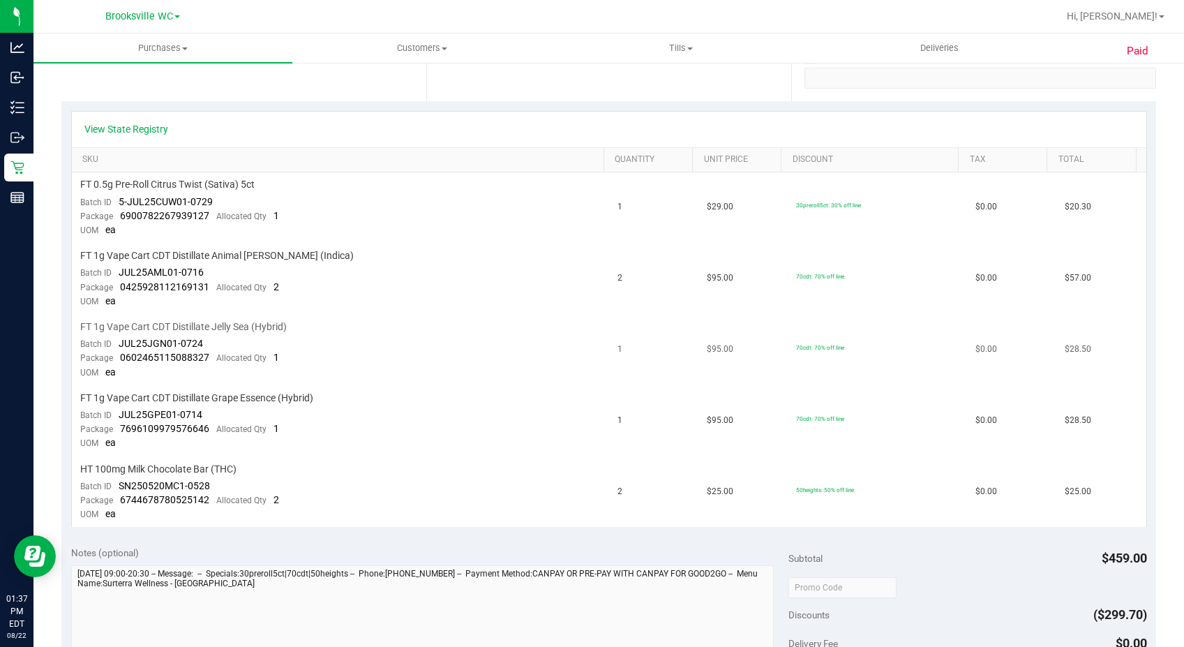
scroll to position [209, 0]
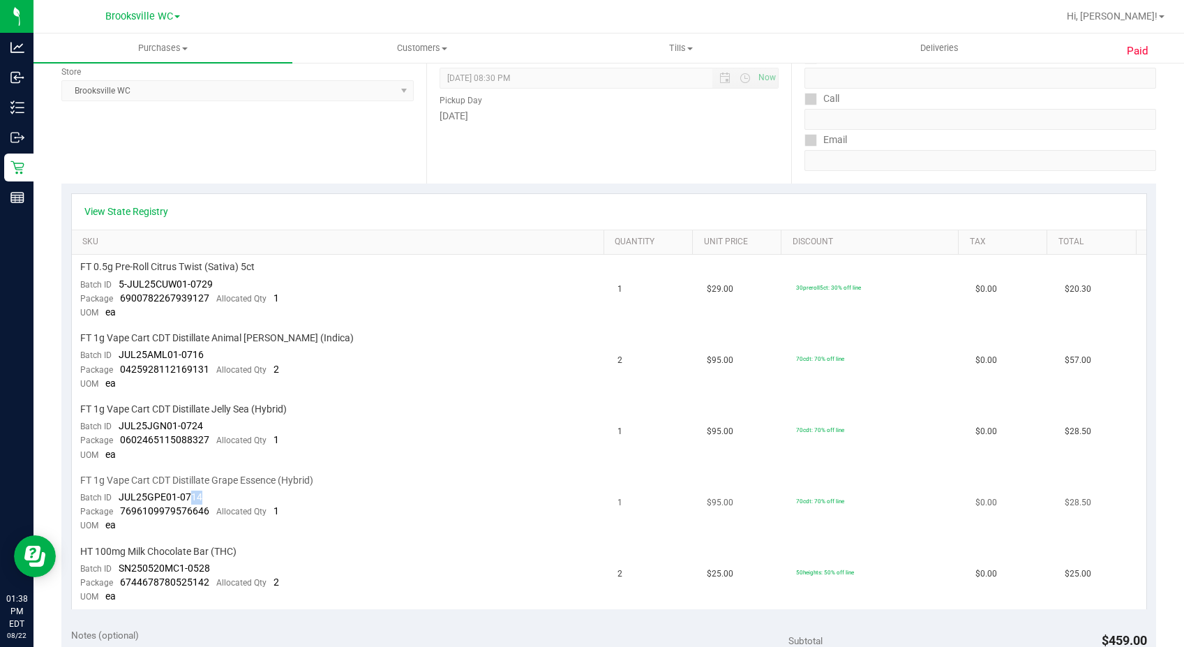
drag, startPoint x: 221, startPoint y: 496, endPoint x: 195, endPoint y: 497, distance: 25.8
click at [194, 497] on td "FT 1g Vape Cart CDT Distillate Grape Essence (Hybrid) Batch ID JUL25GPE01-0714 …" at bounding box center [340, 503] width 537 height 71
click at [211, 497] on td "FT 1g Vape Cart CDT Distillate Grape Essence (Hybrid) Batch ID JUL25GPE01-0714 …" at bounding box center [340, 503] width 537 height 71
drag, startPoint x: 211, startPoint y: 496, endPoint x: 119, endPoint y: 497, distance: 92.8
click at [119, 497] on td "FT 1g Vape Cart CDT Distillate Grape Essence (Hybrid) Batch ID JUL25GPE01-0714 …" at bounding box center [340, 503] width 537 height 71
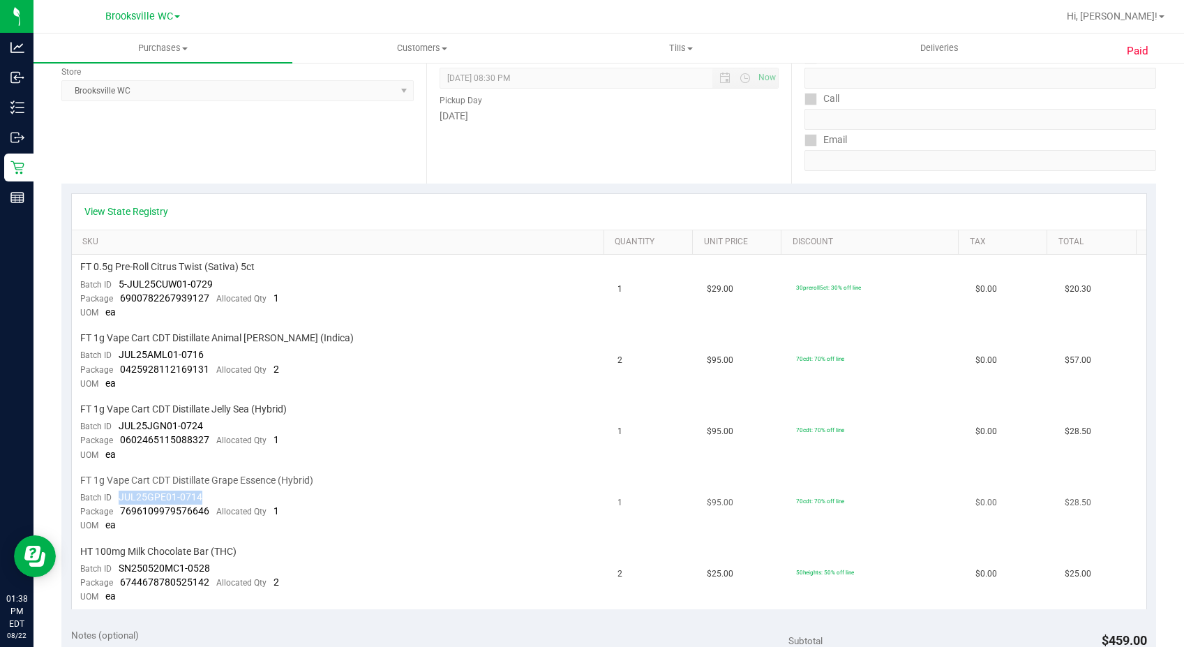
copy span "JUL25GPE01-0714"
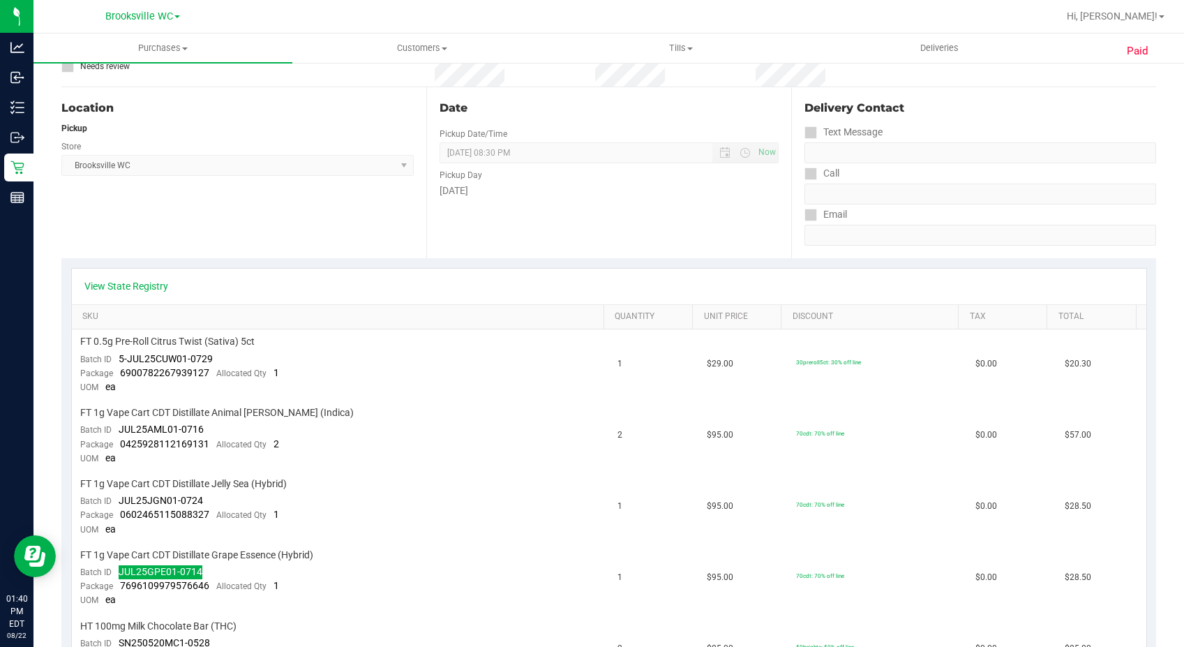
scroll to position [0, 0]
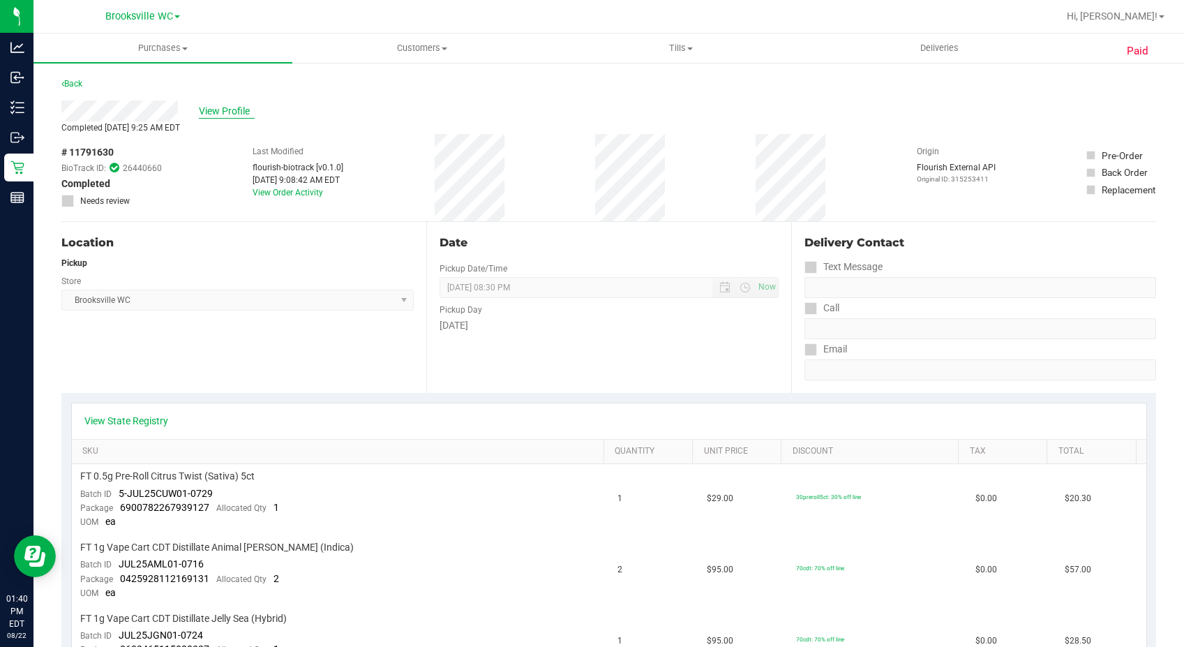
click at [237, 109] on span "View Profile" at bounding box center [227, 111] width 56 height 15
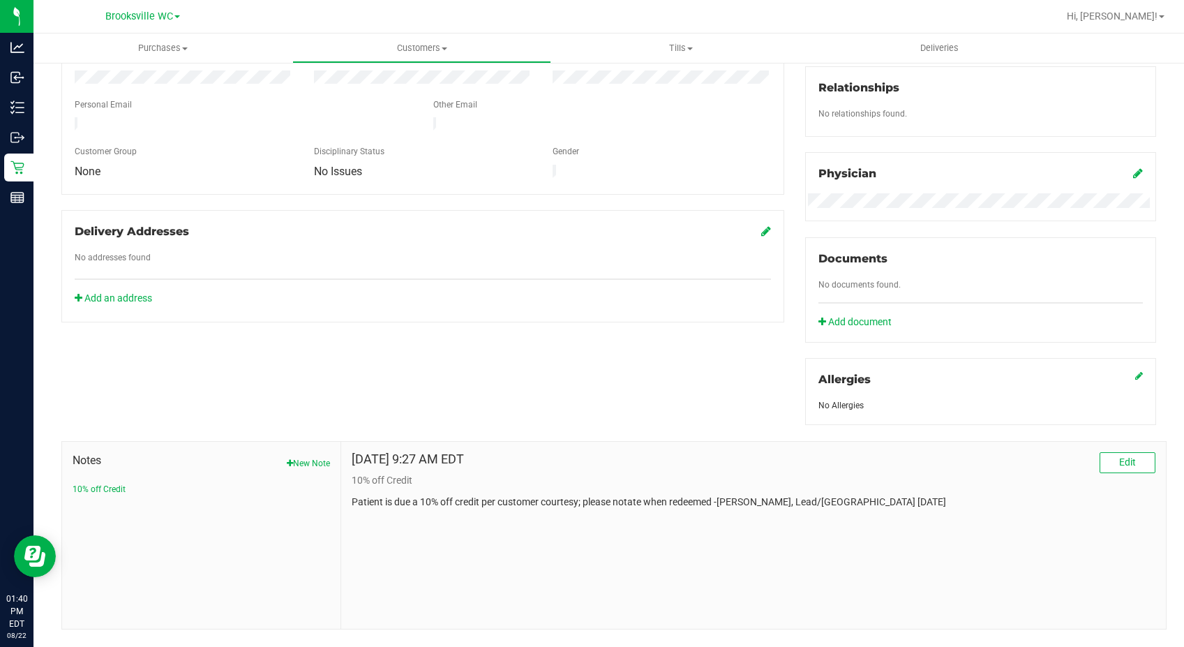
scroll to position [362, 0]
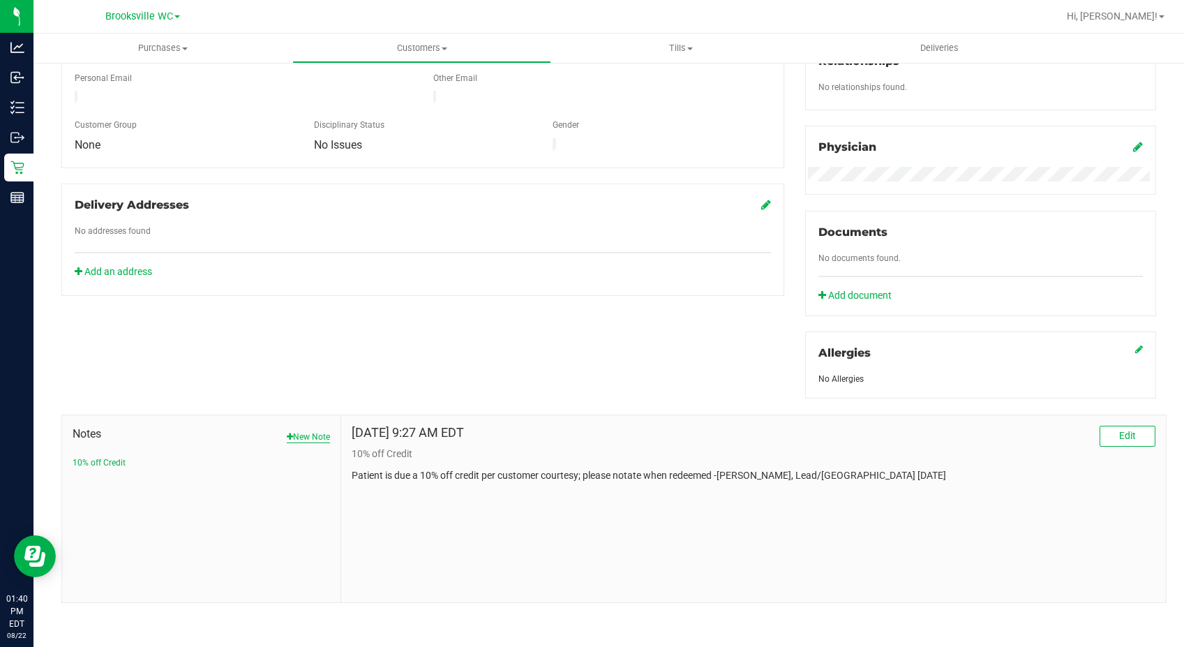
click at [313, 431] on button "New Note" at bounding box center [308, 436] width 43 height 13
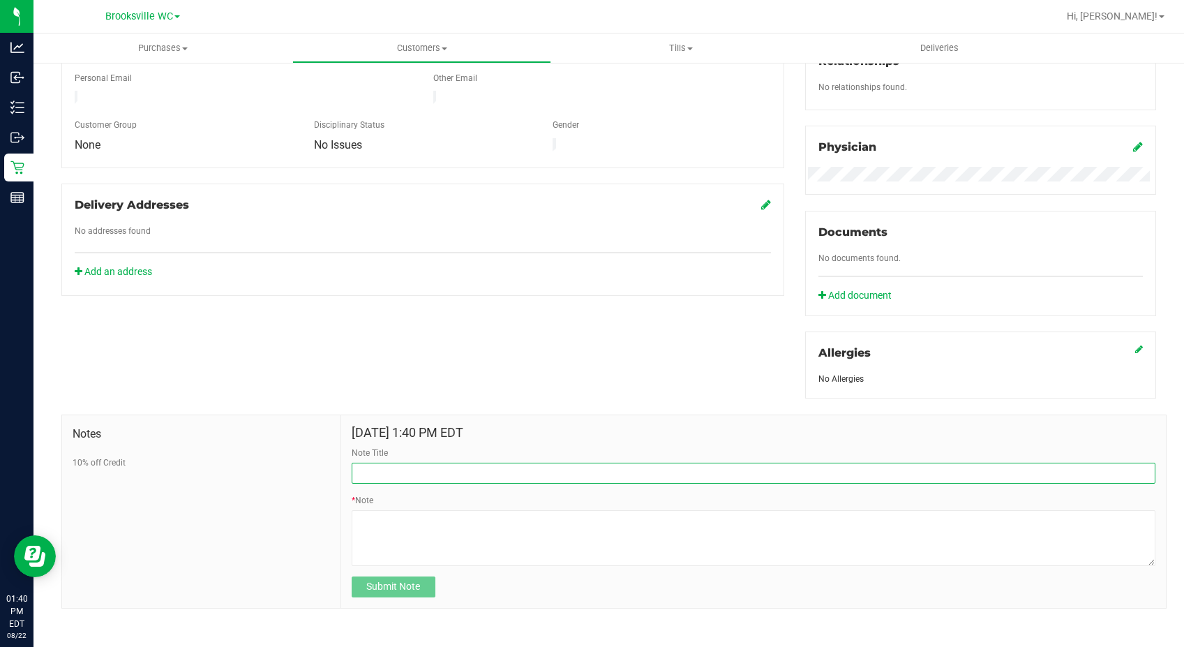
click at [371, 472] on input "Note Title" at bounding box center [754, 472] width 804 height 21
type input "Return"
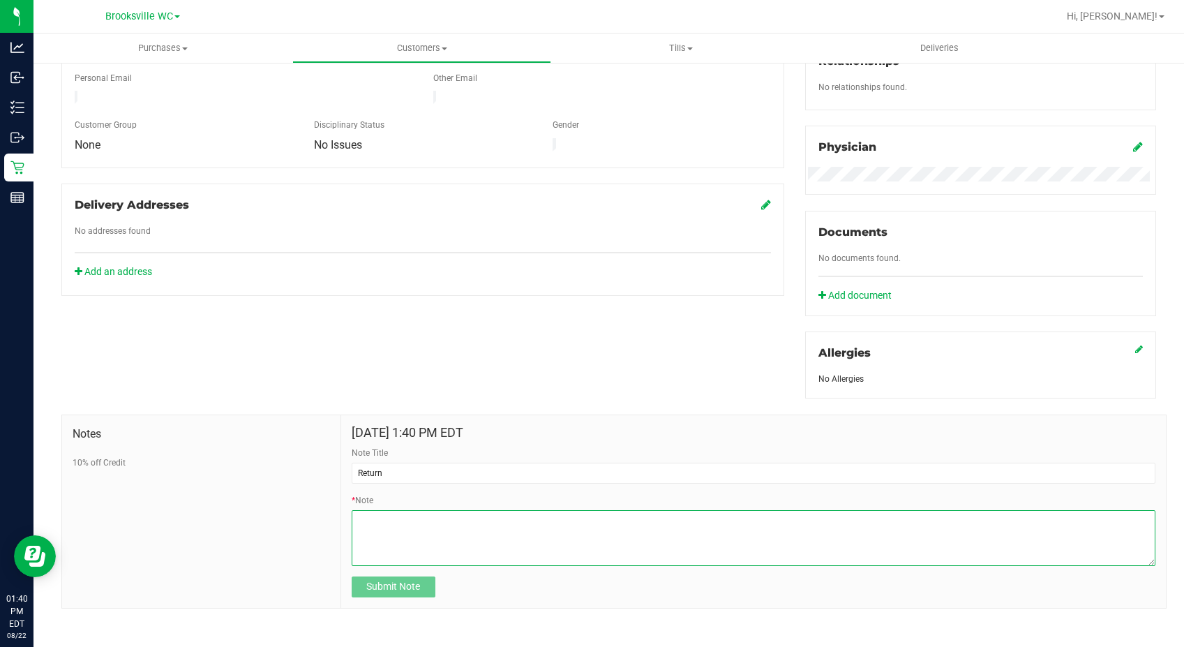
click at [395, 513] on textarea "* Note" at bounding box center [754, 538] width 804 height 56
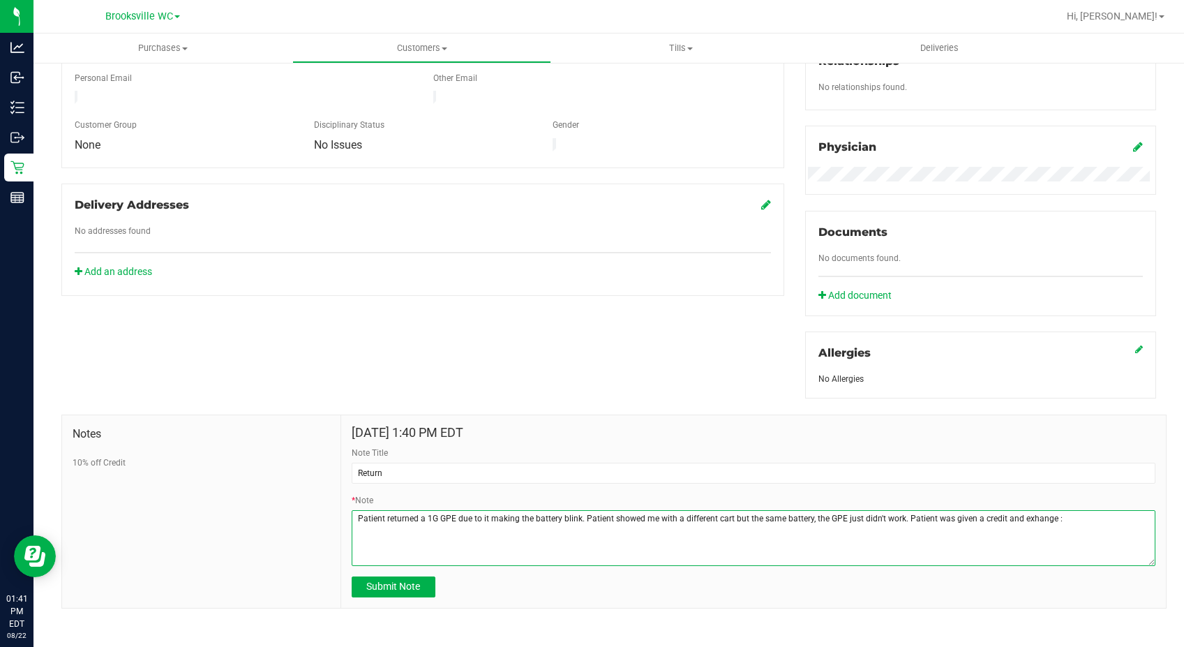
click at [1024, 516] on textarea "* Note" at bounding box center [754, 538] width 804 height 56
click at [1101, 522] on textarea "* Note" at bounding box center [754, 538] width 804 height 56
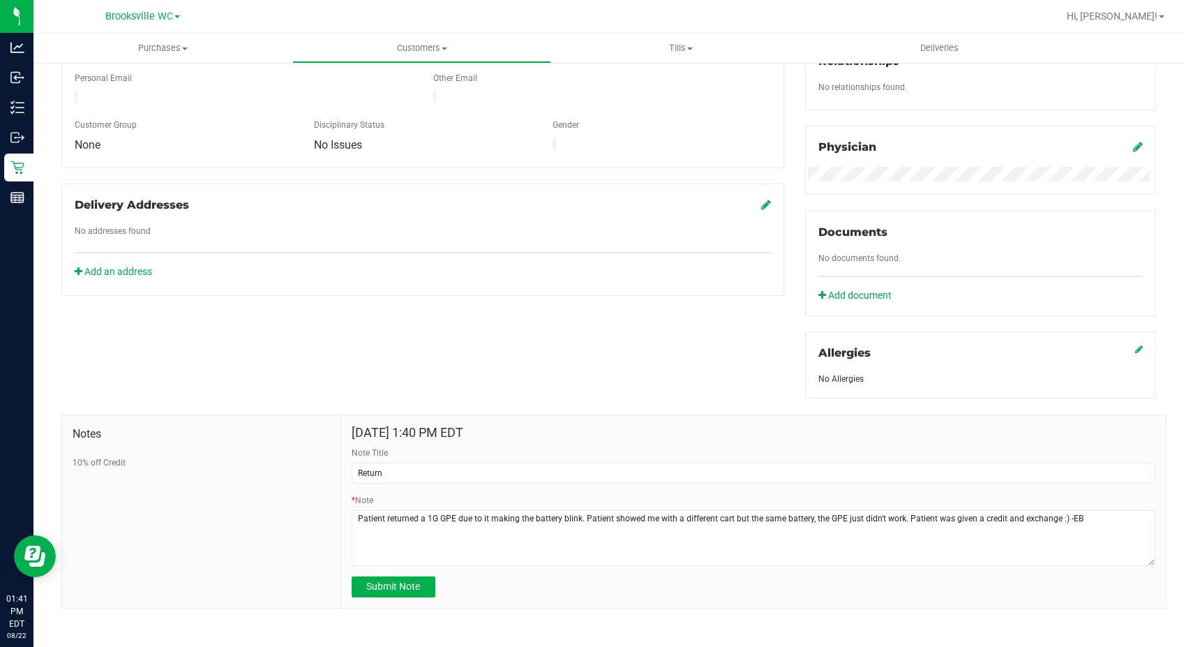
click at [928, 585] on div "Submit Note" at bounding box center [754, 586] width 804 height 21
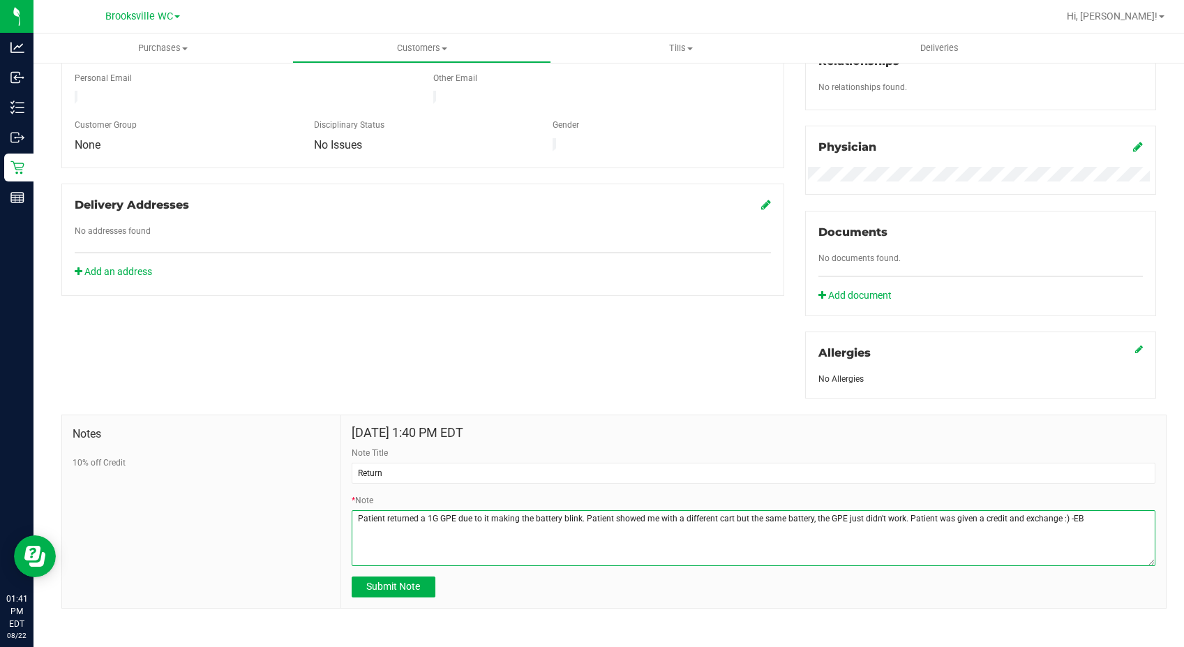
click at [741, 516] on textarea "* Note" at bounding box center [754, 538] width 804 height 56
click at [895, 515] on textarea "* Note" at bounding box center [754, 538] width 804 height 56
click at [898, 516] on textarea "* Note" at bounding box center [754, 538] width 804 height 56
type textarea "Patient returned a 1G GPE due to it making the battery blink. Patient showed me…"
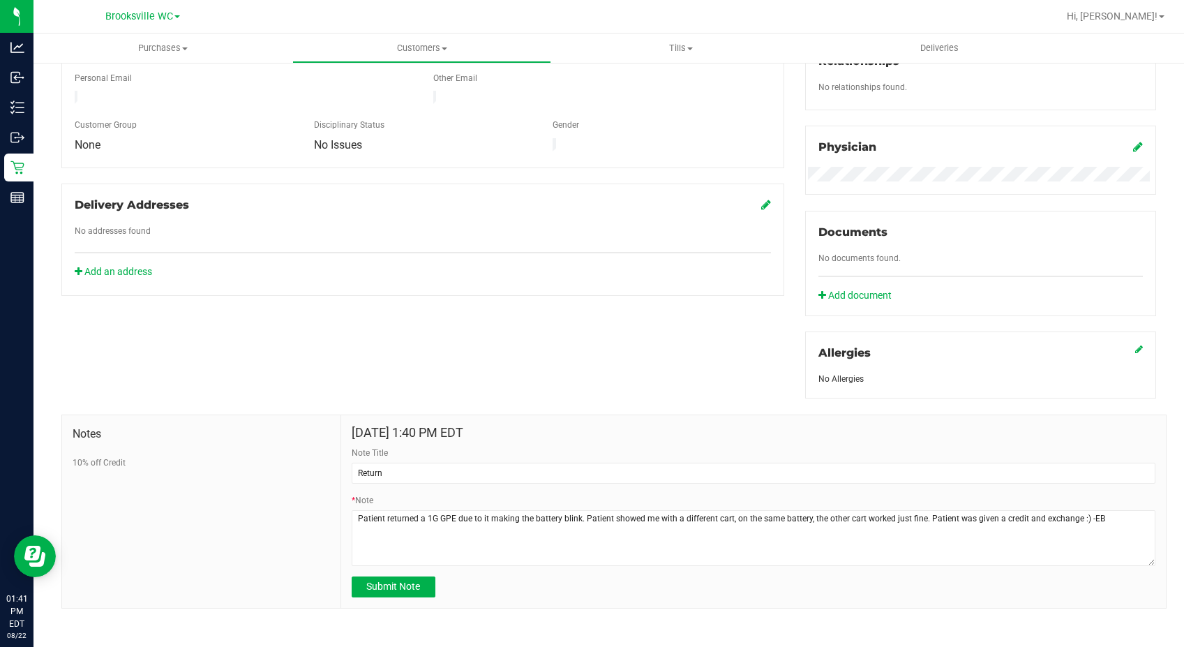
click at [960, 432] on h4 "[DATE] 1:40 PM EDT" at bounding box center [754, 432] width 804 height 14
click at [418, 471] on input "Return" at bounding box center [754, 472] width 804 height 21
click at [402, 589] on span "Submit Note" at bounding box center [393, 585] width 54 height 11
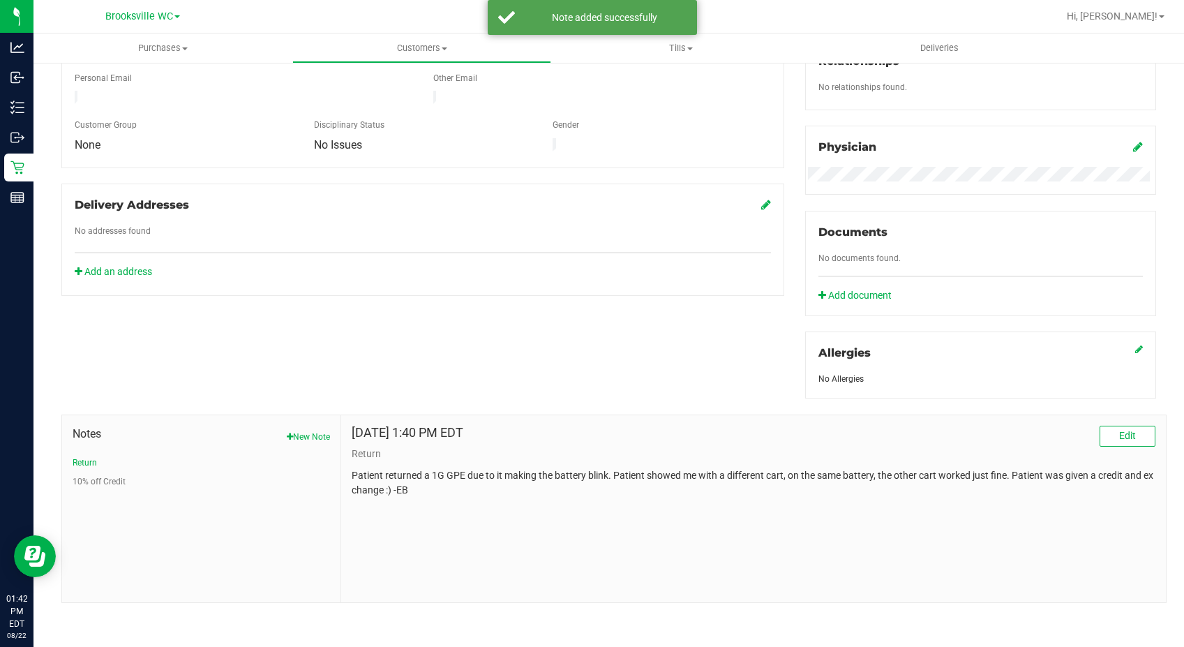
click at [423, 287] on div "Member Info * First Name * Last Name Preferred Name * Date of Birth (MM/DD/YYYY…" at bounding box center [608, 246] width 1115 height 714
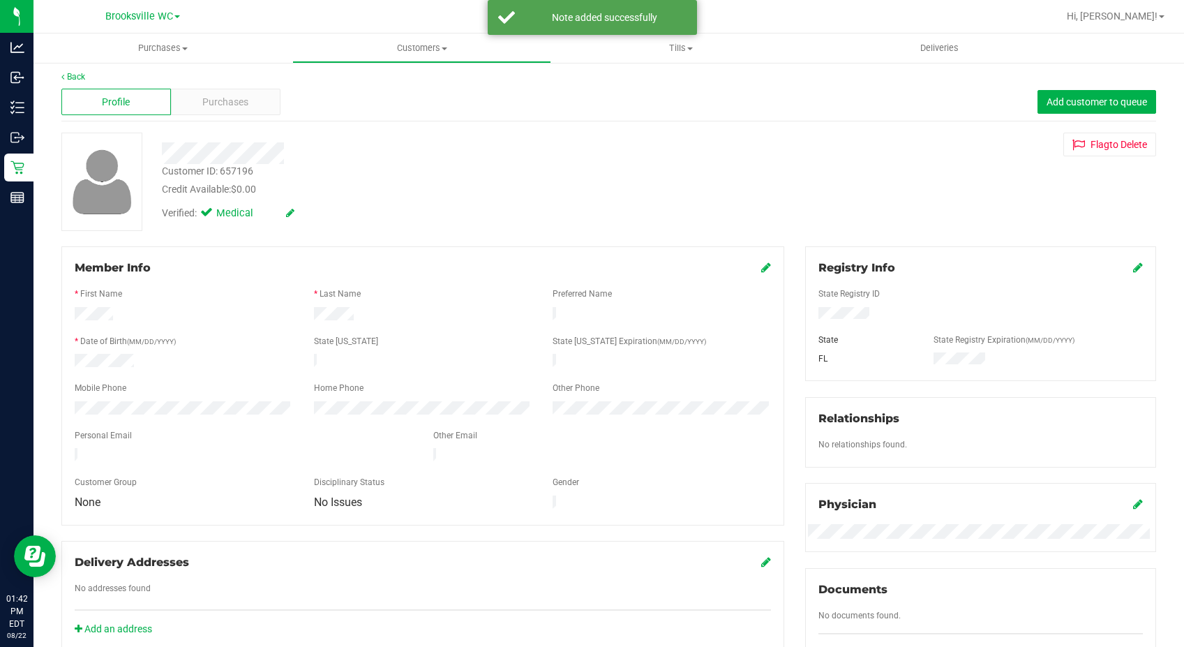
scroll to position [0, 0]
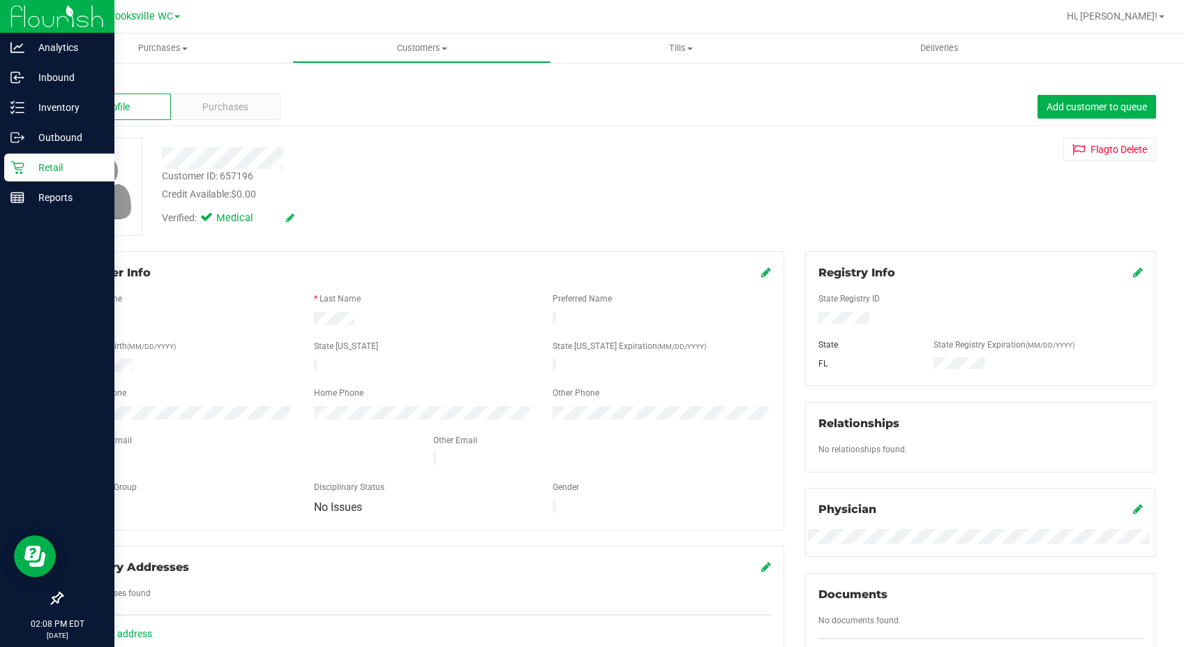
click at [38, 161] on p "Retail" at bounding box center [66, 167] width 84 height 17
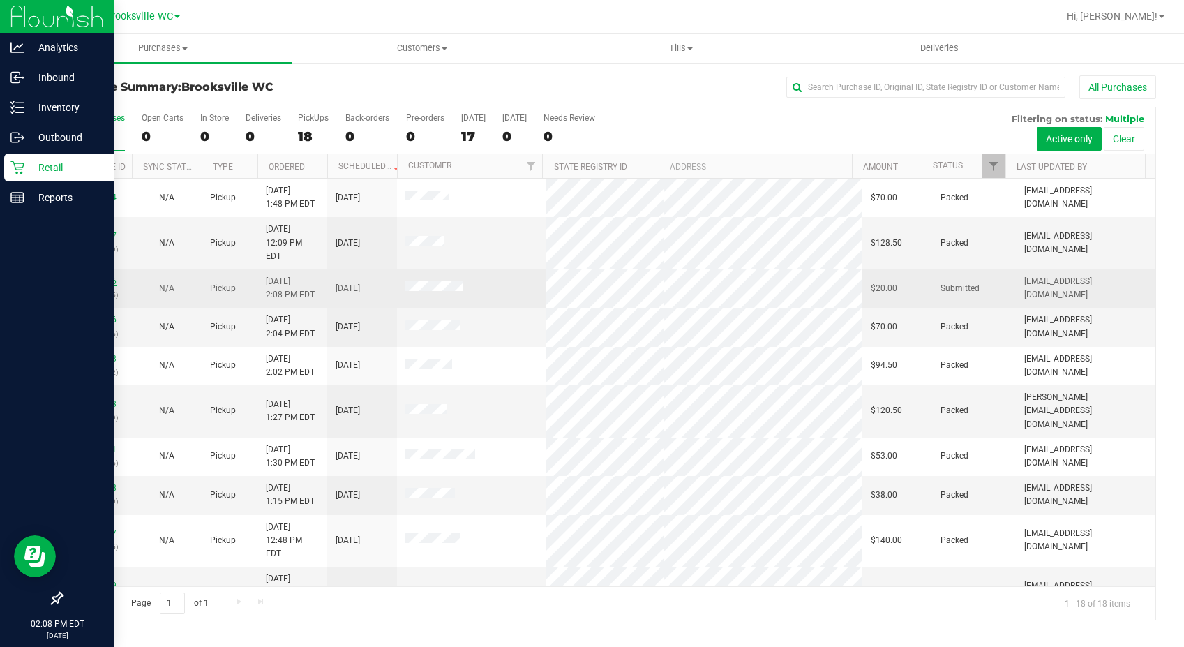
click at [103, 276] on link "11829276" at bounding box center [96, 281] width 39 height 10
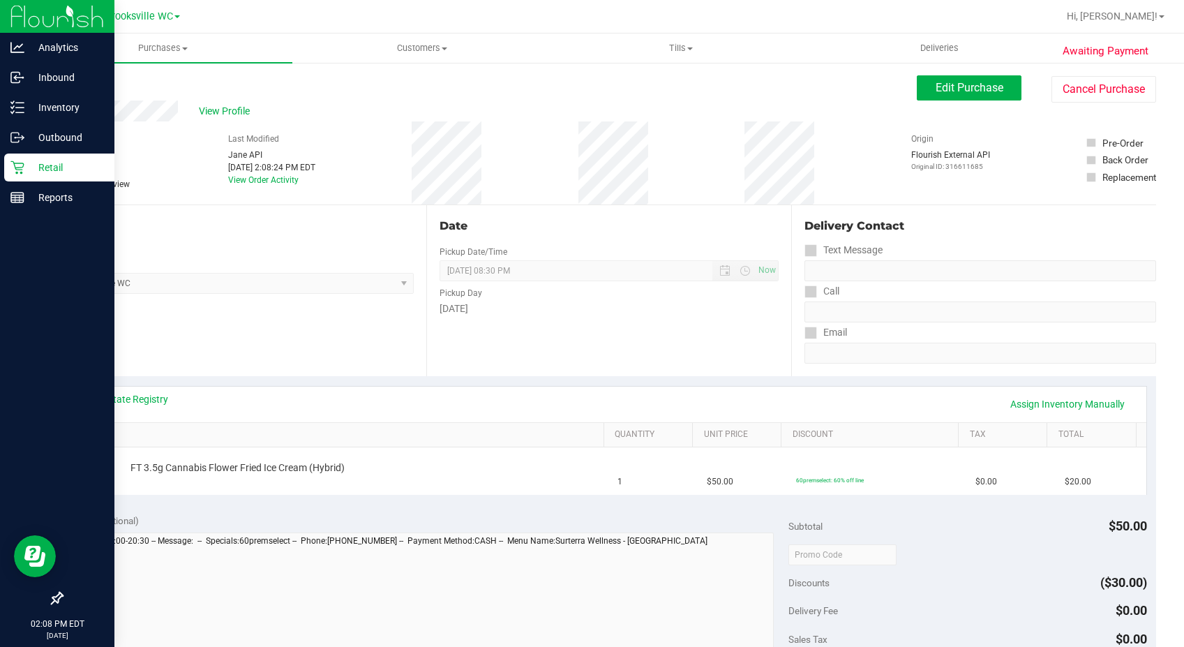
click at [135, 401] on link "View State Registry" at bounding box center [126, 399] width 84 height 14
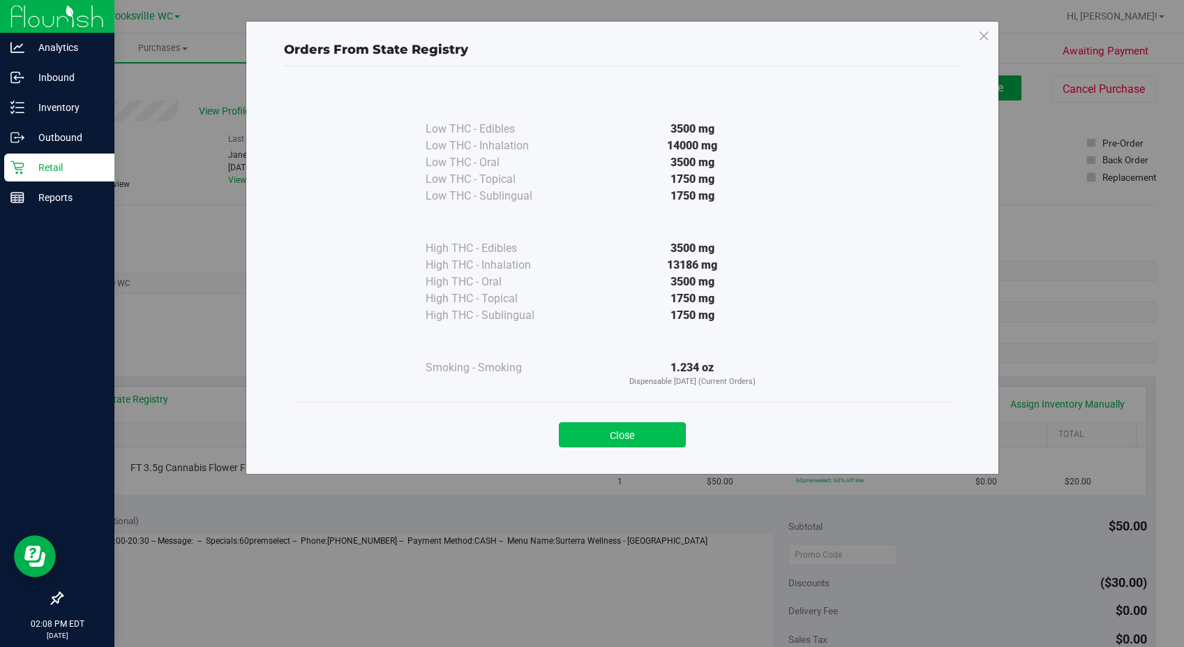
click at [681, 428] on button "Close" at bounding box center [622, 434] width 127 height 25
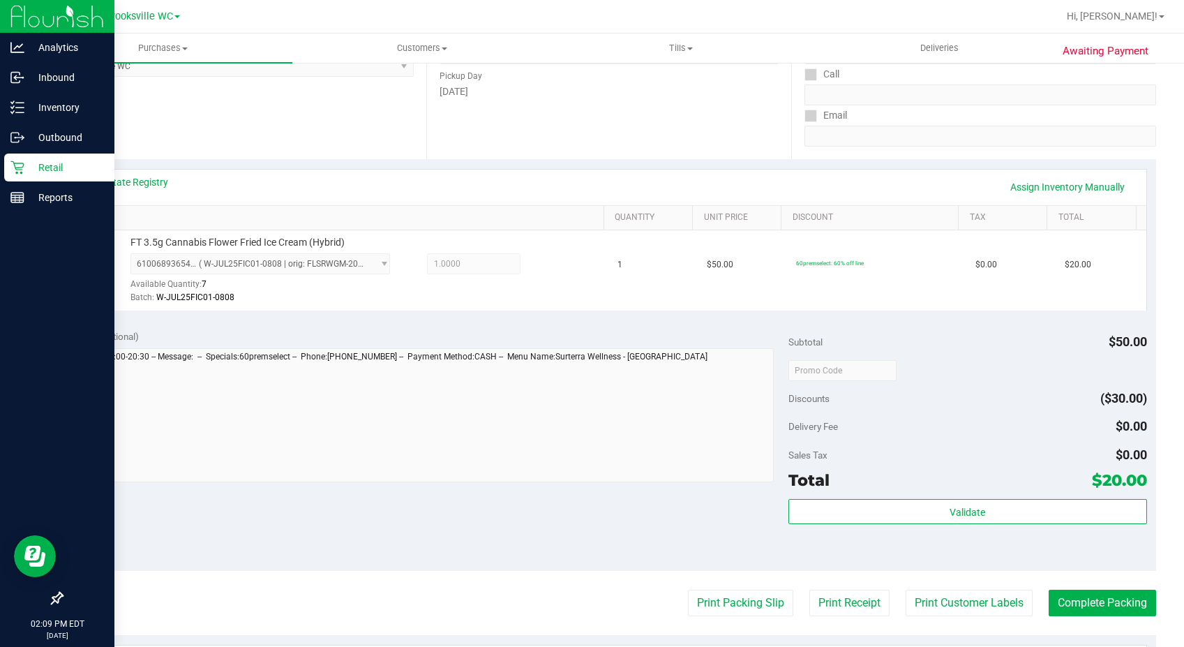
scroll to position [349, 0]
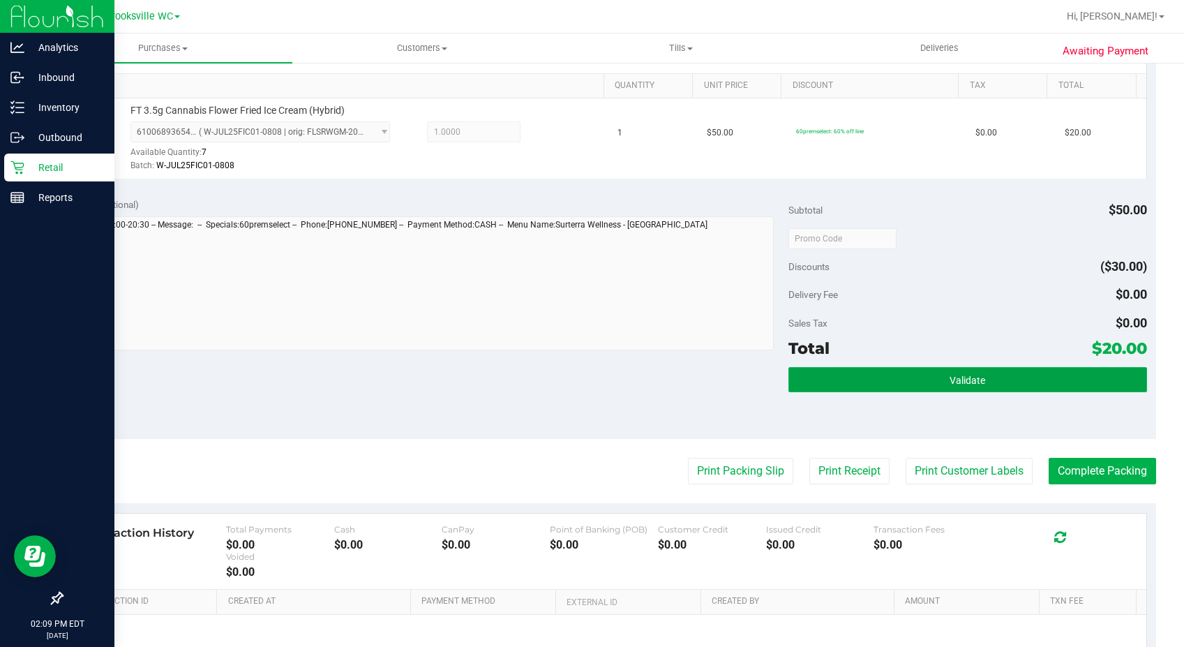
click at [960, 375] on span "Validate" at bounding box center [967, 380] width 36 height 11
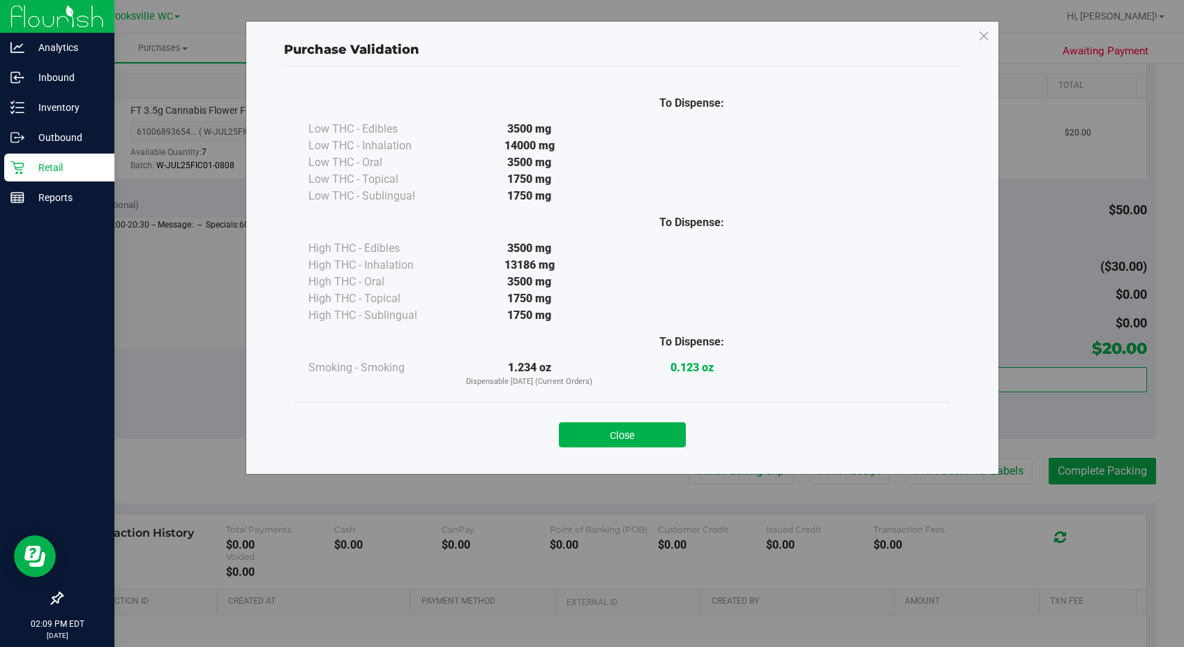
click at [656, 427] on button "Close" at bounding box center [622, 434] width 127 height 25
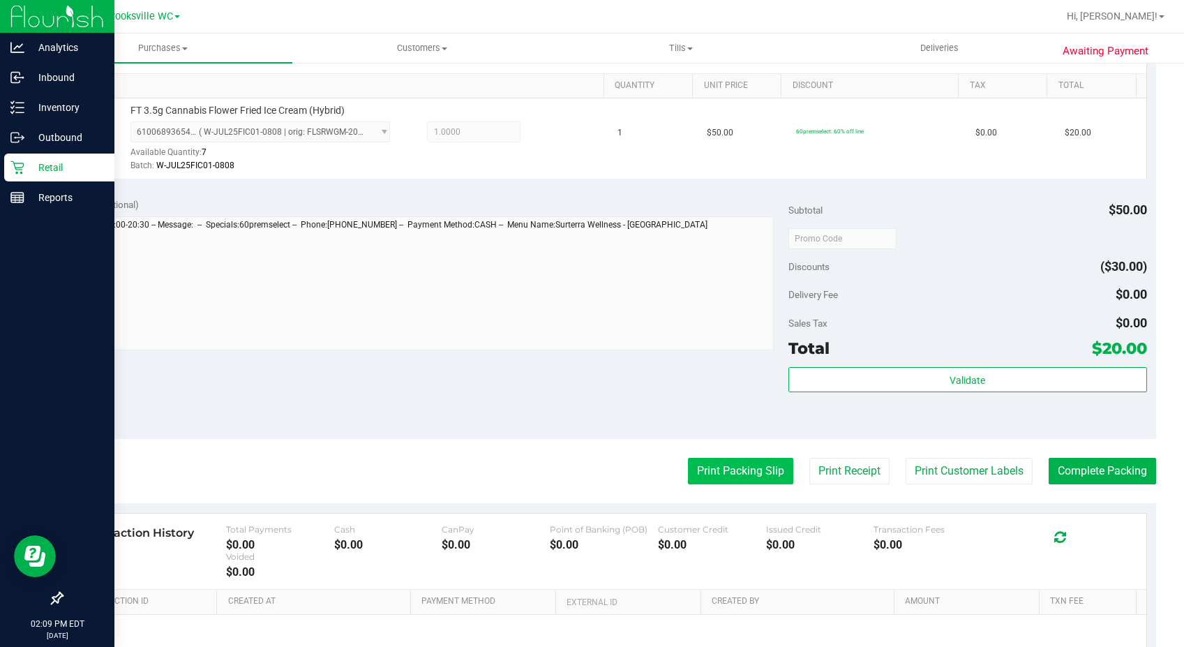
drag, startPoint x: 673, startPoint y: 456, endPoint x: 732, endPoint y: 467, distance: 59.5
click at [678, 458] on purchase-details "Back Edit Purchase Cancel Purchase View Profile # 11829276 BioTrack ID: - Submi…" at bounding box center [608, 245] width 1094 height 1037
click at [732, 467] on button "Print Packing Slip" at bounding box center [740, 471] width 105 height 27
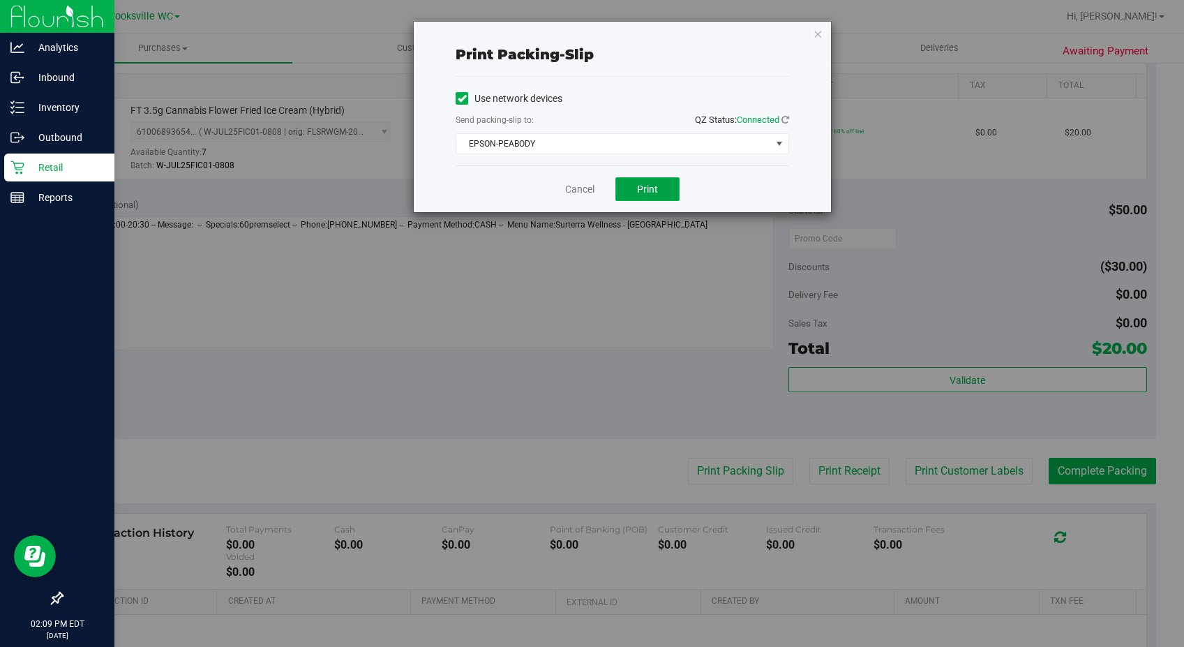
click at [645, 192] on span "Print" at bounding box center [647, 188] width 21 height 11
click at [573, 184] on link "Cancel" at bounding box center [579, 189] width 29 height 15
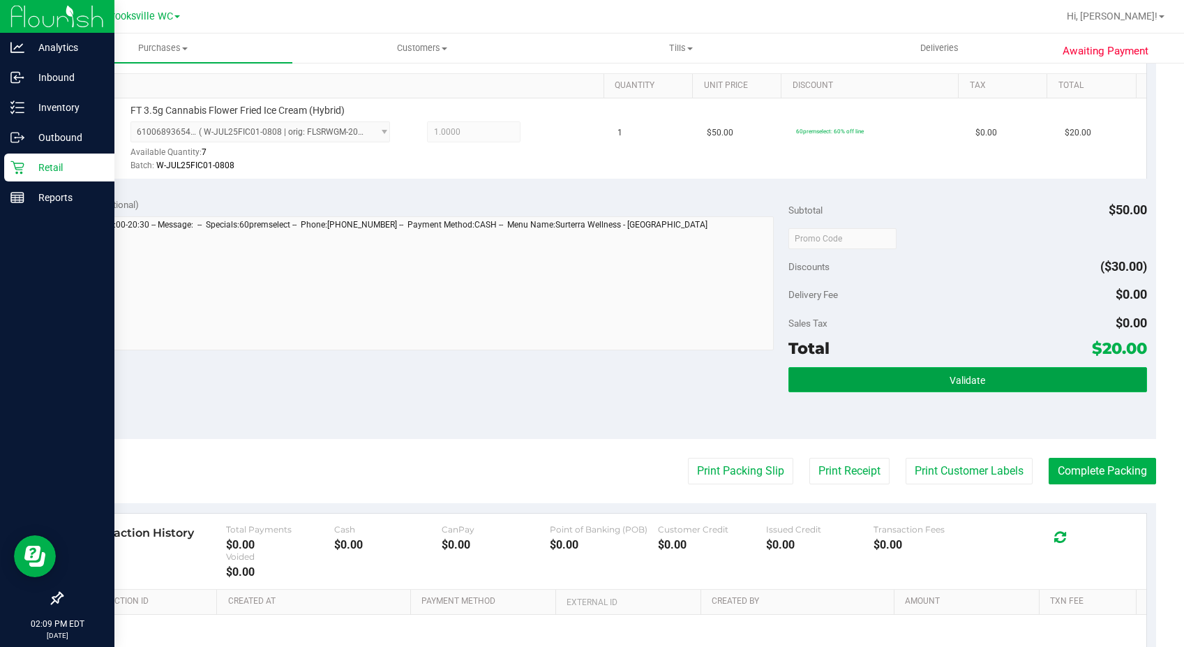
click at [1014, 383] on button "Validate" at bounding box center [967, 379] width 359 height 25
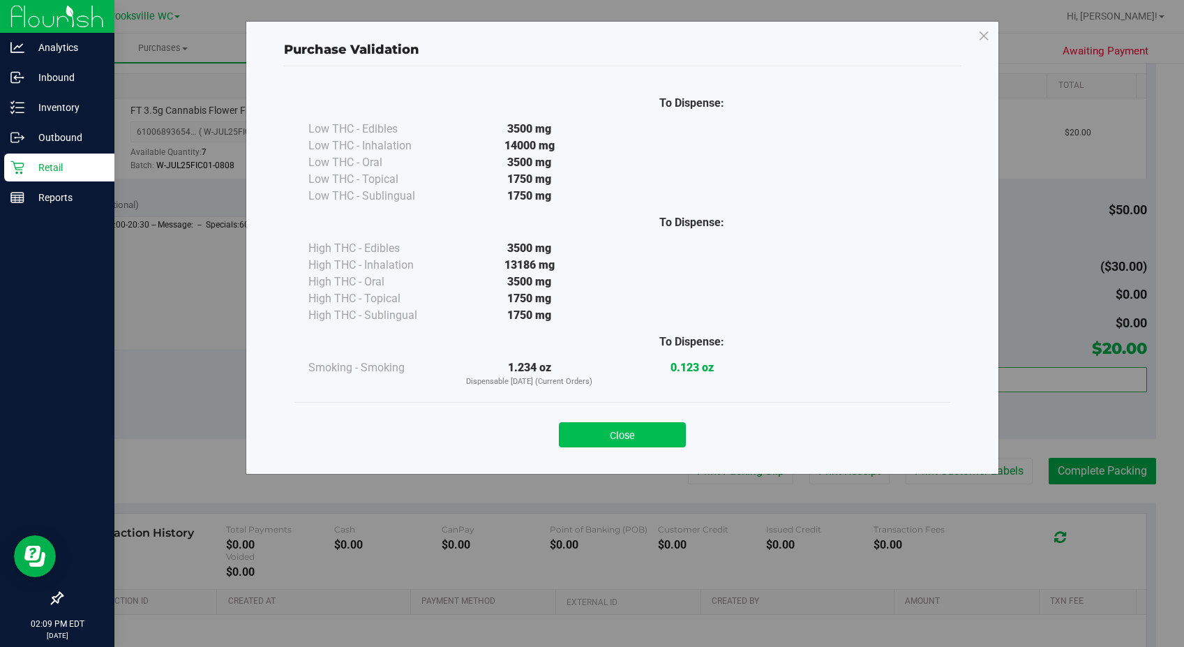
click at [636, 433] on button "Close" at bounding box center [622, 434] width 127 height 25
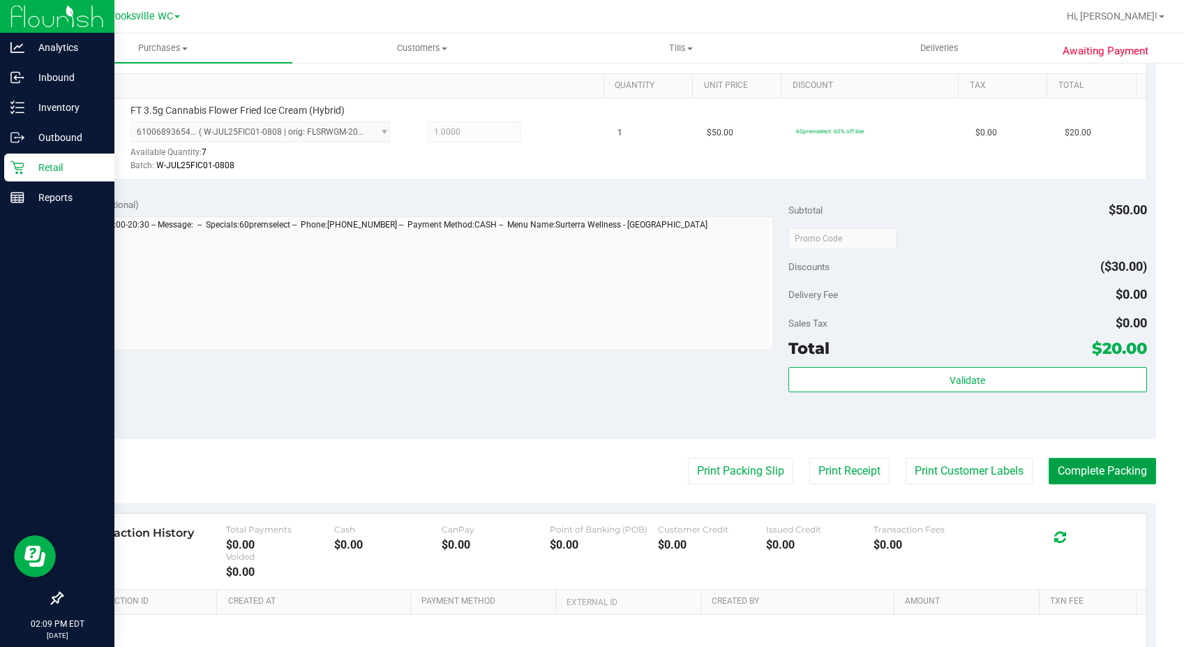
click at [1087, 469] on button "Complete Packing" at bounding box center [1101, 471] width 107 height 27
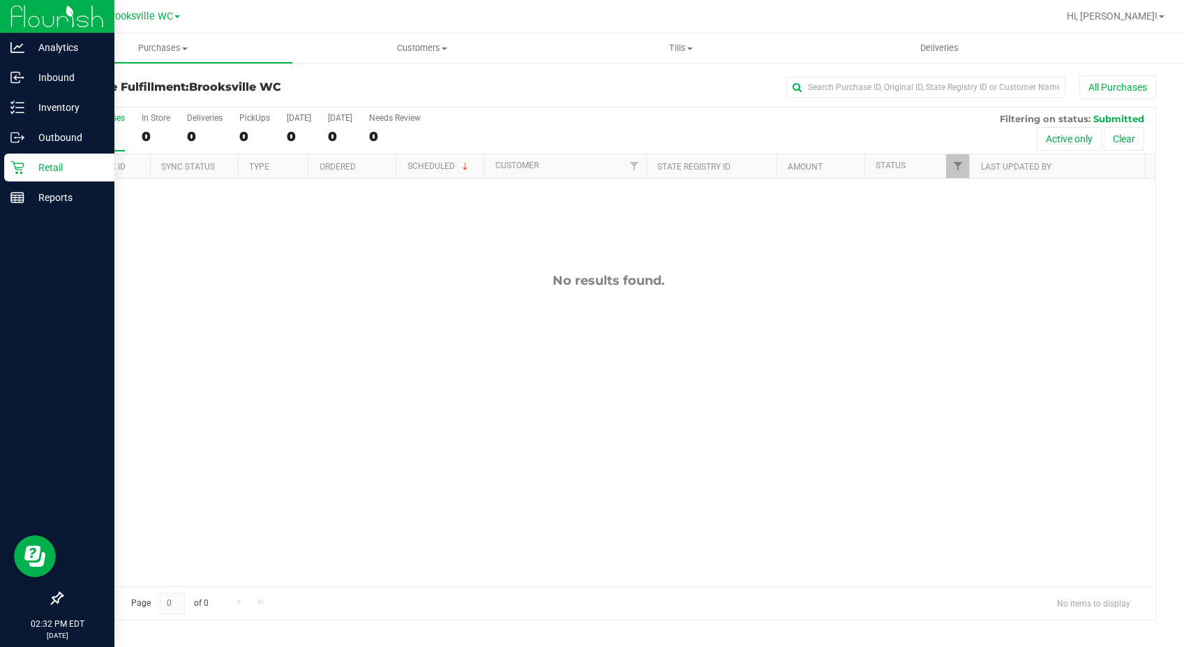
click at [47, 165] on p "Retail" at bounding box center [66, 167] width 84 height 17
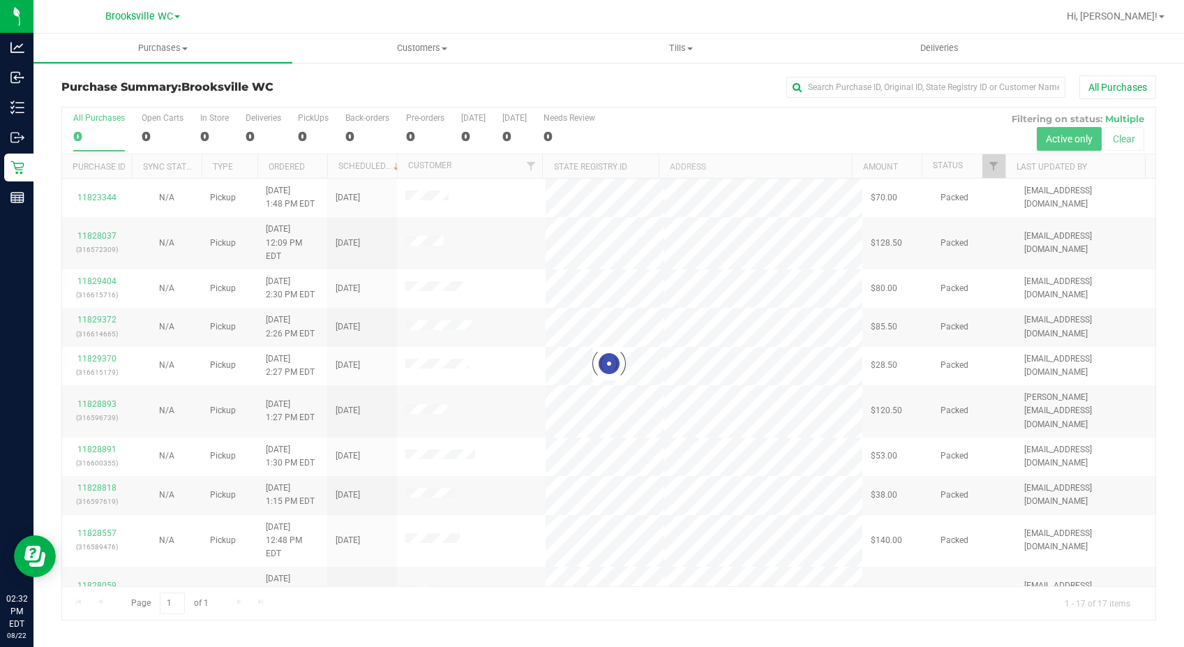
click at [484, 89] on div "All Purchases" at bounding box center [791, 87] width 730 height 24
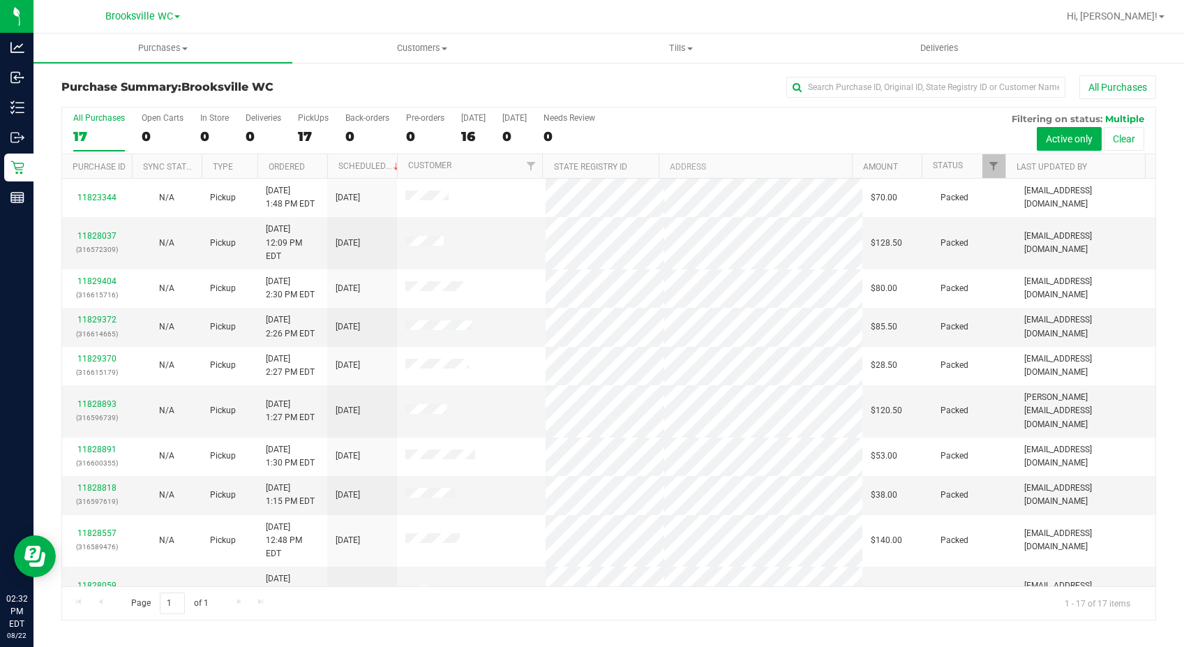
click at [952, 171] on th "Status" at bounding box center [963, 166] width 84 height 24
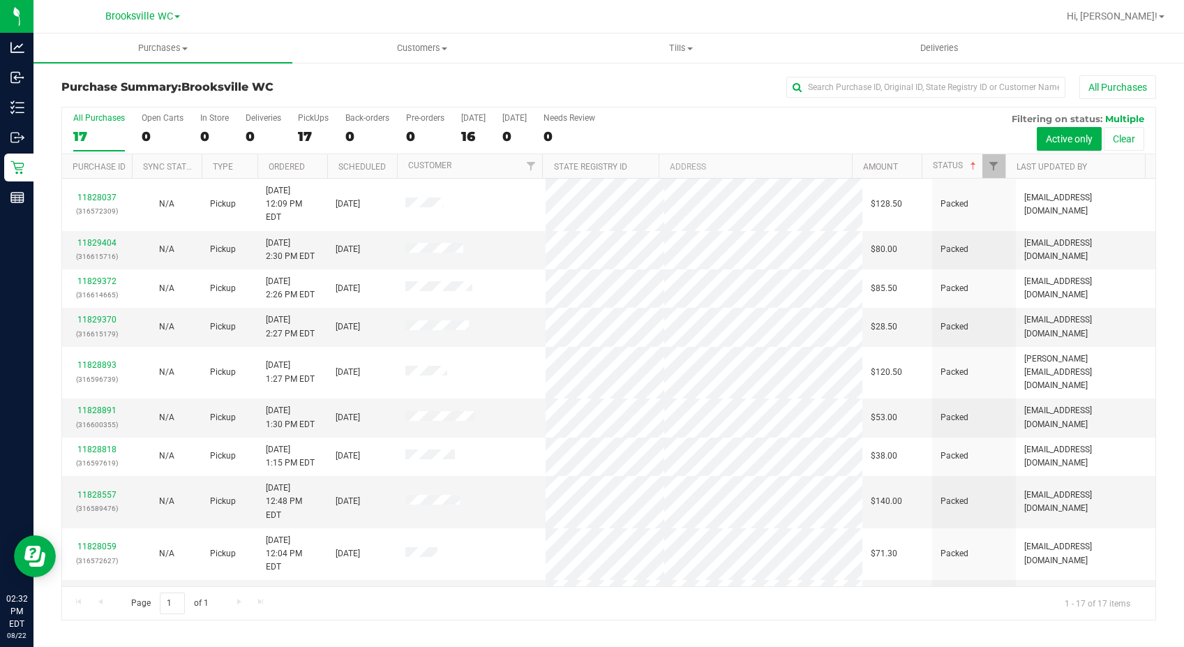
click at [952, 171] on th "Status" at bounding box center [963, 166] width 84 height 24
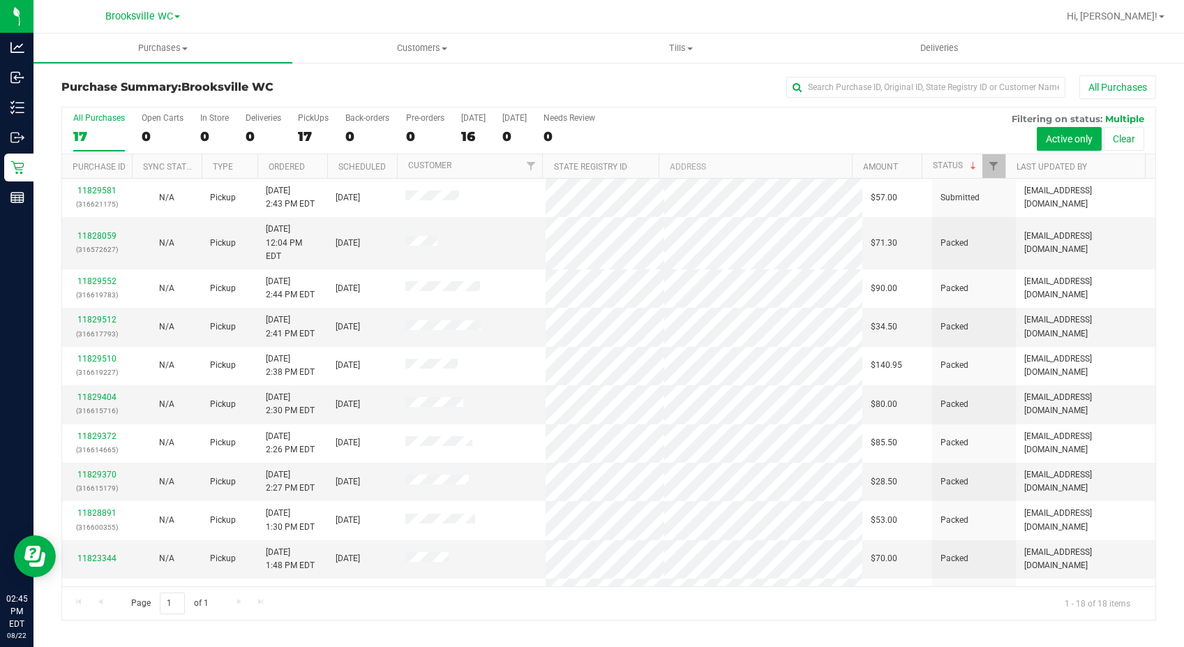
click at [386, 89] on h3 "Purchase Summary: [GEOGRAPHIC_DATA] WC" at bounding box center [243, 87] width 365 height 13
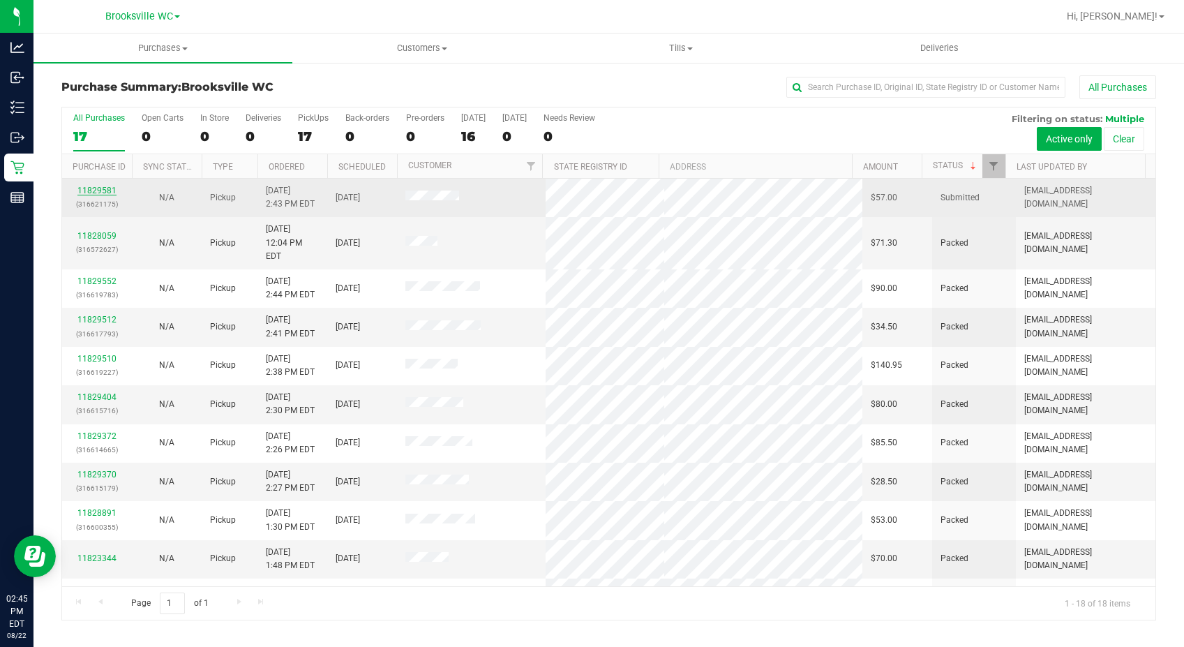
click at [93, 188] on link "11829581" at bounding box center [96, 191] width 39 height 10
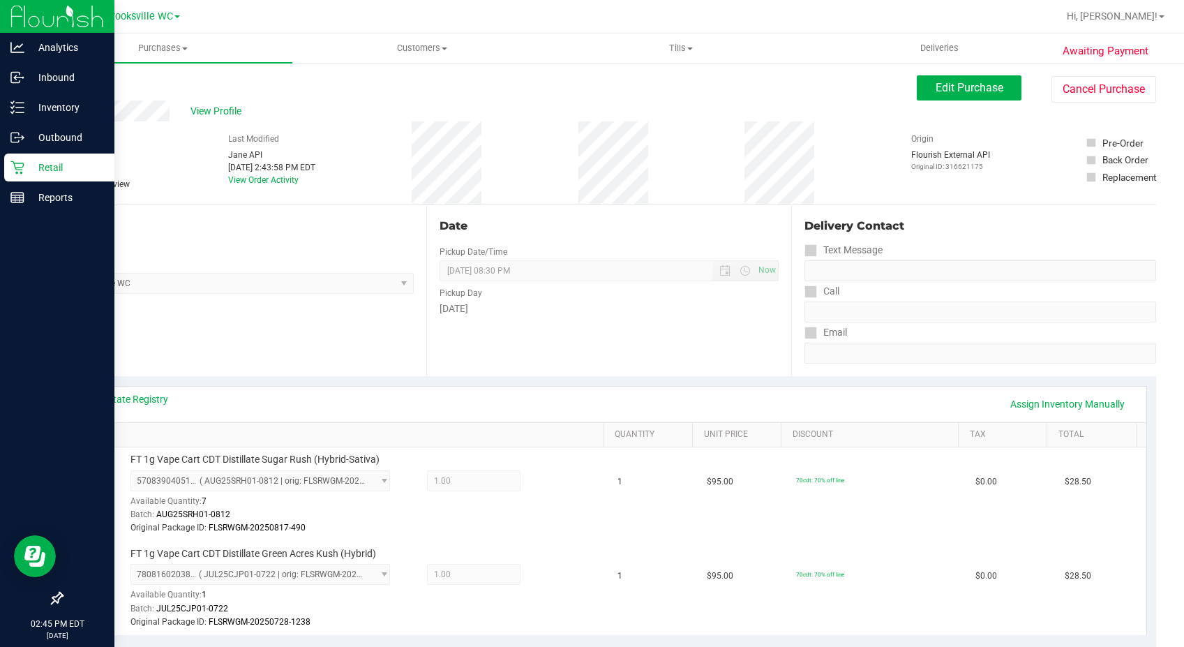
click at [25, 165] on p "Retail" at bounding box center [66, 167] width 84 height 17
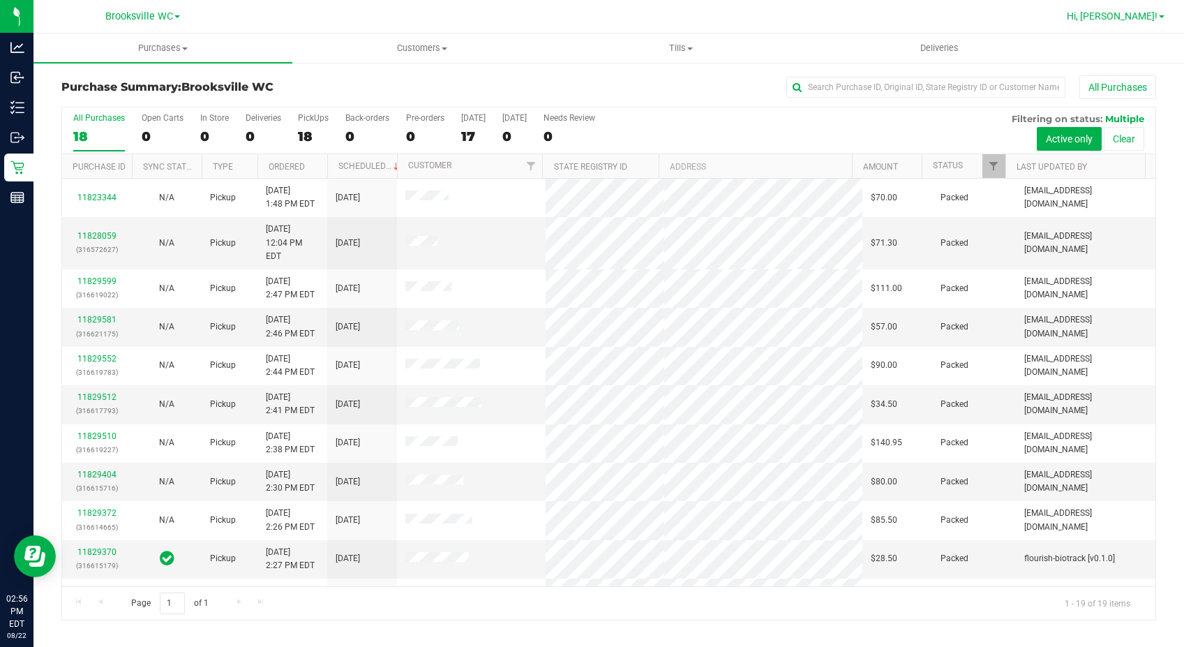
click at [1101, 17] on span "Hi, [PERSON_NAME]!" at bounding box center [1112, 15] width 91 height 11
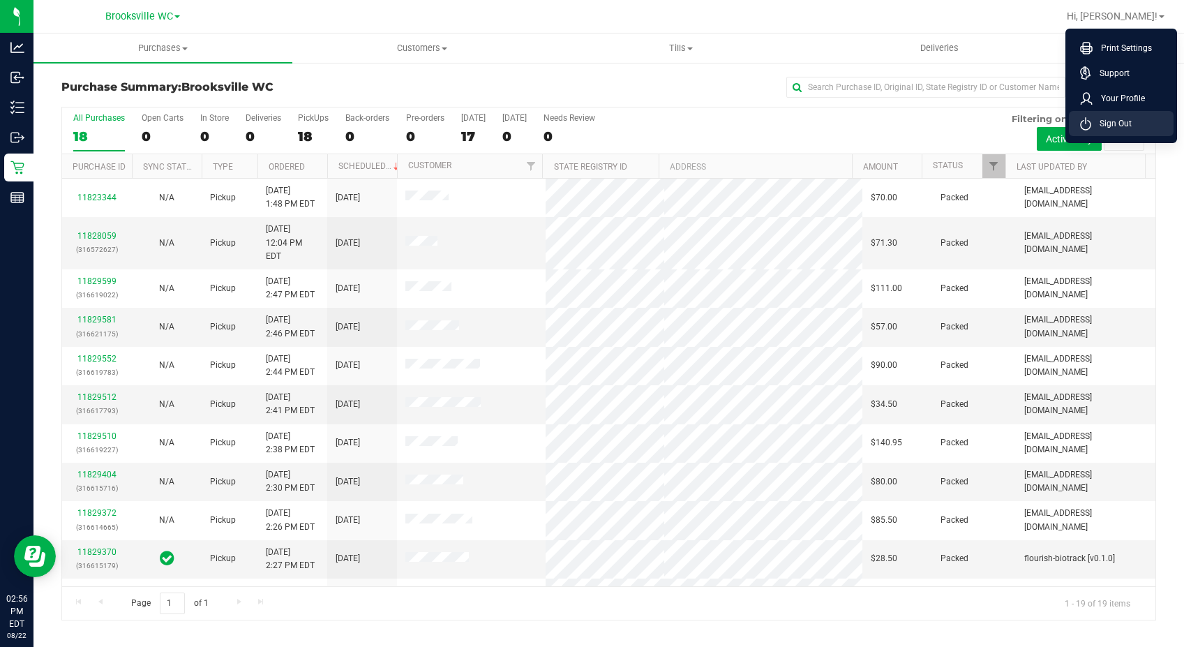
click at [1101, 123] on span "Sign Out" at bounding box center [1111, 123] width 40 height 14
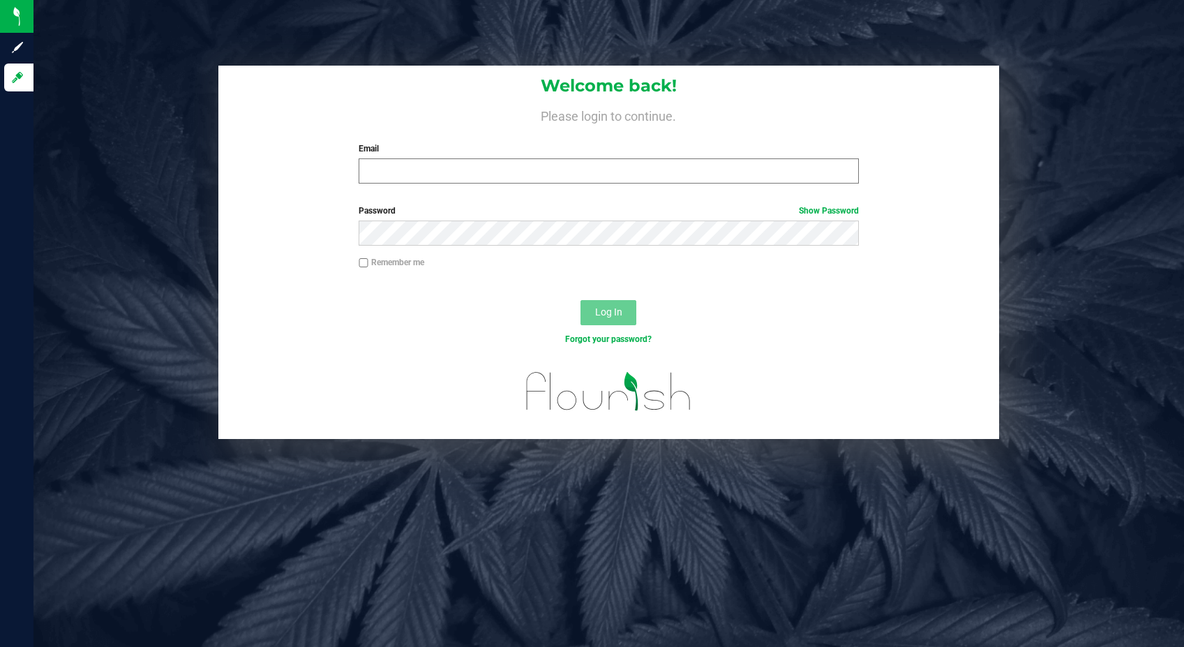
drag, startPoint x: 299, startPoint y: 150, endPoint x: 386, endPoint y: 166, distance: 89.3
click at [304, 150] on div "Welcome back! Please login to continue. Email Required Please format your email…" at bounding box center [608, 130] width 781 height 129
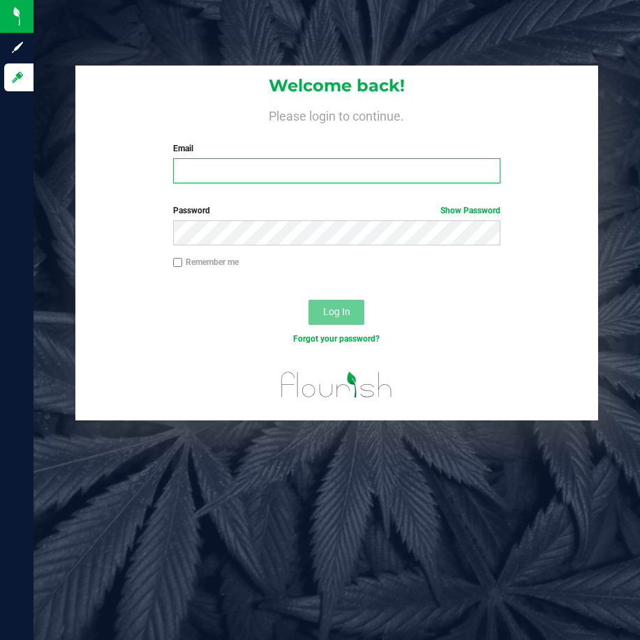
click at [246, 164] on input "Email" at bounding box center [336, 170] width 327 height 25
type input "[EMAIL_ADDRESS][DOMAIN_NAME]"
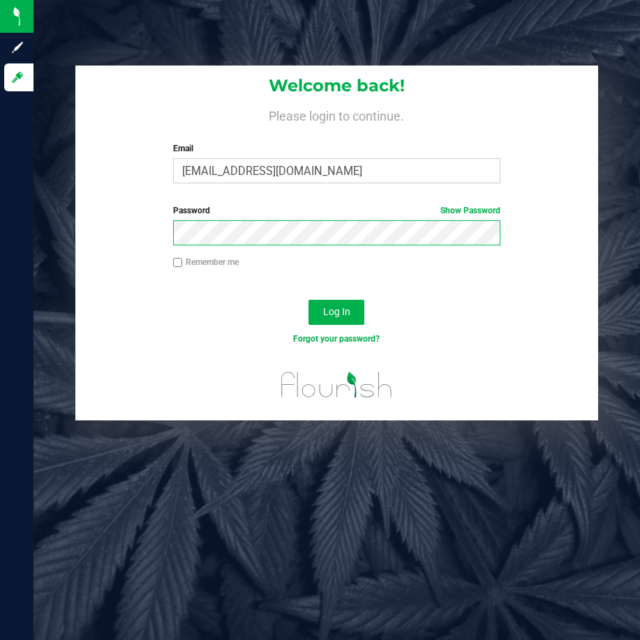
click at [308, 300] on button "Log In" at bounding box center [336, 312] width 56 height 25
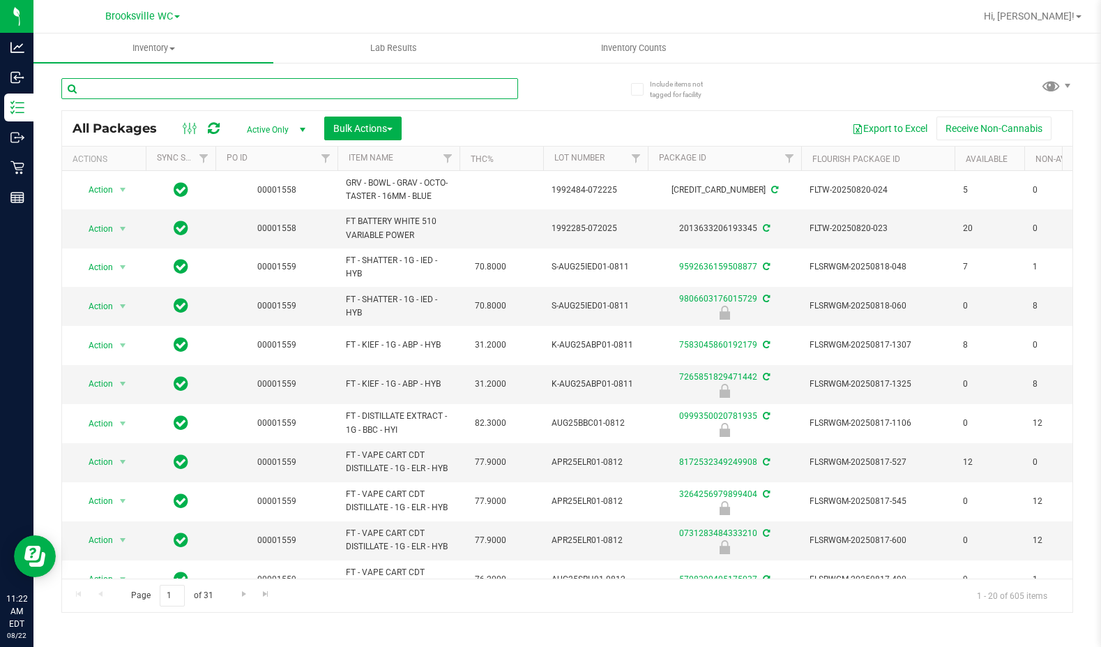
click at [191, 84] on input "text" at bounding box center [289, 88] width 457 height 21
type input "grz"
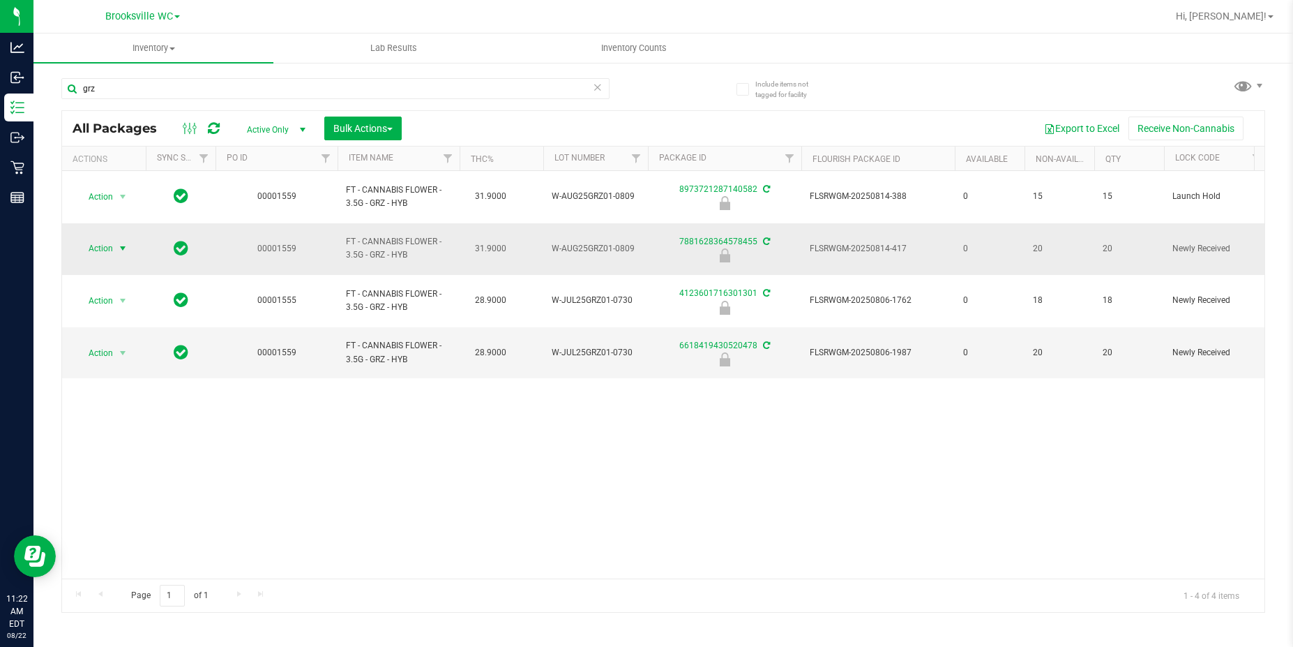
click at [114, 239] on span "select" at bounding box center [122, 249] width 17 height 20
click at [123, 384] on li "Unlock package" at bounding box center [121, 394] width 89 height 21
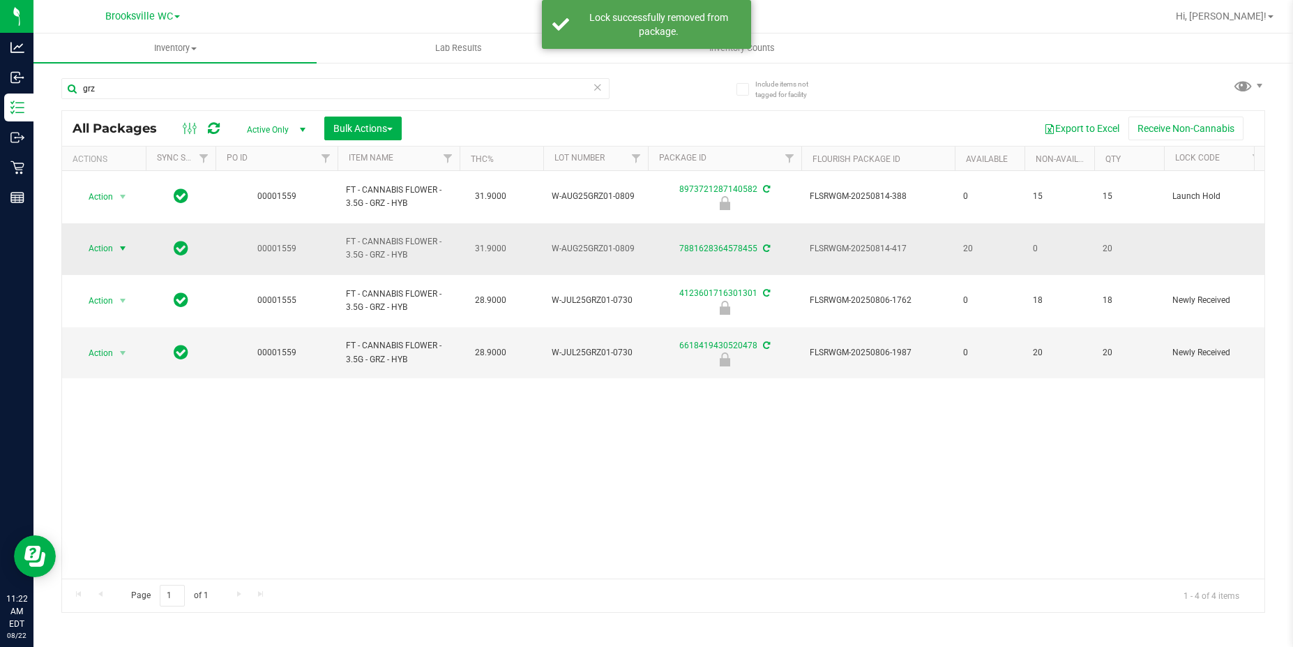
click at [121, 243] on span "select" at bounding box center [122, 248] width 11 height 11
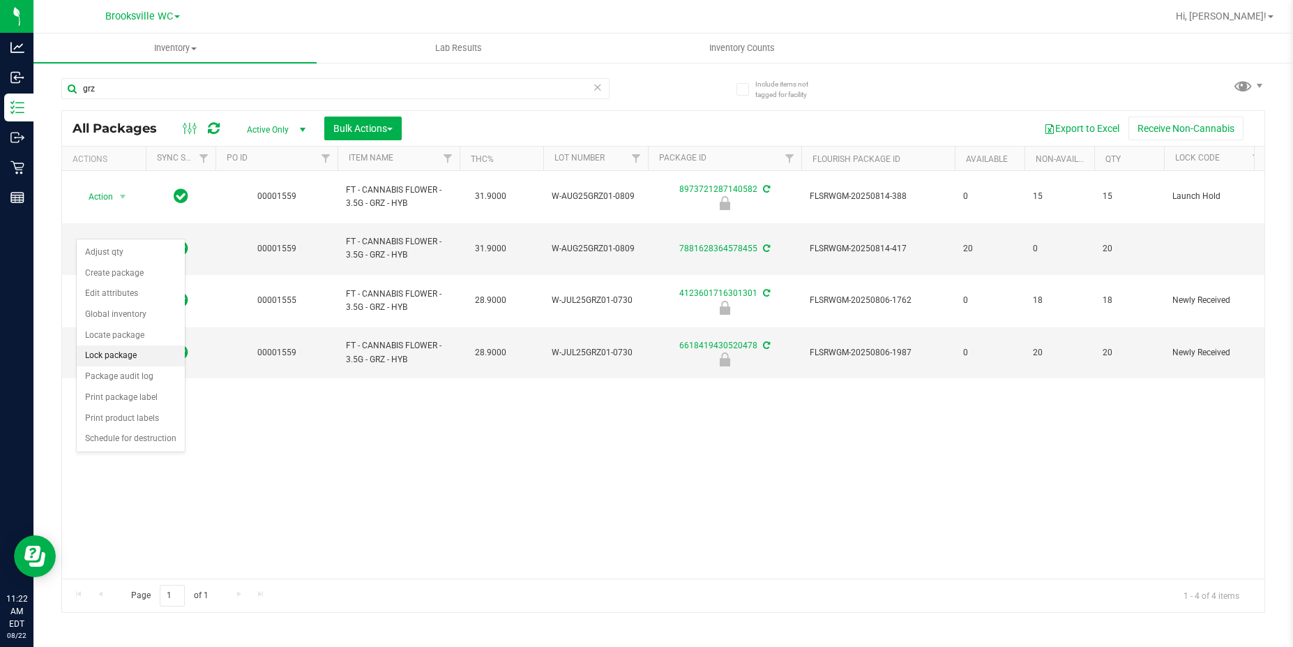
click at [128, 351] on li "Lock package" at bounding box center [131, 355] width 108 height 21
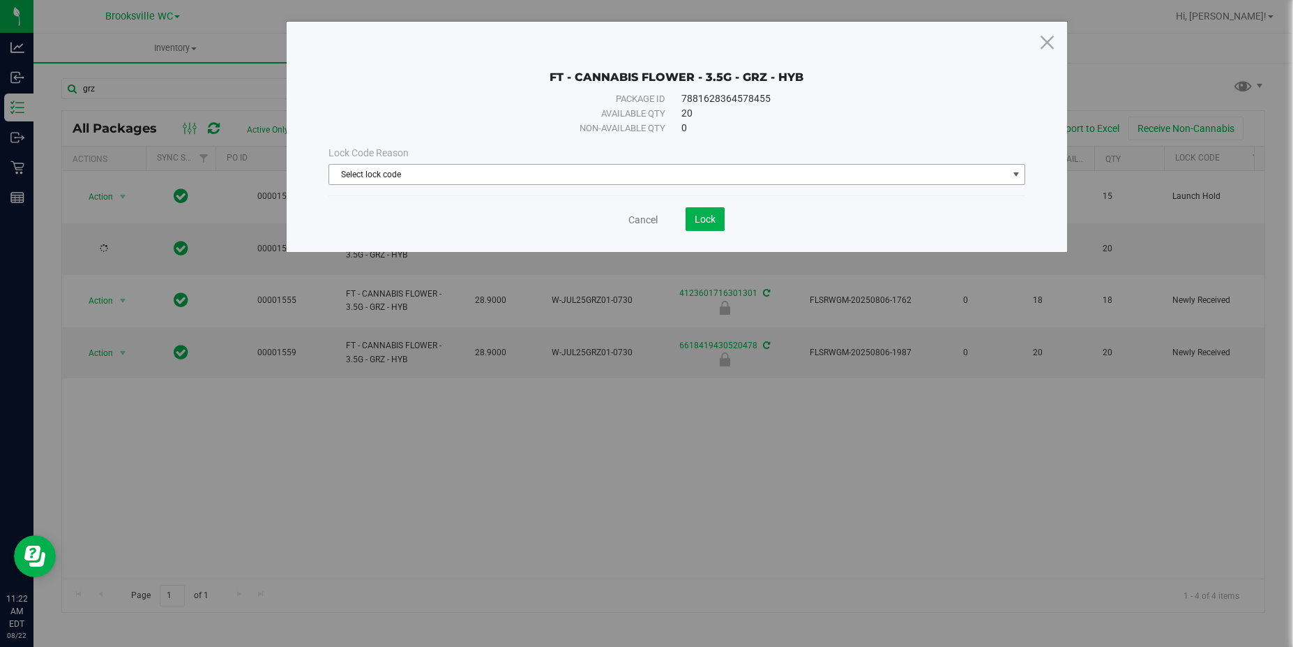
click at [438, 176] on span "Select lock code" at bounding box center [668, 175] width 678 height 20
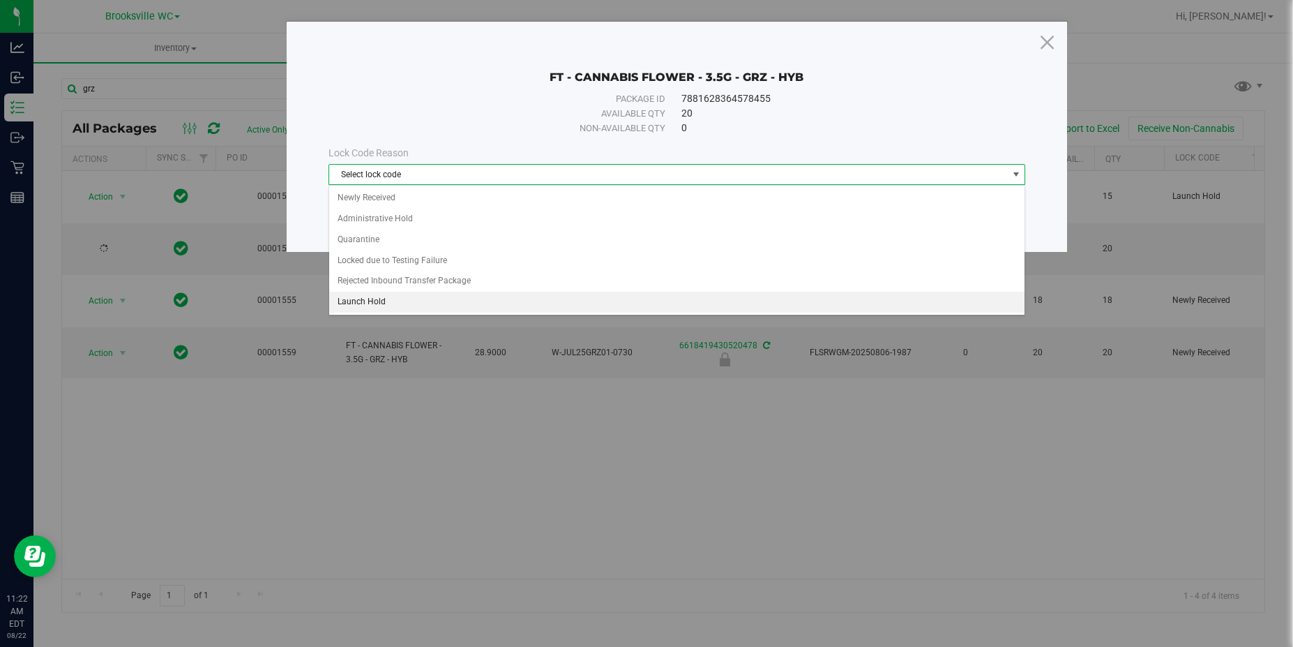
click at [402, 297] on li "Launch Hold" at bounding box center [676, 302] width 695 height 21
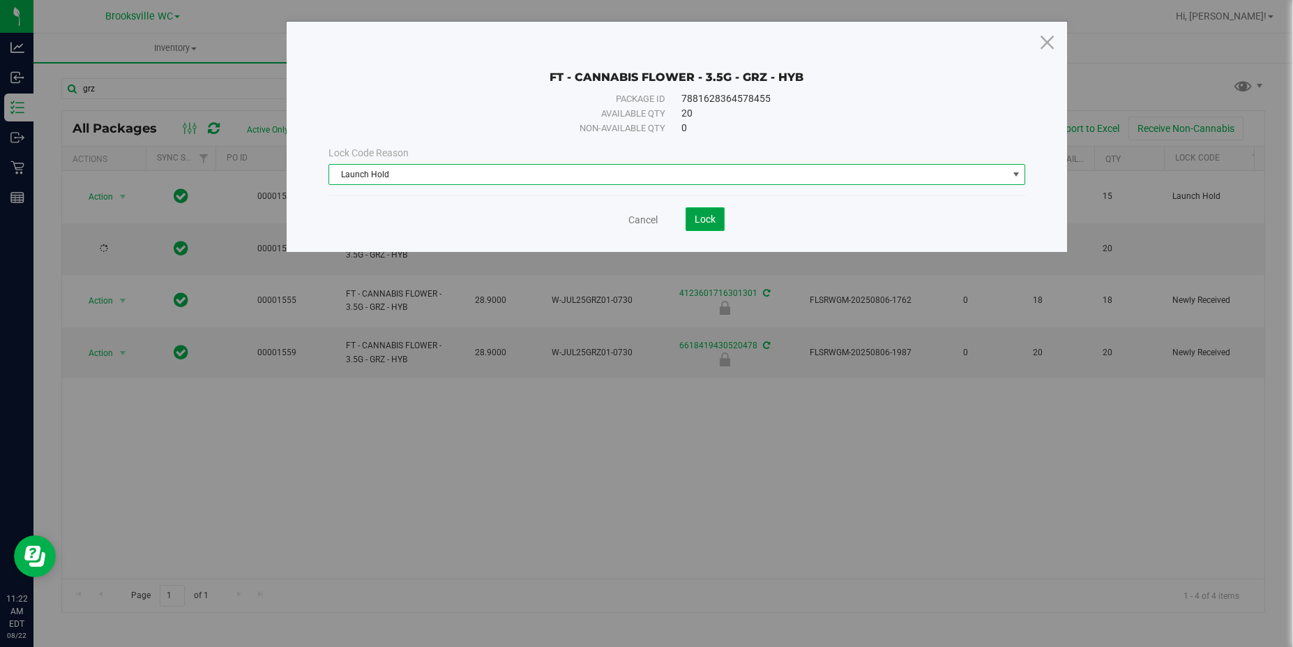
click at [699, 226] on button "Lock" at bounding box center [705, 219] width 39 height 24
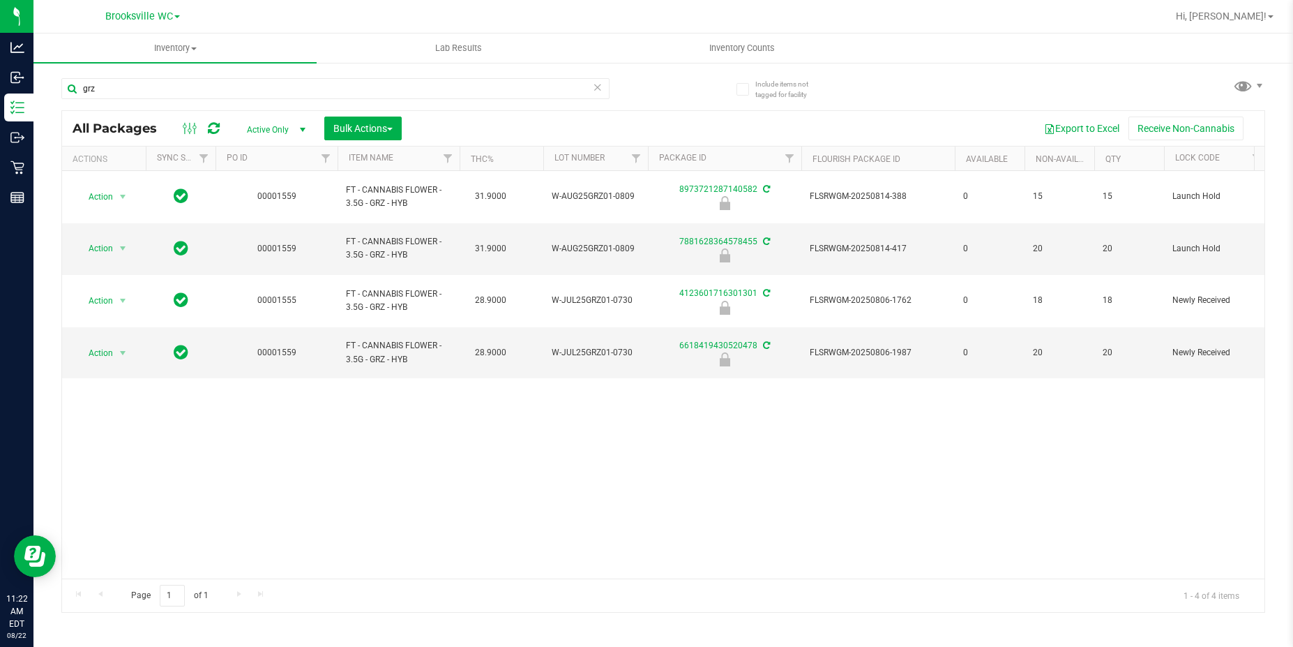
click at [121, 444] on div "Action Action Edit attributes Global inventory Locate package Package audit log…" at bounding box center [663, 374] width 1203 height 407
click at [136, 437] on div "Action Action Edit attributes Global inventory Locate package Package audit log…" at bounding box center [663, 374] width 1203 height 407
click at [141, 405] on div "Action Action Edit attributes Global inventory Locate package Package audit log…" at bounding box center [663, 374] width 1203 height 407
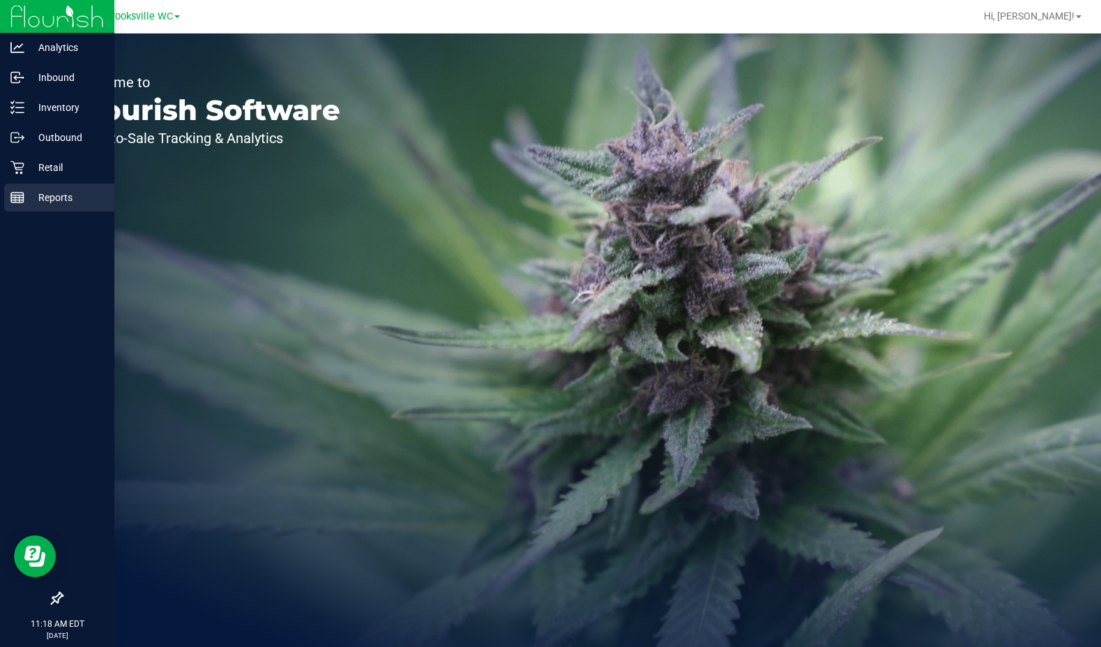
click at [30, 199] on p "Reports" at bounding box center [66, 197] width 84 height 17
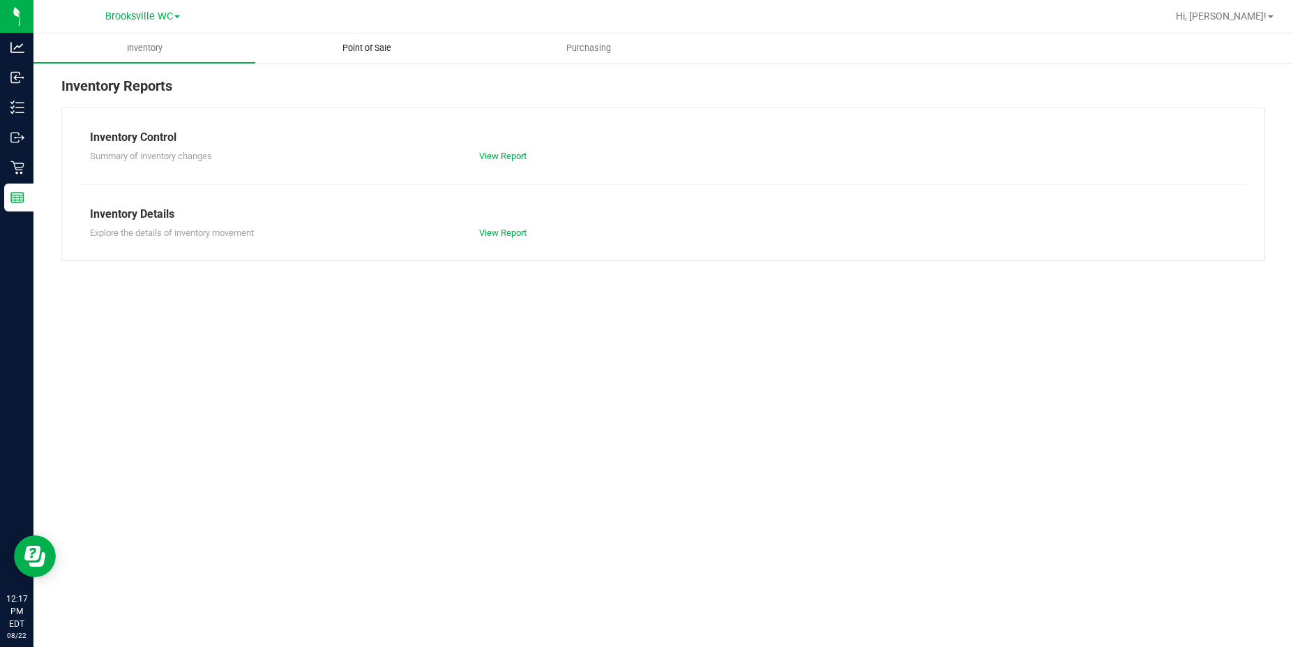
click at [343, 48] on span "Point of Sale" at bounding box center [367, 48] width 86 height 13
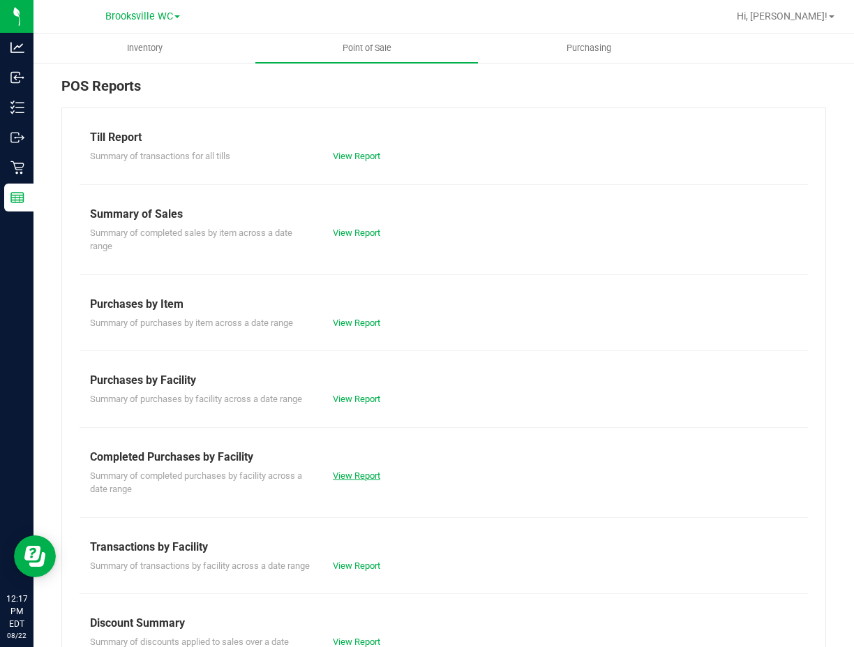
click at [354, 476] on link "View Report" at bounding box center [356, 475] width 47 height 10
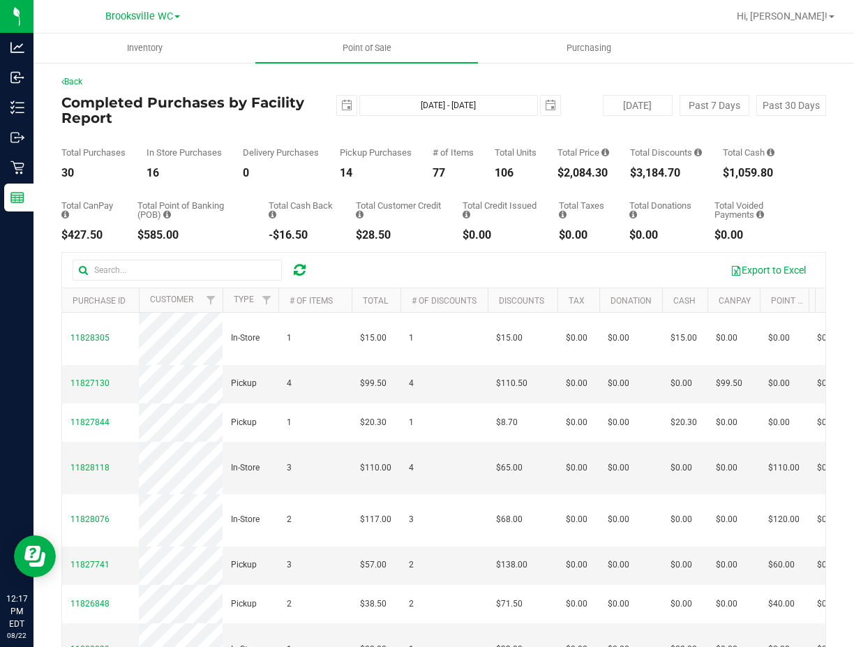
click at [198, 156] on div "In Store Purchases" at bounding box center [183, 152] width 75 height 9
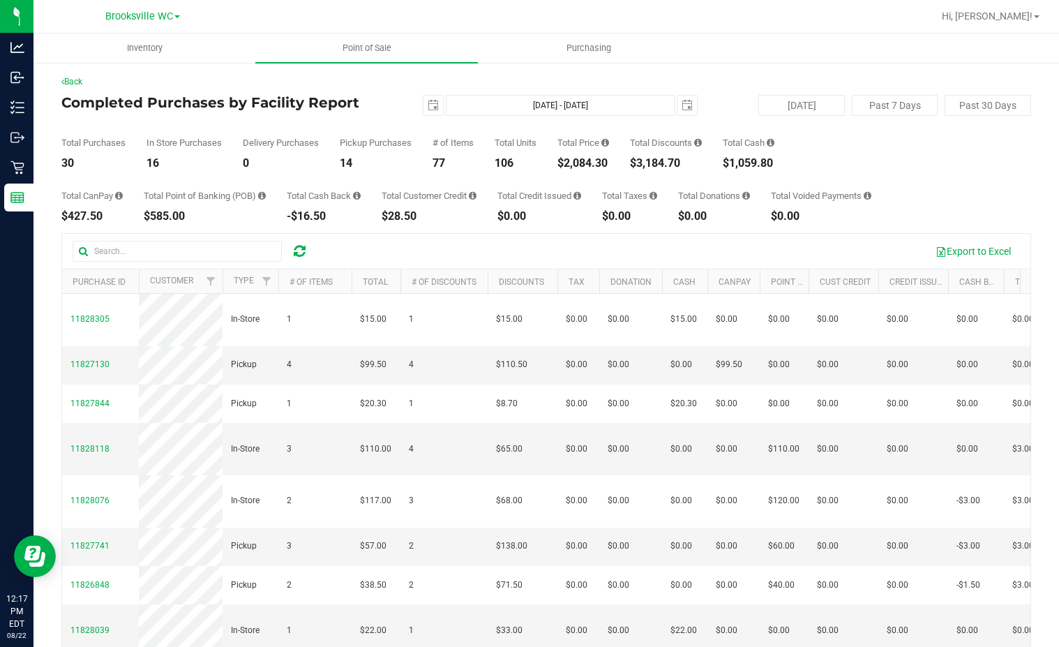
drag, startPoint x: 208, startPoint y: 127, endPoint x: 205, endPoint y: 117, distance: 10.2
click at [208, 124] on div "Total Purchases 30 In Store Purchases 16 Delivery Purchases 0 Pickup Purchases …" at bounding box center [546, 142] width 970 height 53
click at [473, 172] on div "Total CanPay $427.50 Total Point of Banking (POB) $585.00 Total Cash Back -$16.…" at bounding box center [546, 195] width 970 height 53
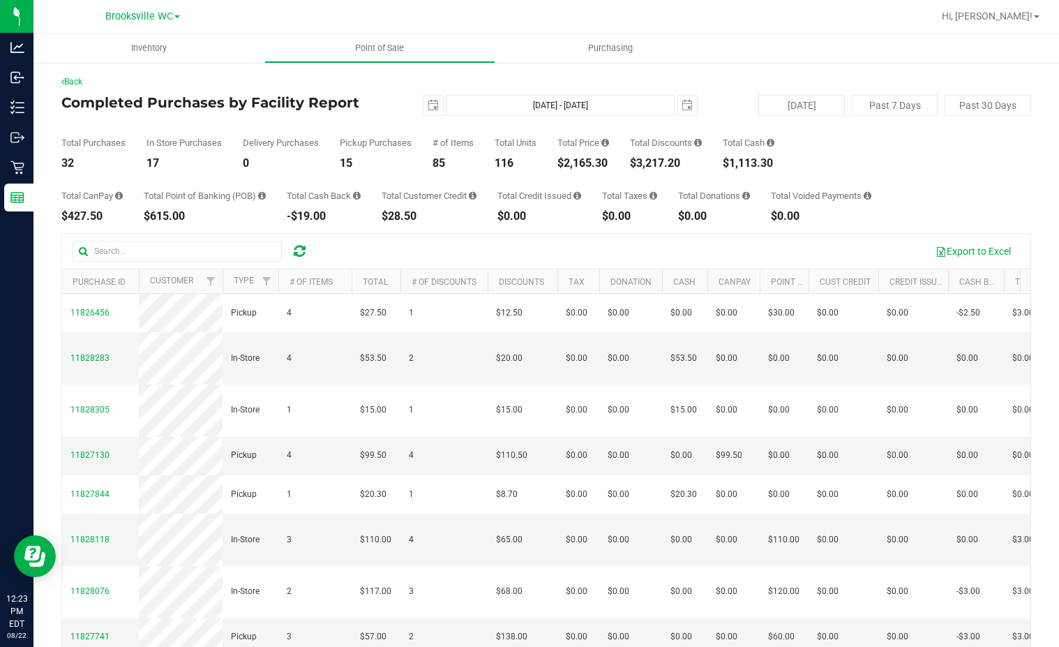
drag, startPoint x: 225, startPoint y: 140, endPoint x: 252, endPoint y: 103, distance: 45.5
click at [226, 137] on div "Total Purchases 32 In Store Purchases 17 Delivery Purchases 0 Pickup Purchases …" at bounding box center [546, 142] width 970 height 53
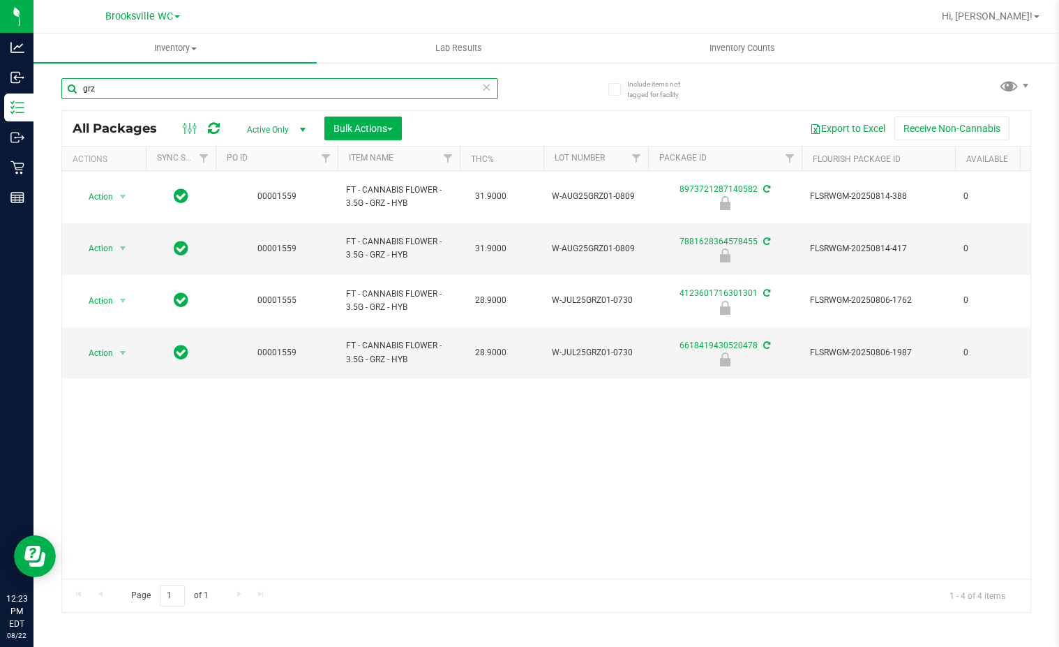
click at [195, 93] on input "grz" at bounding box center [279, 88] width 437 height 21
type input "lmz"
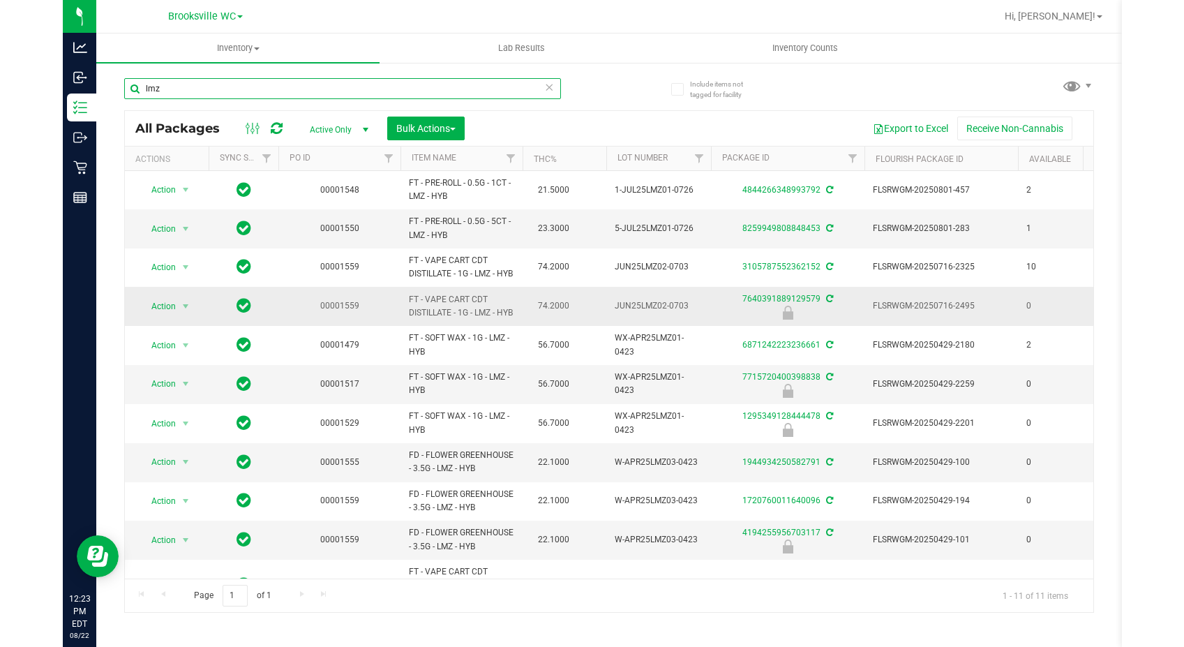
scroll to position [69, 0]
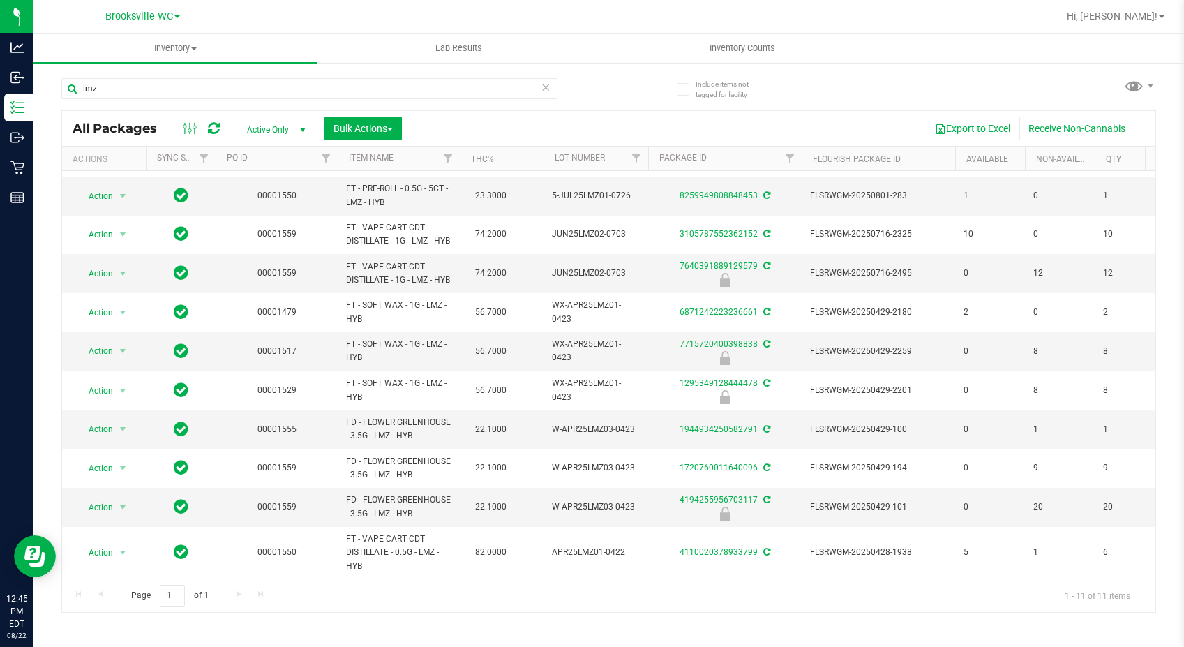
click at [317, 106] on div "lmz" at bounding box center [309, 94] width 496 height 32
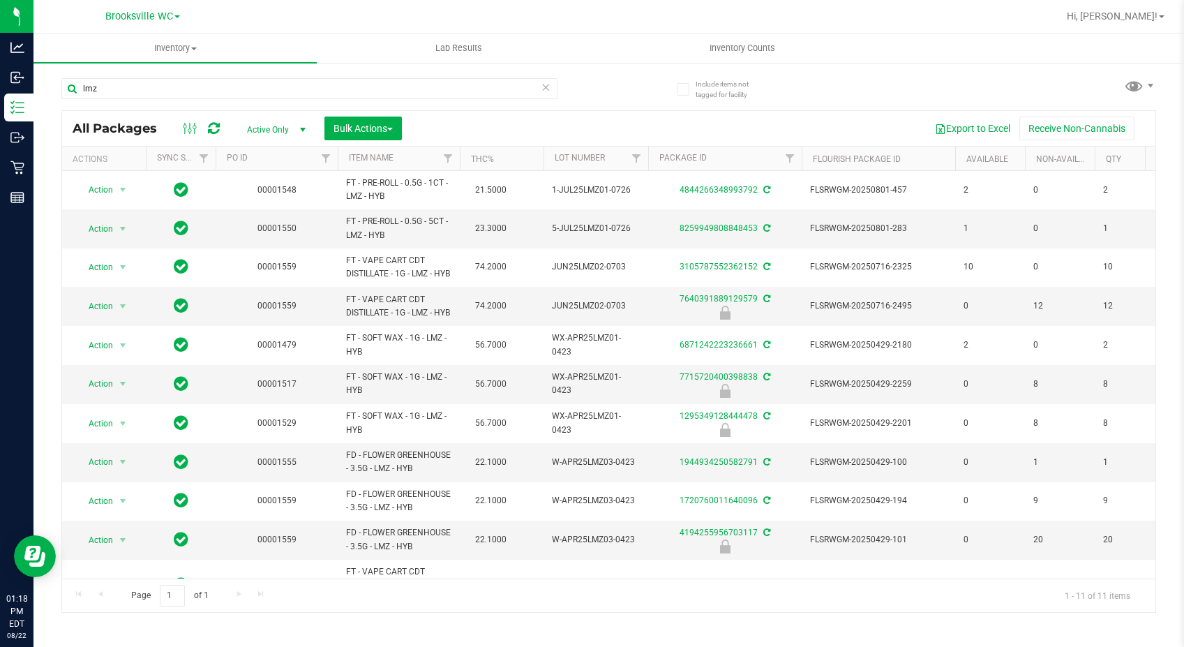
scroll to position [69, 0]
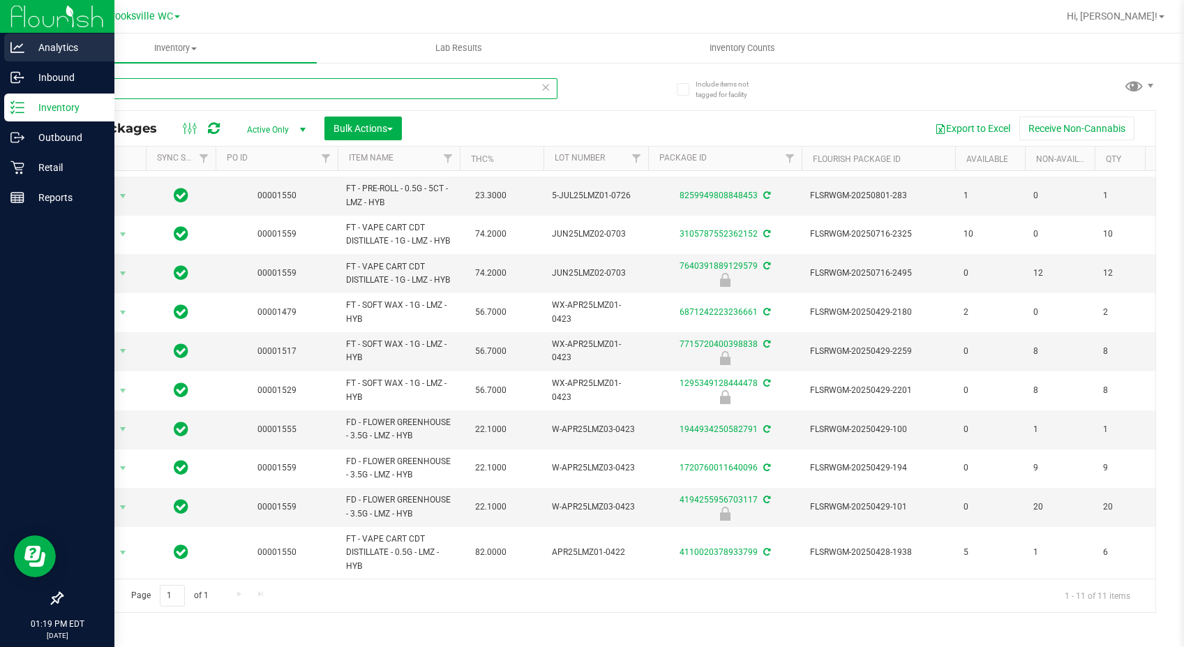
drag, startPoint x: 107, startPoint y: 86, endPoint x: 8, endPoint y: 53, distance: 103.9
click at [0, 56] on div "Analytics Inbound Inventory Outbound Retail Reports 01:19 PM EDT 08/22/2025 08/…" at bounding box center [592, 323] width 1184 height 647
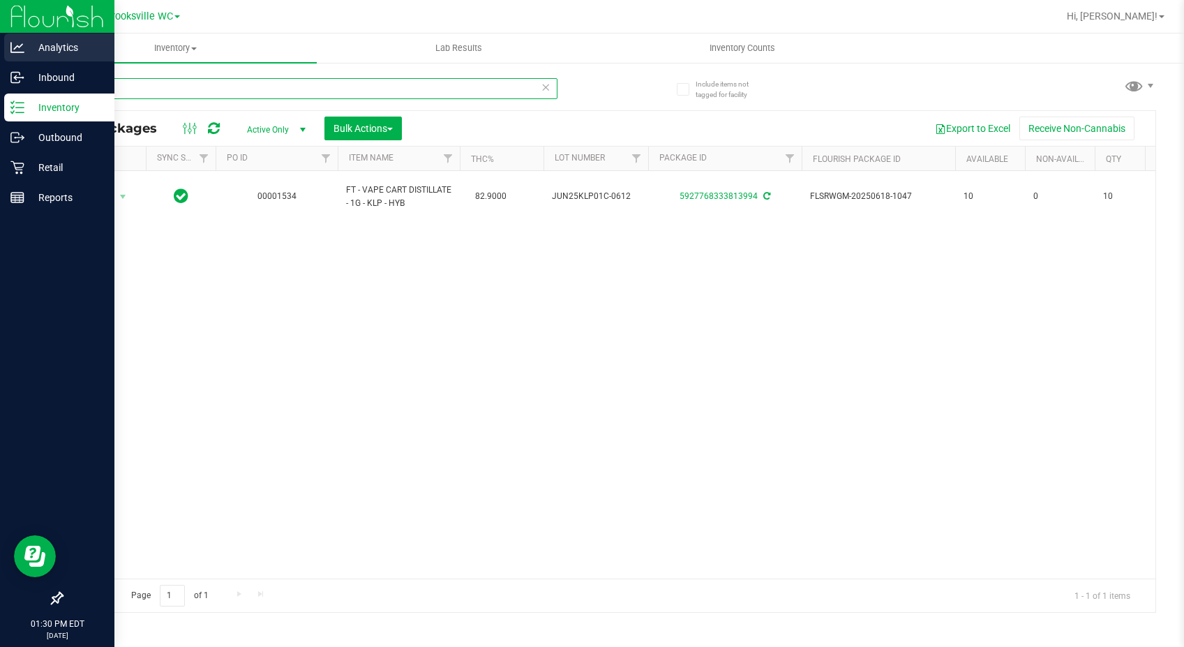
drag, startPoint x: 102, startPoint y: 89, endPoint x: 0, endPoint y: 57, distance: 106.6
click at [0, 61] on div "Analytics Inbound Inventory Outbound Retail Reports 01:30 PM EDT 08/22/2025 08/…" at bounding box center [592, 323] width 1184 height 647
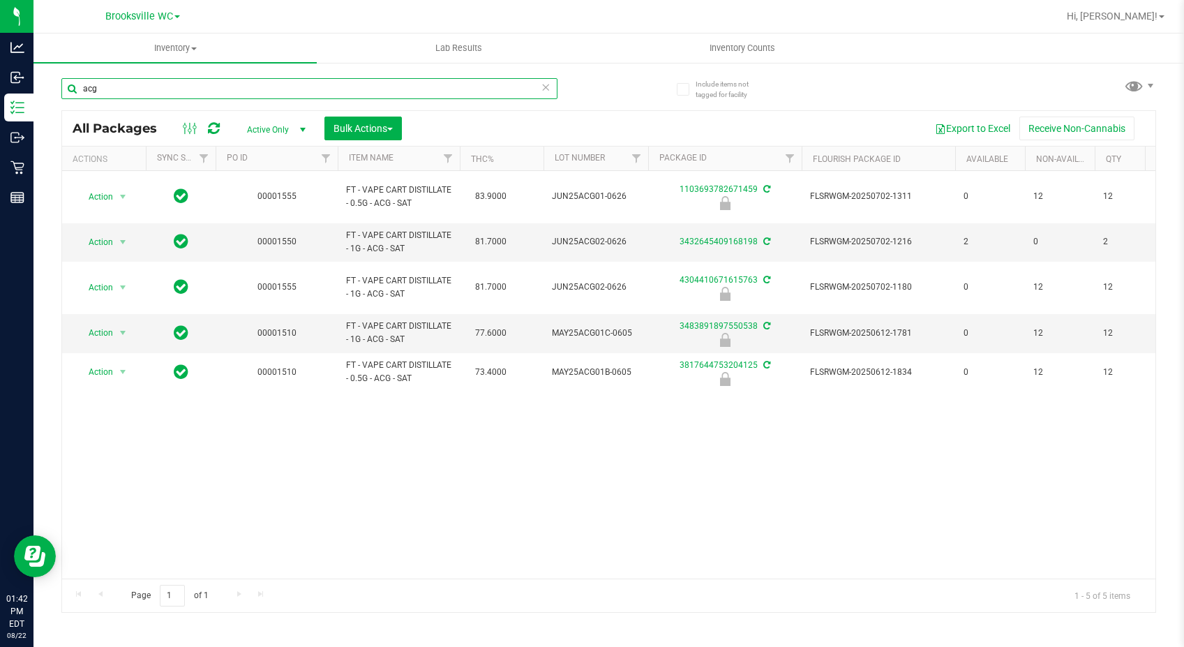
click at [229, 94] on input "acg" at bounding box center [309, 88] width 496 height 21
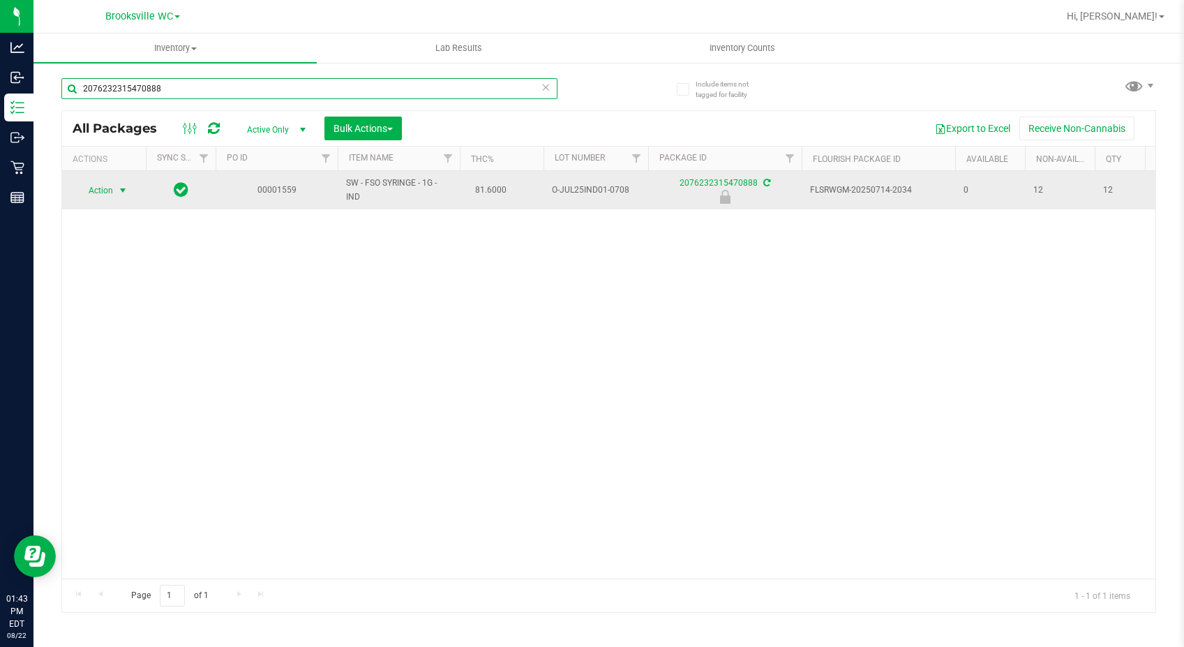
type input "2076232315470888"
click at [107, 188] on span "Action" at bounding box center [95, 191] width 38 height 20
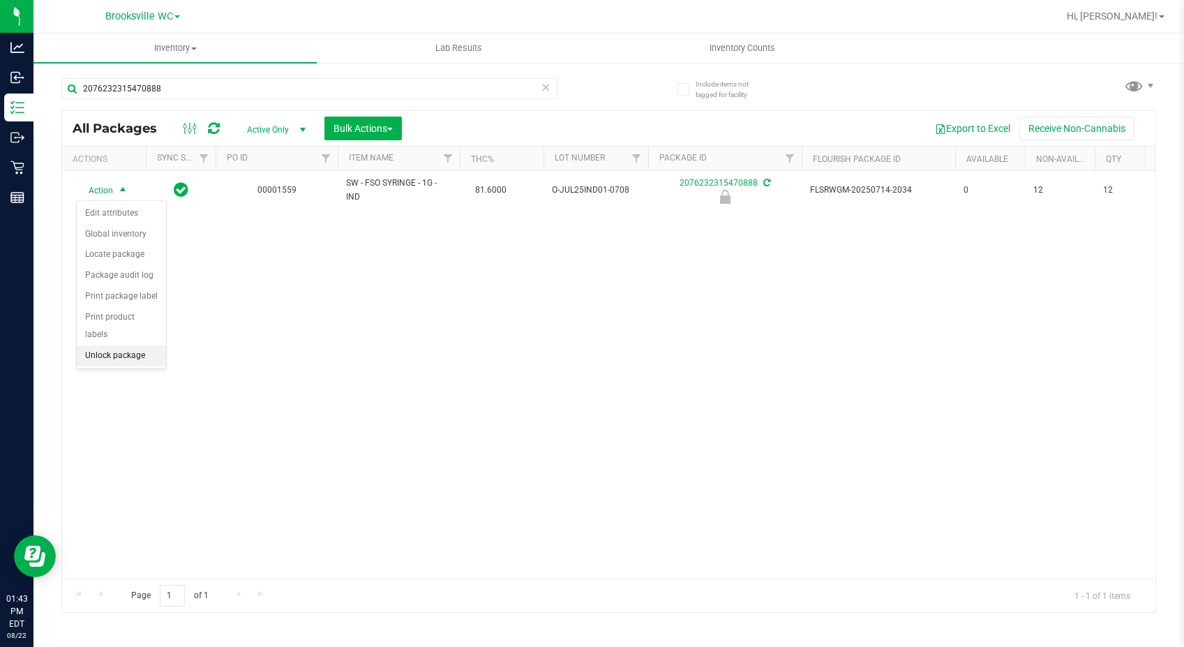
click at [126, 345] on li "Unlock package" at bounding box center [121, 355] width 89 height 21
